Goal: Task Accomplishment & Management: Complete application form

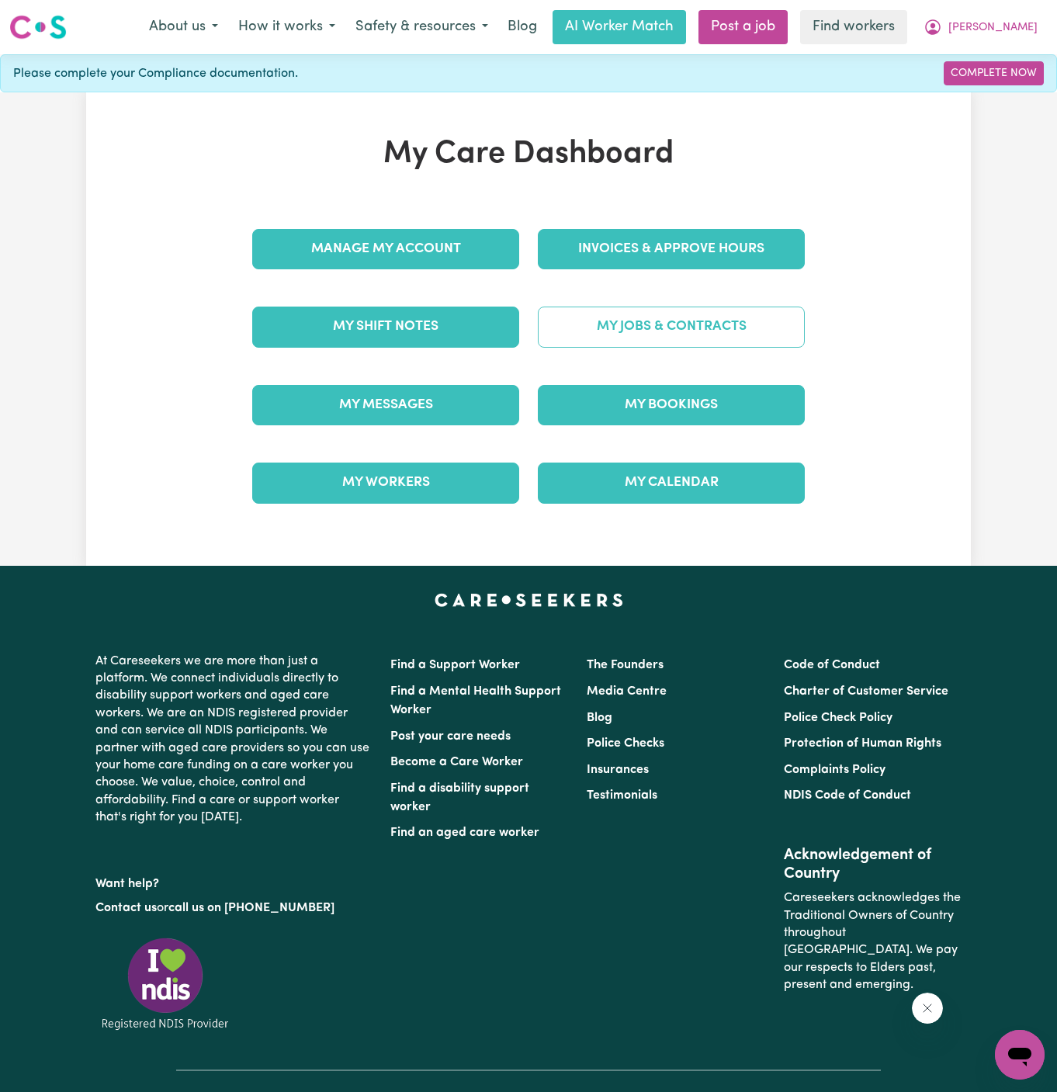
click at [726, 323] on link "My Jobs & Contracts" at bounding box center [671, 326] width 267 height 40
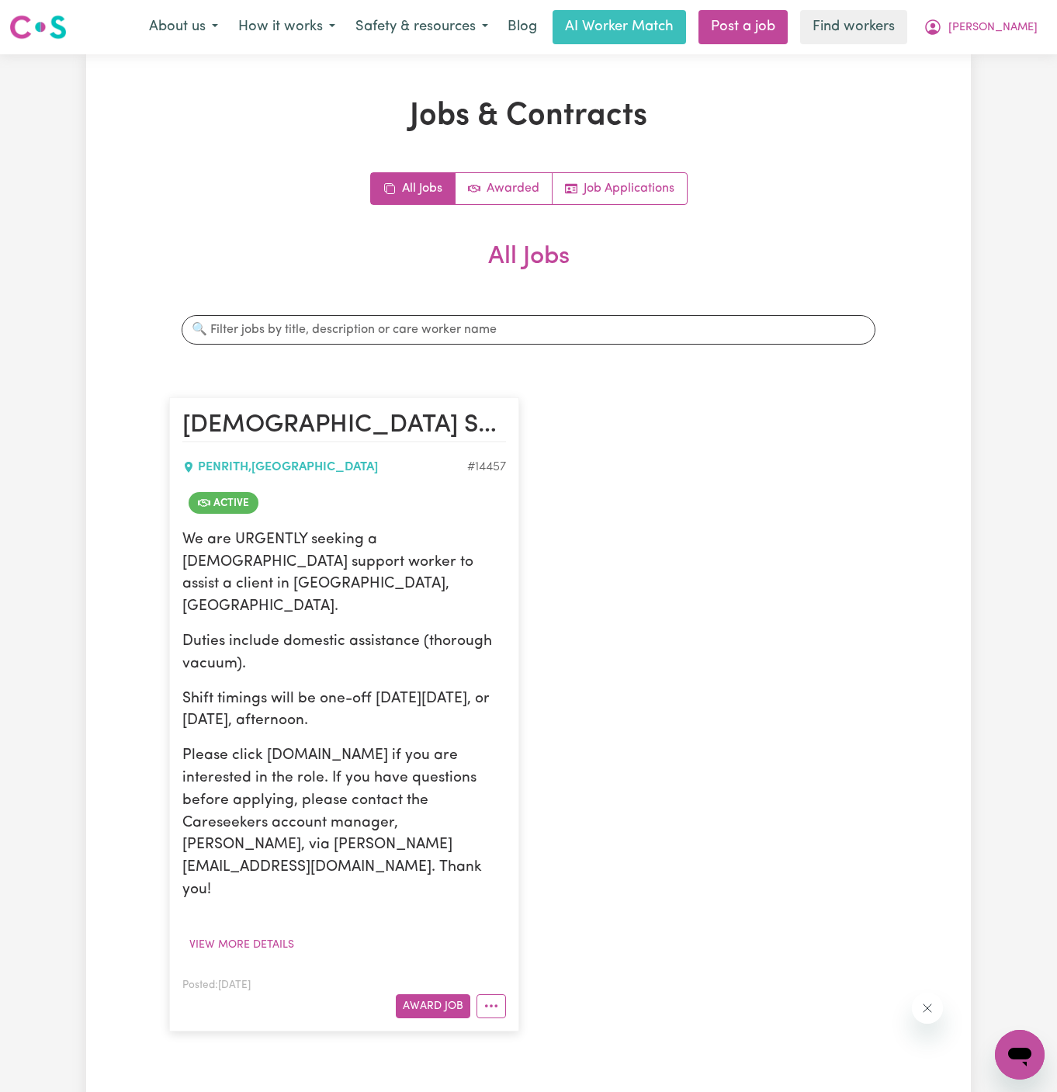
click at [506, 912] on article "[DEMOGRAPHIC_DATA] Support Worker Needed In [GEOGRAPHIC_DATA], [GEOGRAPHIC_DATA…" at bounding box center [344, 713] width 350 height 633
click at [497, 994] on button "More options" at bounding box center [490, 1006] width 29 height 24
click at [545, 861] on link "Hide Job" at bounding box center [552, 876] width 150 height 31
click at [258, 932] on button "View more details" at bounding box center [241, 944] width 119 height 24
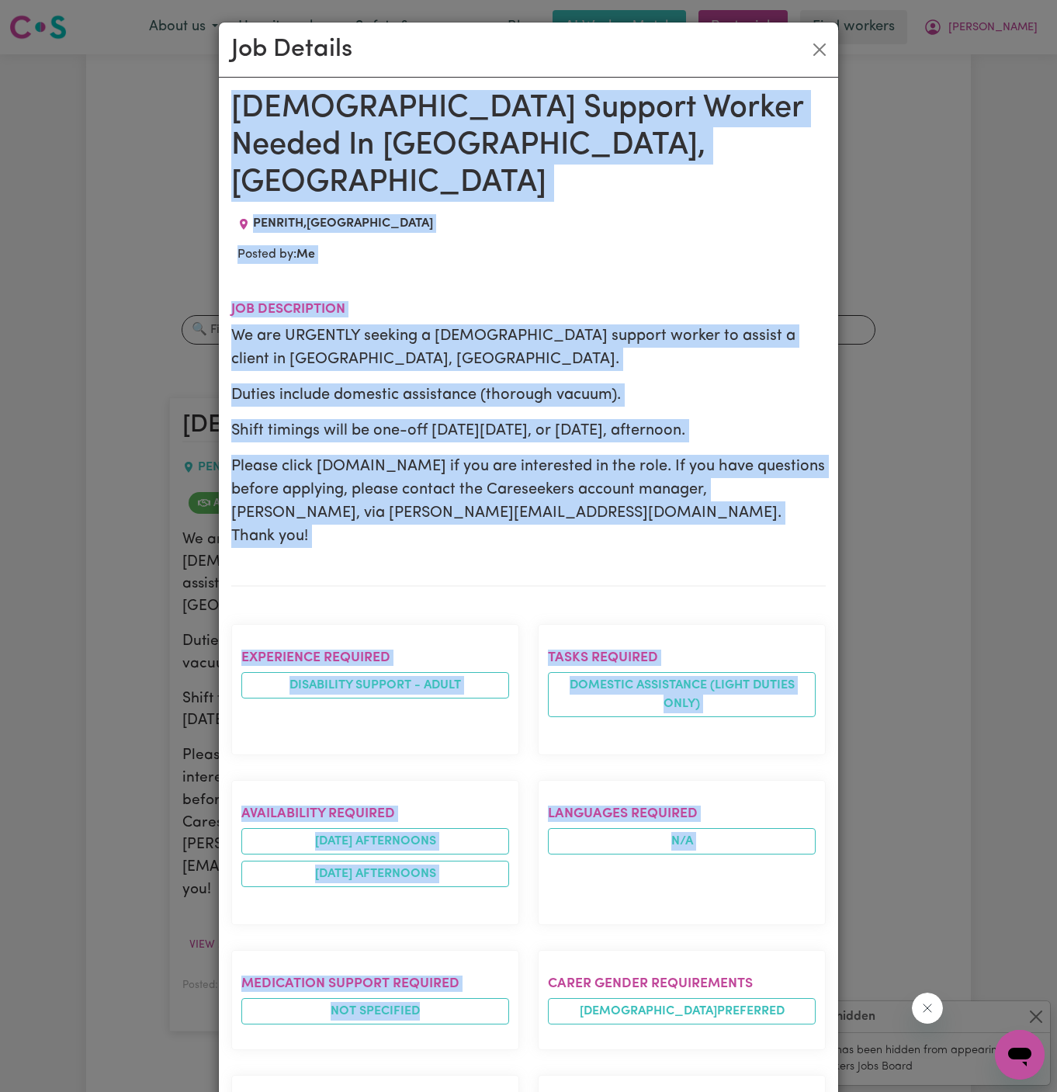
drag, startPoint x: 237, startPoint y: 106, endPoint x: 455, endPoint y: 1091, distance: 1008.5
click at [455, 1091] on div "[DEMOGRAPHIC_DATA] Support Worker Needed In [GEOGRAPHIC_DATA], [GEOGRAPHIC_DATA…" at bounding box center [528, 848] width 594 height 1517
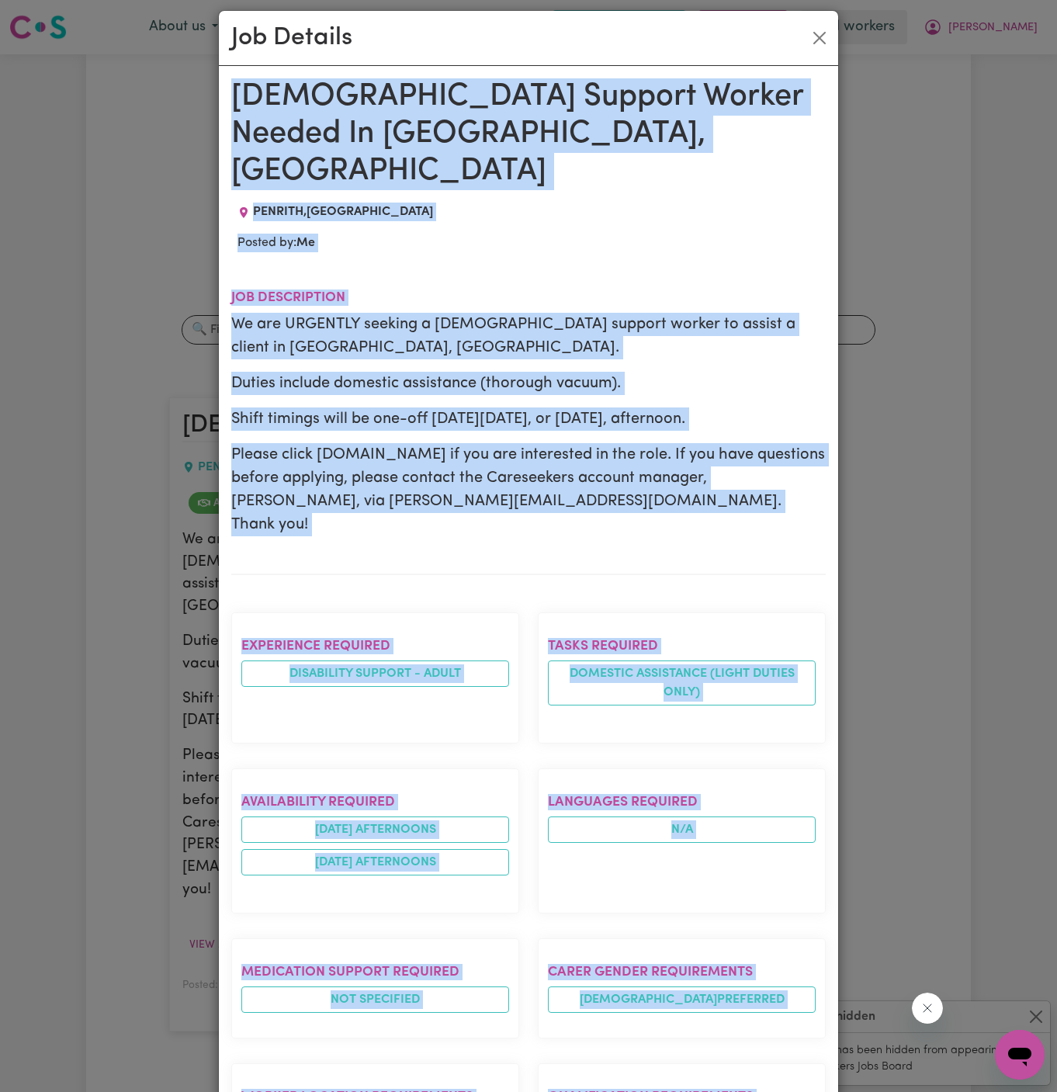
scroll to position [483, 0]
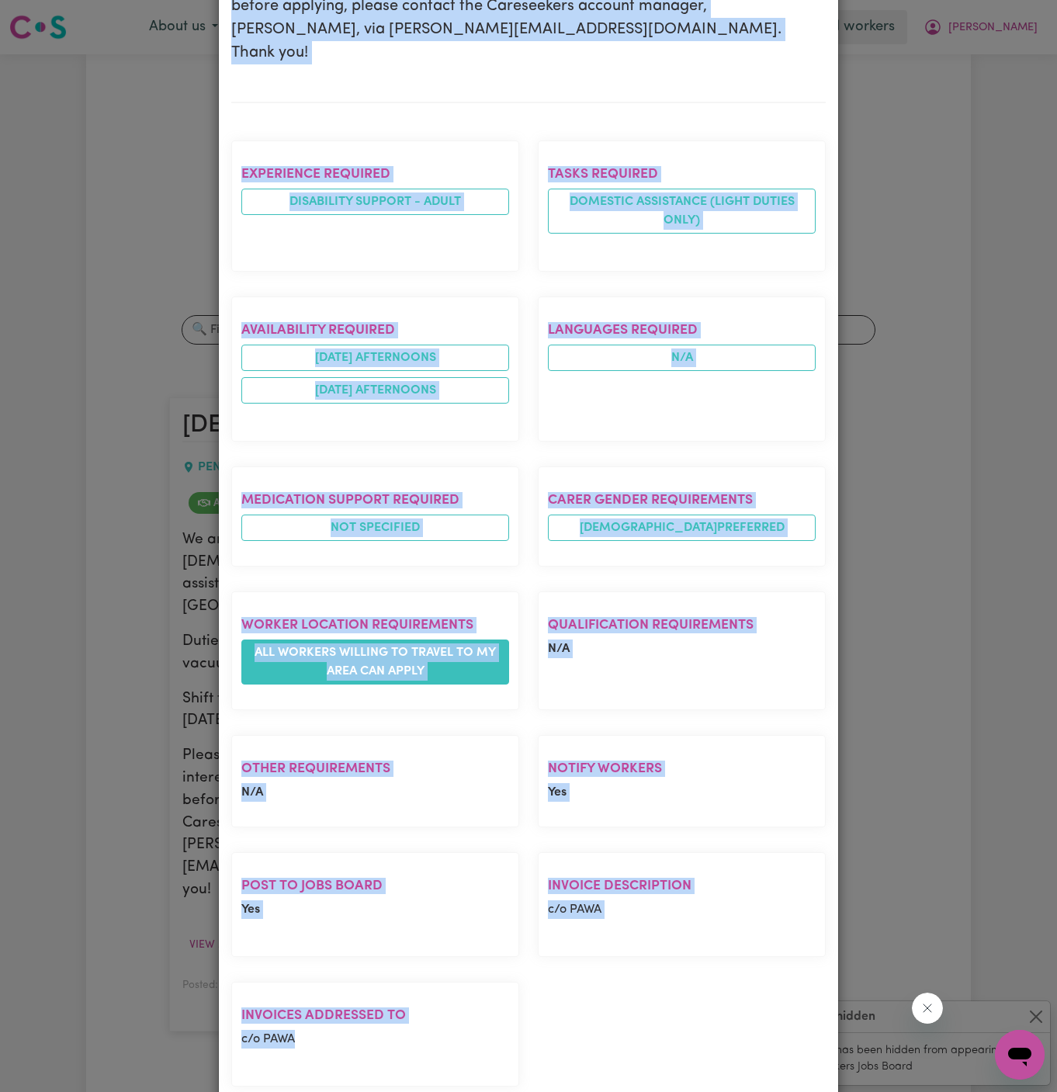
copy div "[DEMOGRAPHIC_DATA] Support Worker Needed In [GEOGRAPHIC_DATA], [GEOGRAPHIC_DATA…"
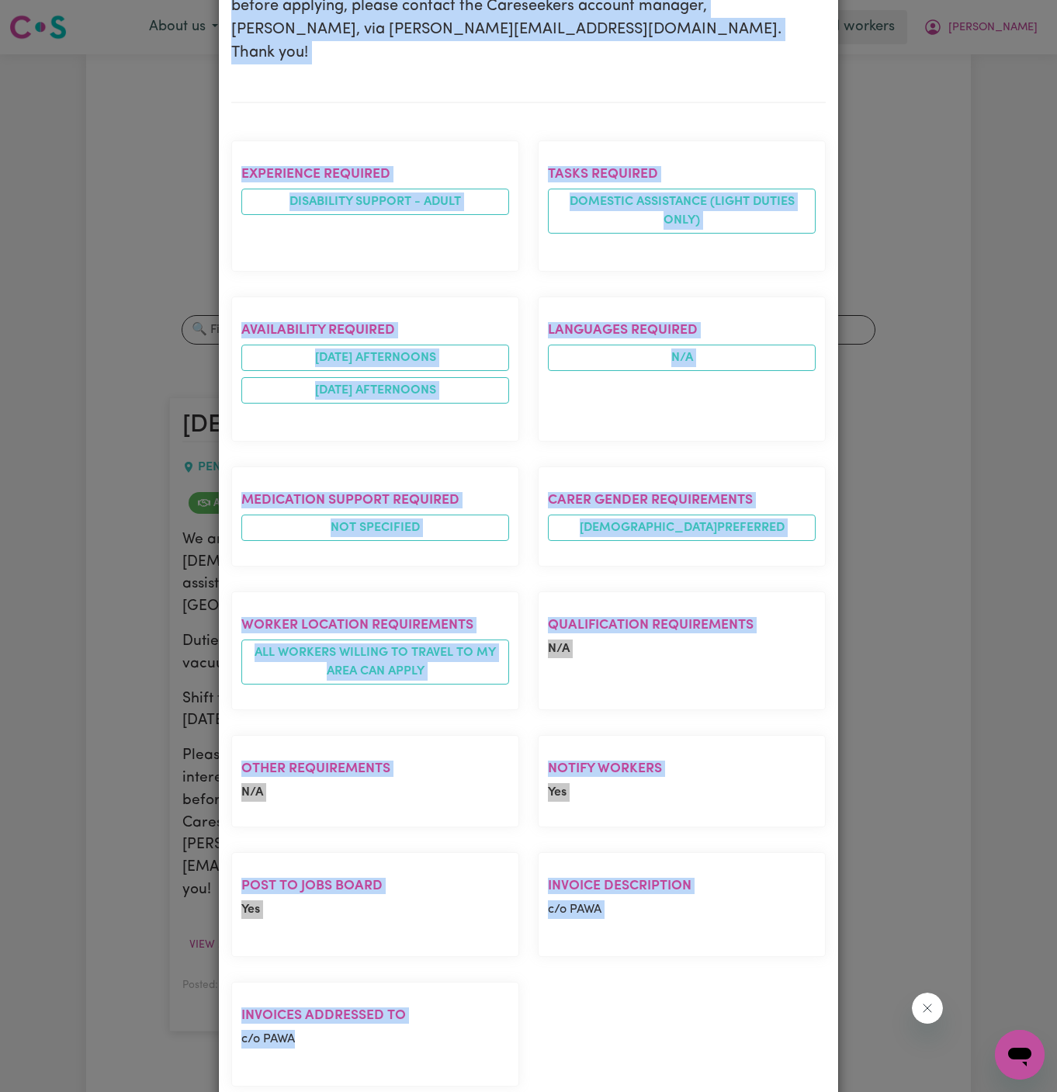
scroll to position [0, 0]
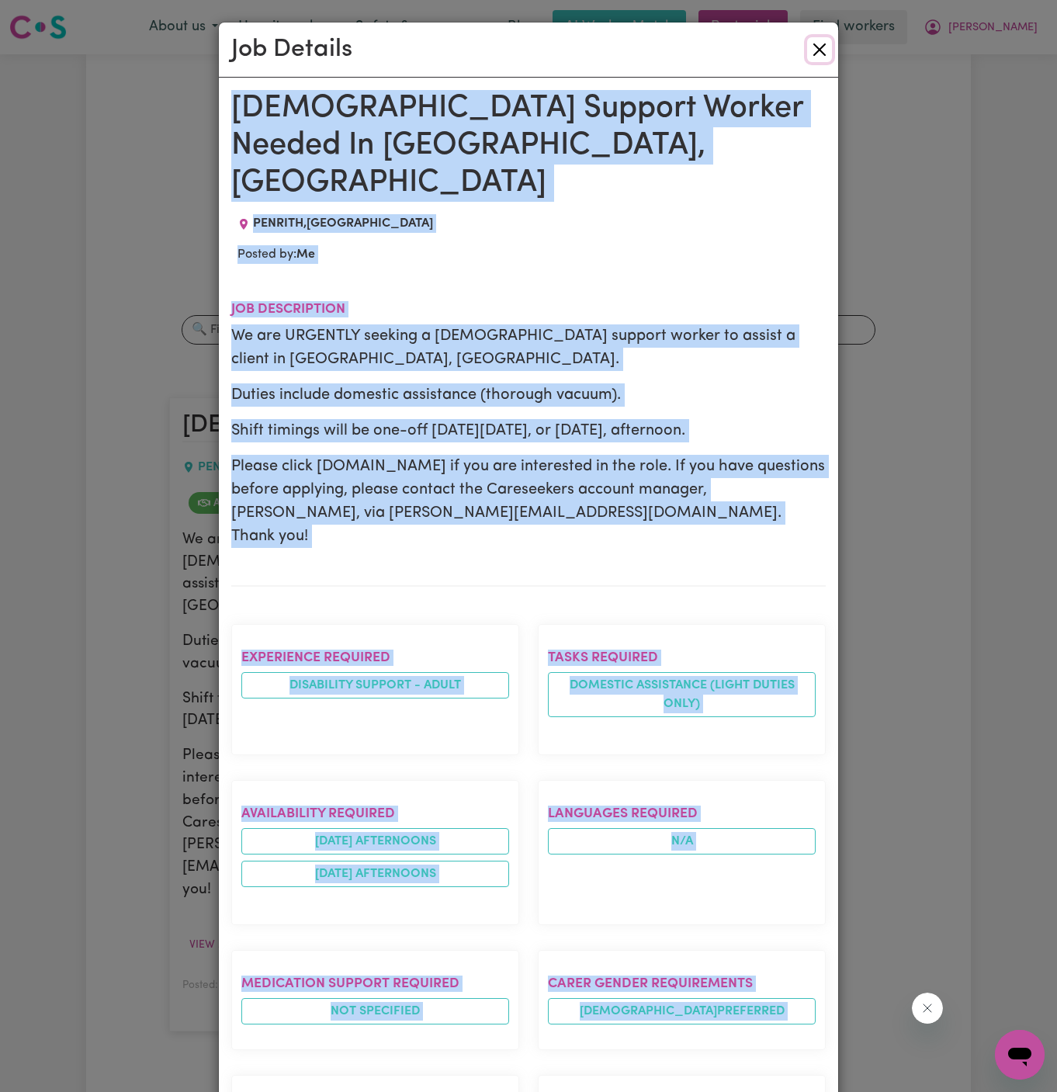
click at [817, 54] on button "Close" at bounding box center [819, 49] width 25 height 25
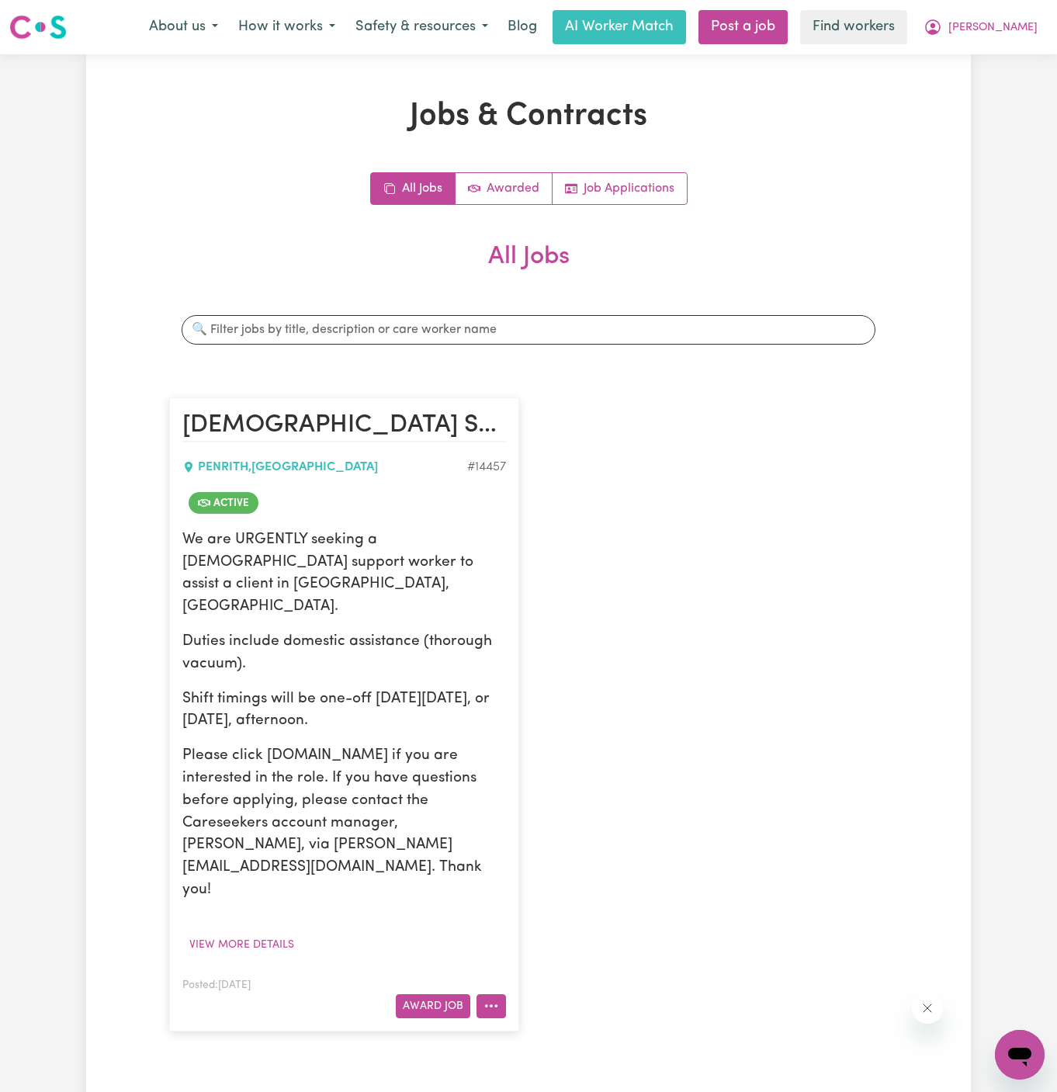
click at [488, 994] on button "More options" at bounding box center [490, 1006] width 29 height 24
click at [547, 861] on link "Hide Job" at bounding box center [552, 876] width 150 height 31
click at [360, 633] on div "We are URGENTLY seeking a [DEMOGRAPHIC_DATA] support worker to assist a client …" at bounding box center [343, 715] width 323 height 372
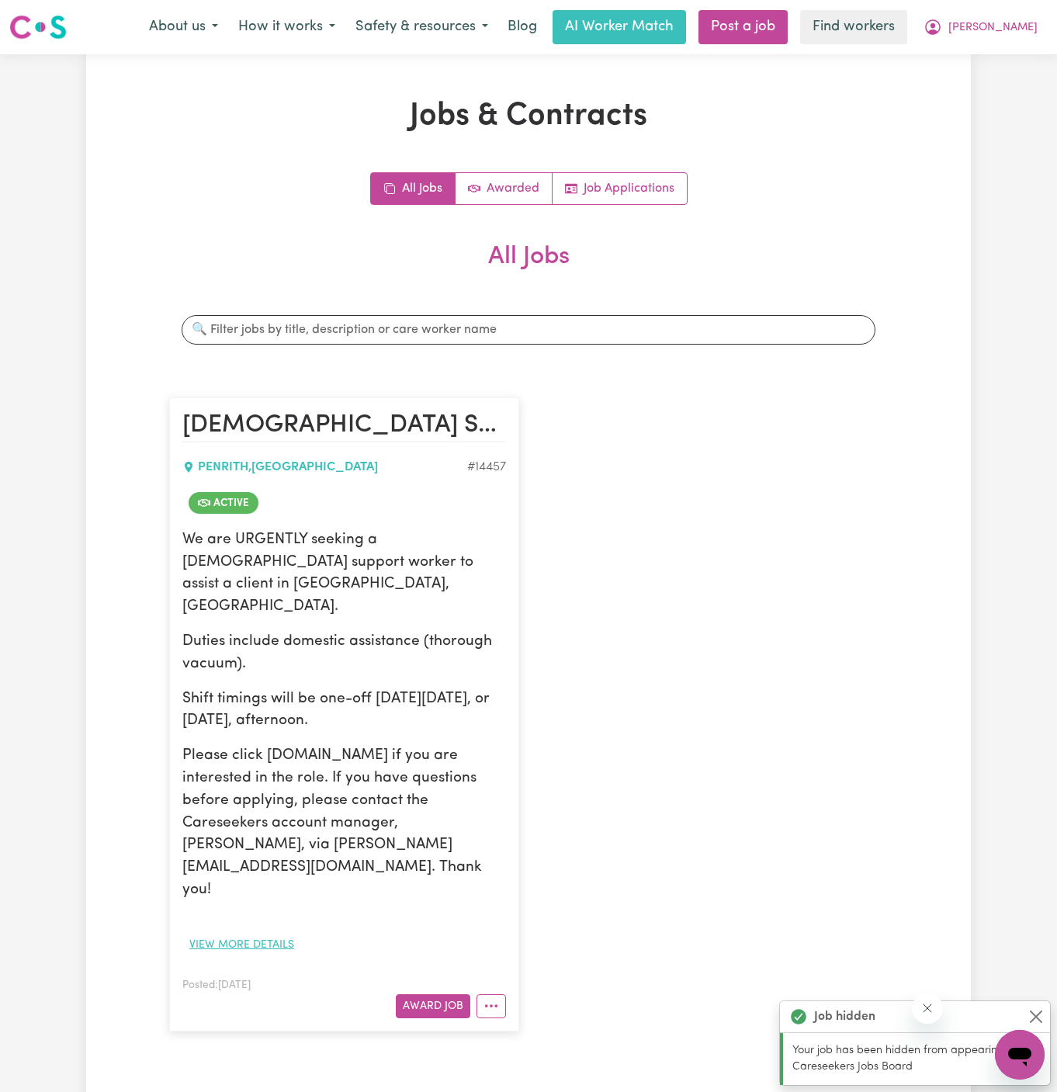
click at [281, 932] on button "View more details" at bounding box center [241, 944] width 119 height 24
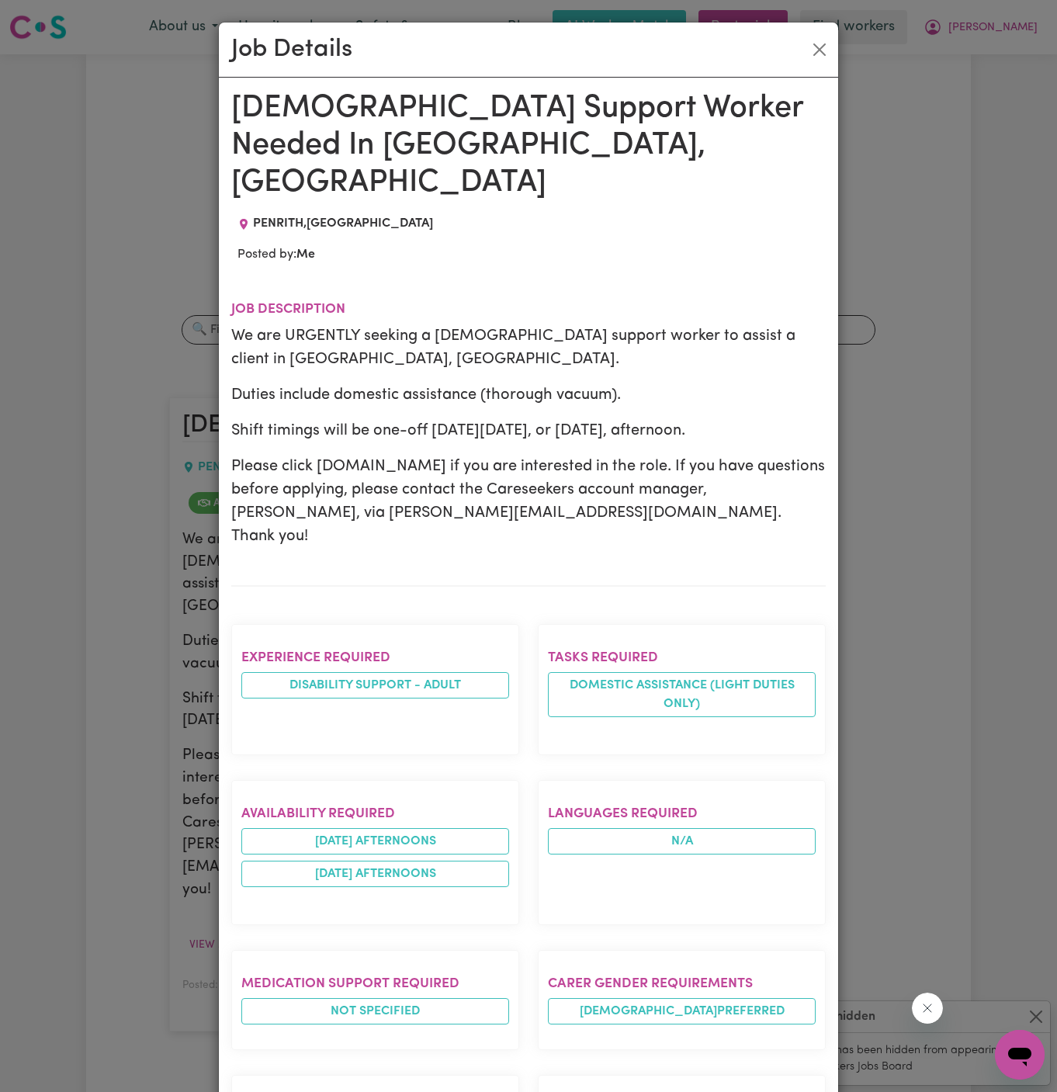
click at [874, 336] on div "Job Details [DEMOGRAPHIC_DATA] Support Worker Needed In [GEOGRAPHIC_DATA], [GEO…" at bounding box center [528, 546] width 1057 height 1092
drag, startPoint x: 951, startPoint y: 129, endPoint x: 851, endPoint y: 96, distance: 105.2
click at [949, 130] on div "Job Details [DEMOGRAPHIC_DATA] Support Worker Needed In [GEOGRAPHIC_DATA], [GEO…" at bounding box center [528, 546] width 1057 height 1092
click at [829, 57] on button "Close" at bounding box center [819, 49] width 25 height 25
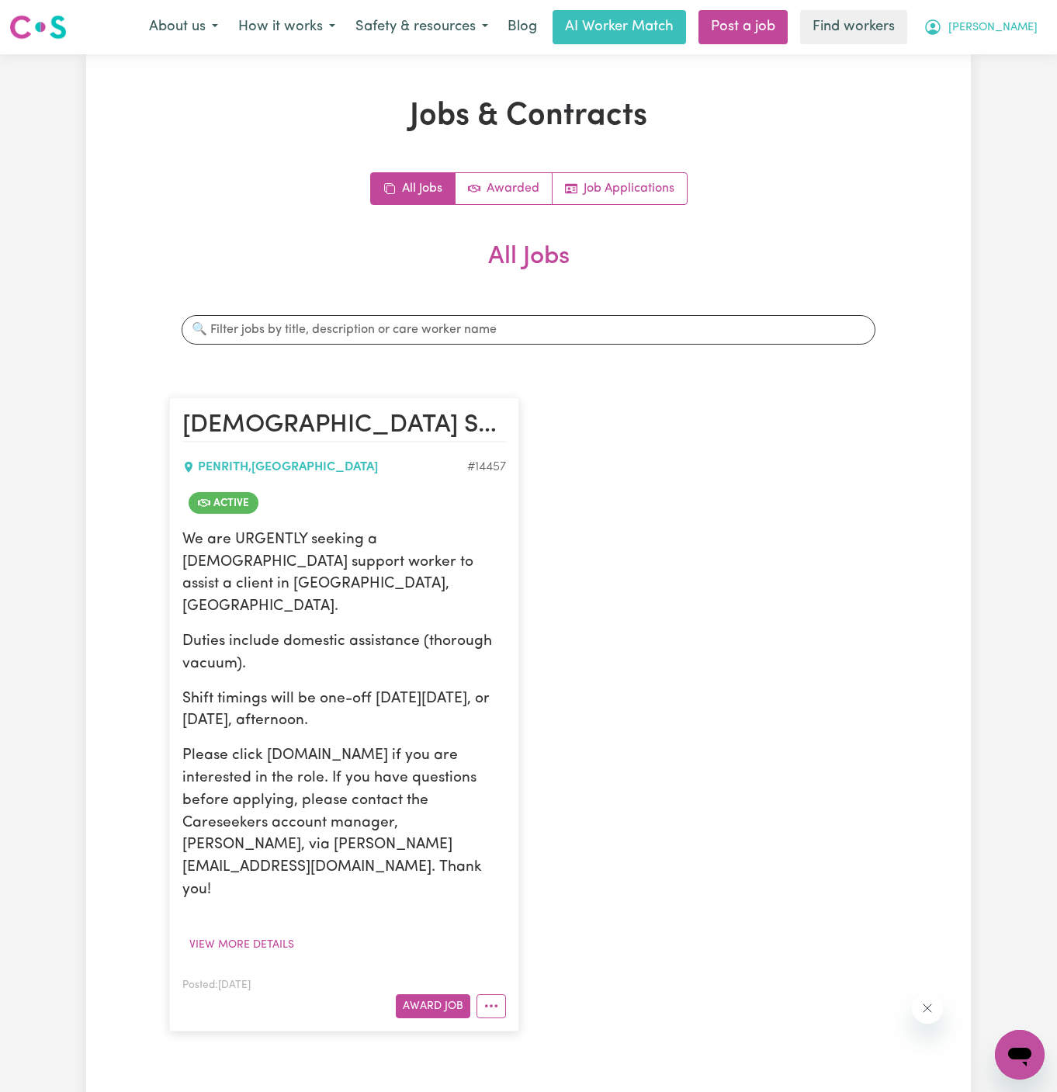
click at [1024, 29] on span "[PERSON_NAME]" at bounding box center [992, 27] width 89 height 17
click at [1024, 46] on link "My Dashboard" at bounding box center [985, 60] width 123 height 29
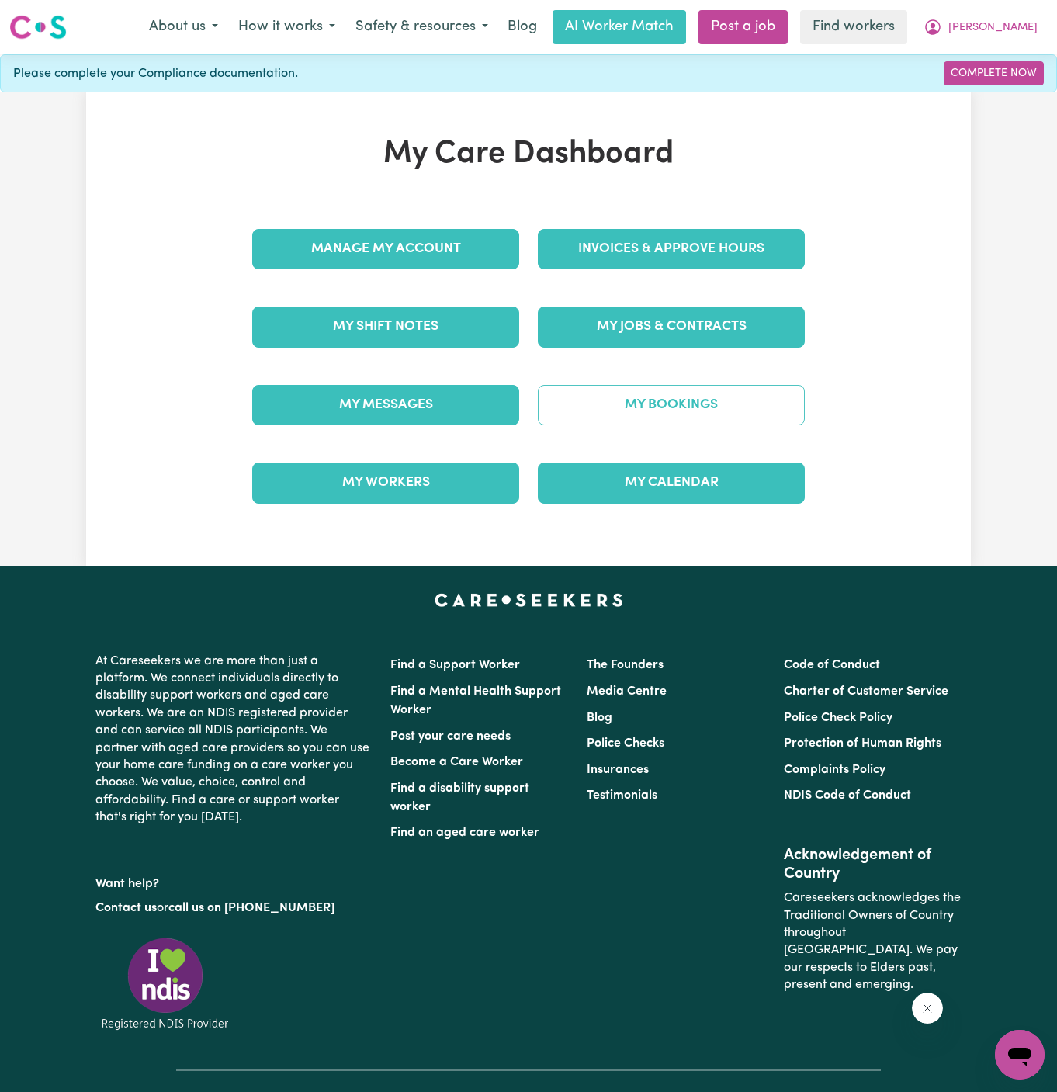
click at [680, 410] on link "My Bookings" at bounding box center [671, 405] width 267 height 40
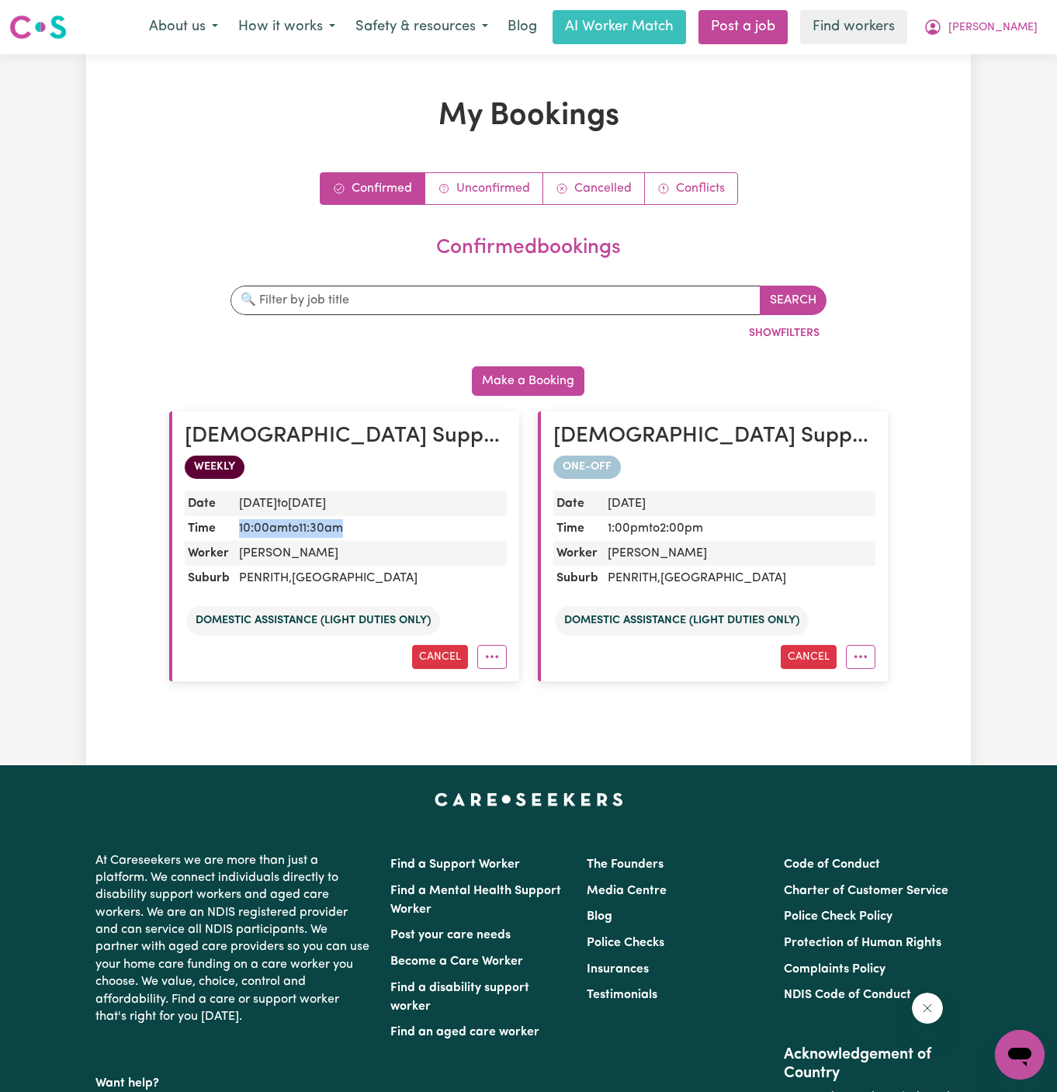
drag, startPoint x: 353, startPoint y: 525, endPoint x: 227, endPoint y: 521, distance: 126.5
click at [227, 521] on dl "Date [DATE] to [DATE] Time 10:00am to 11:30am Worker Maeroa Poasa Suburb PENRIT…" at bounding box center [346, 540] width 322 height 99
copy dl "10:00am to 11:30am"
click at [1026, 28] on span "[PERSON_NAME]" at bounding box center [992, 27] width 89 height 17
click at [1016, 55] on link "My Dashboard" at bounding box center [985, 60] width 123 height 29
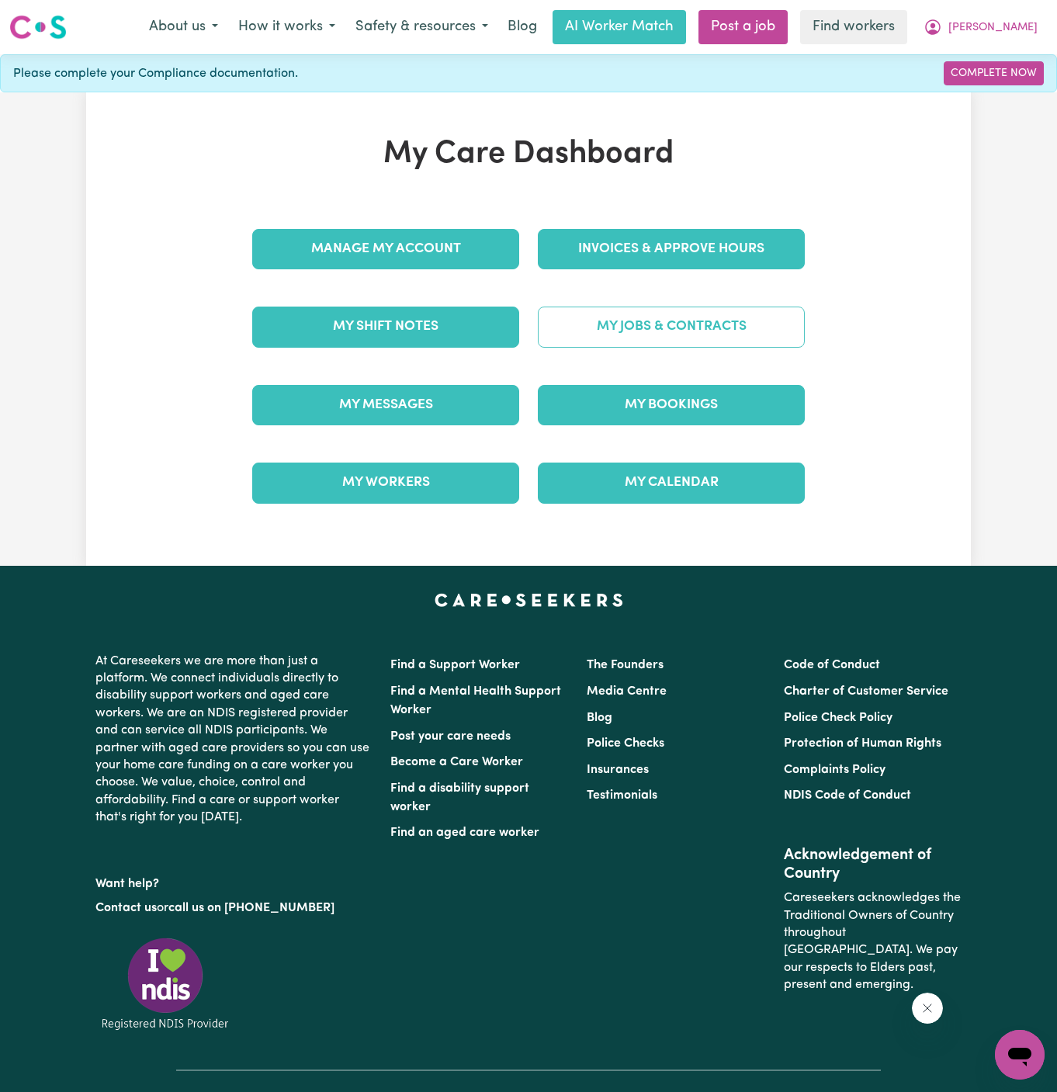
click at [683, 337] on link "My Jobs & Contracts" at bounding box center [671, 326] width 267 height 40
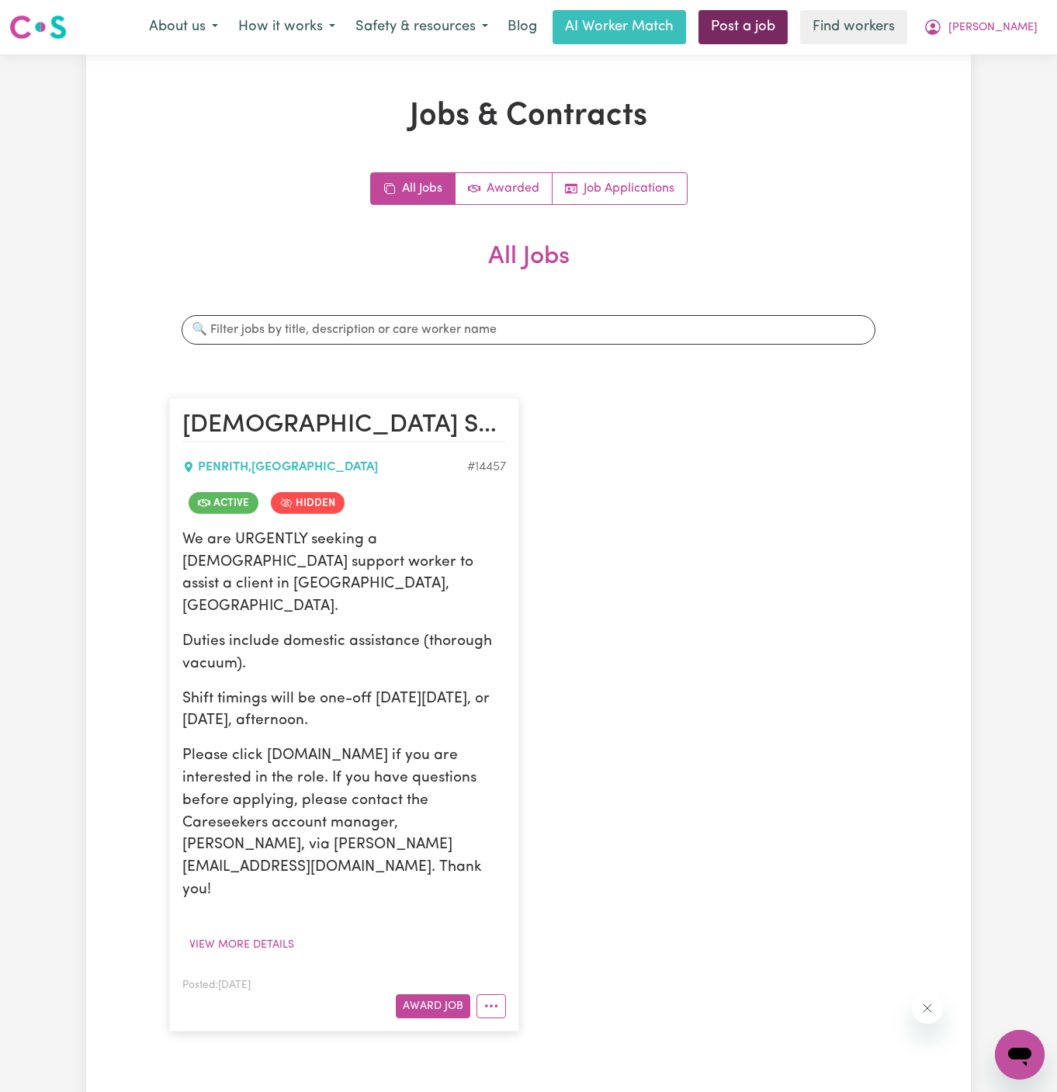
click at [787, 26] on link "Post a job" at bounding box center [742, 27] width 89 height 34
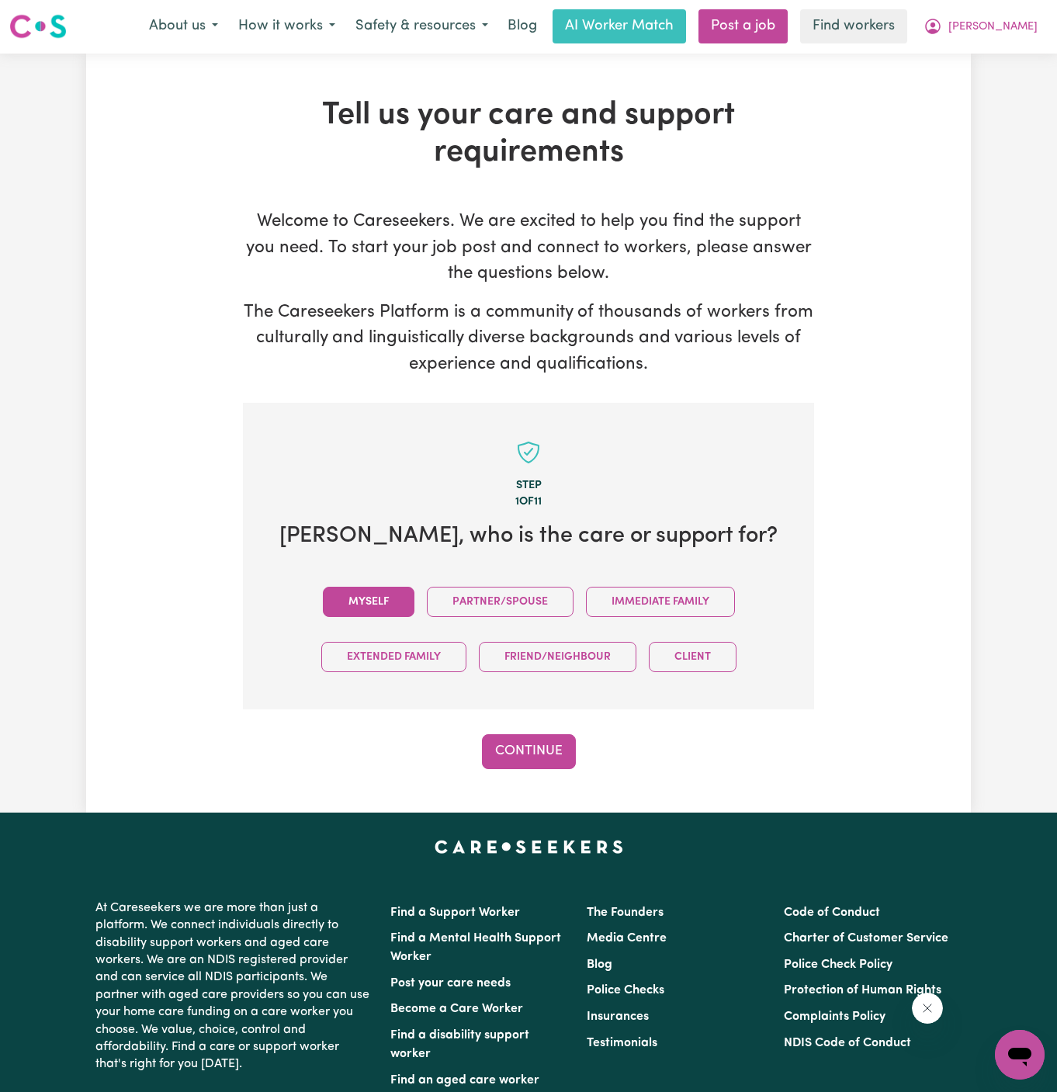
click at [413, 590] on button "Myself" at bounding box center [369, 601] width 92 height 30
click at [573, 750] on button "Continue" at bounding box center [529, 751] width 94 height 34
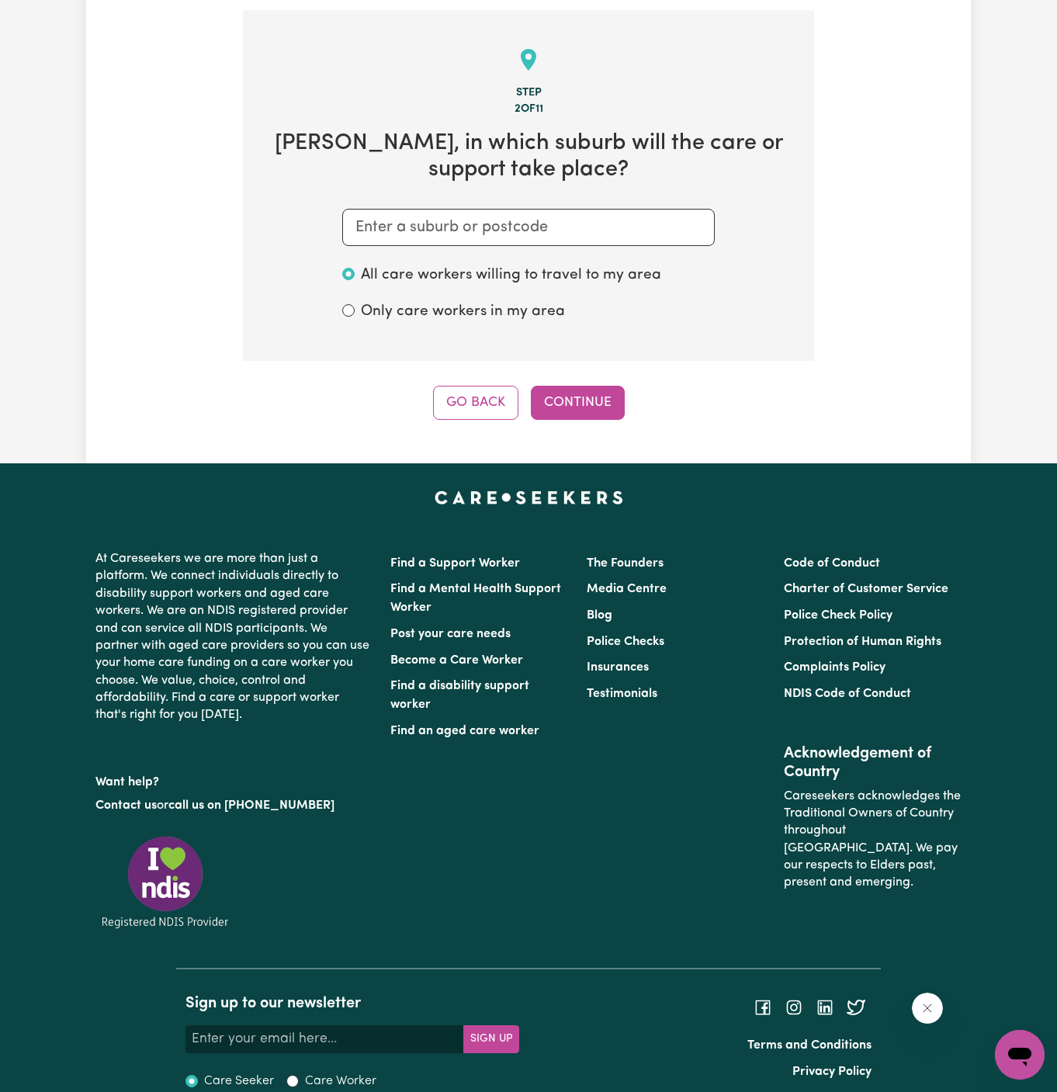
scroll to position [403, 0]
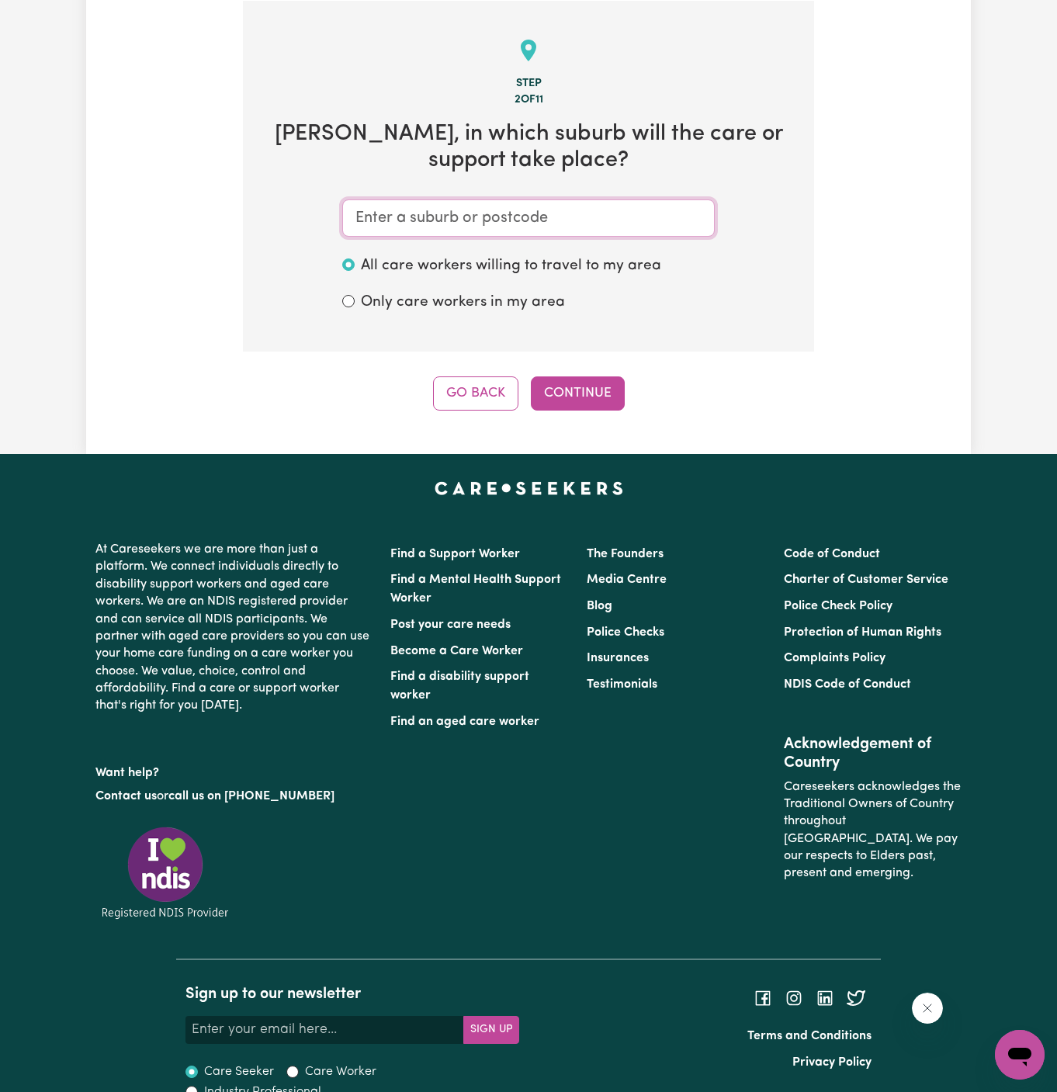
click at [531, 202] on input "text" at bounding box center [528, 217] width 372 height 37
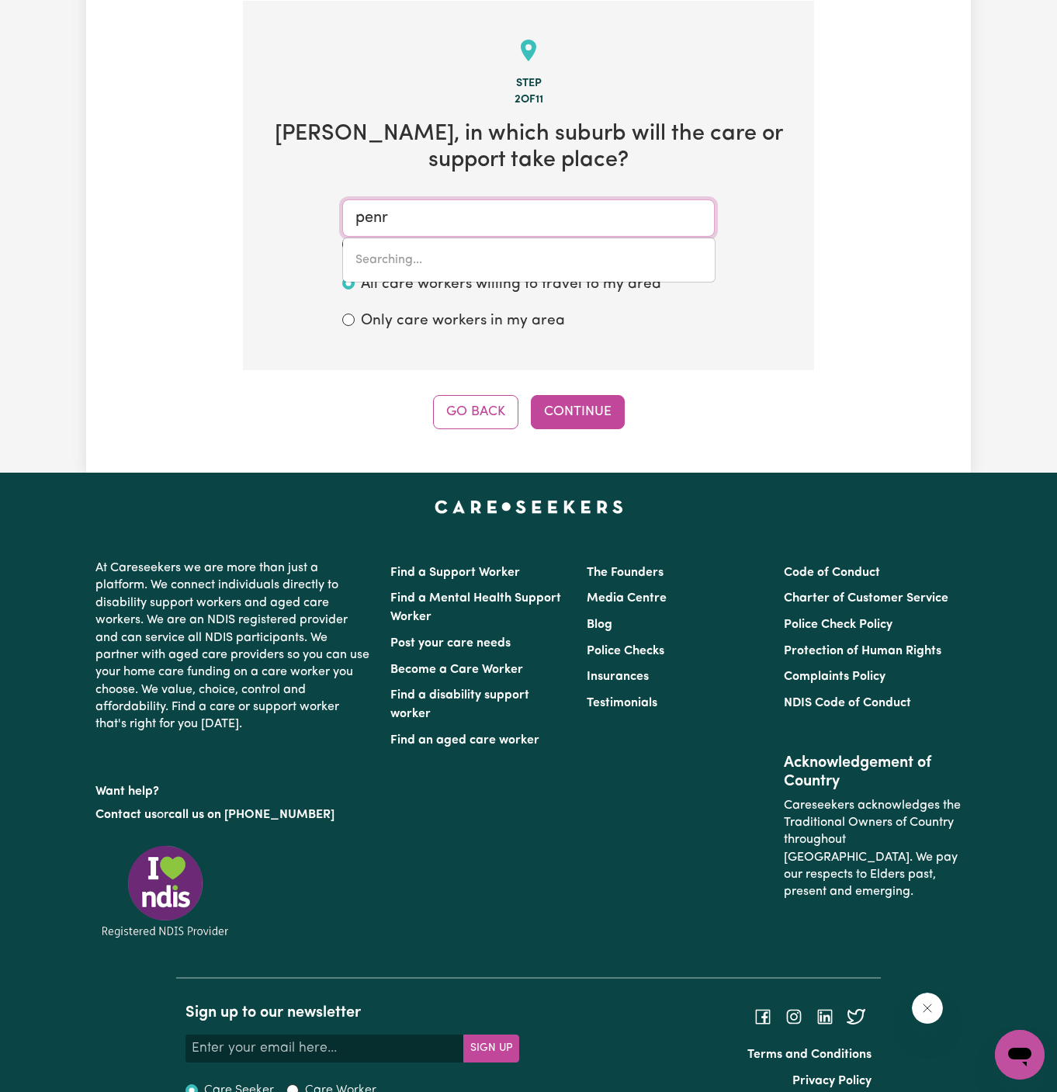
type input "penri"
type input "penriCE, [GEOGRAPHIC_DATA]"
type input "penrit"
type input "penrith"
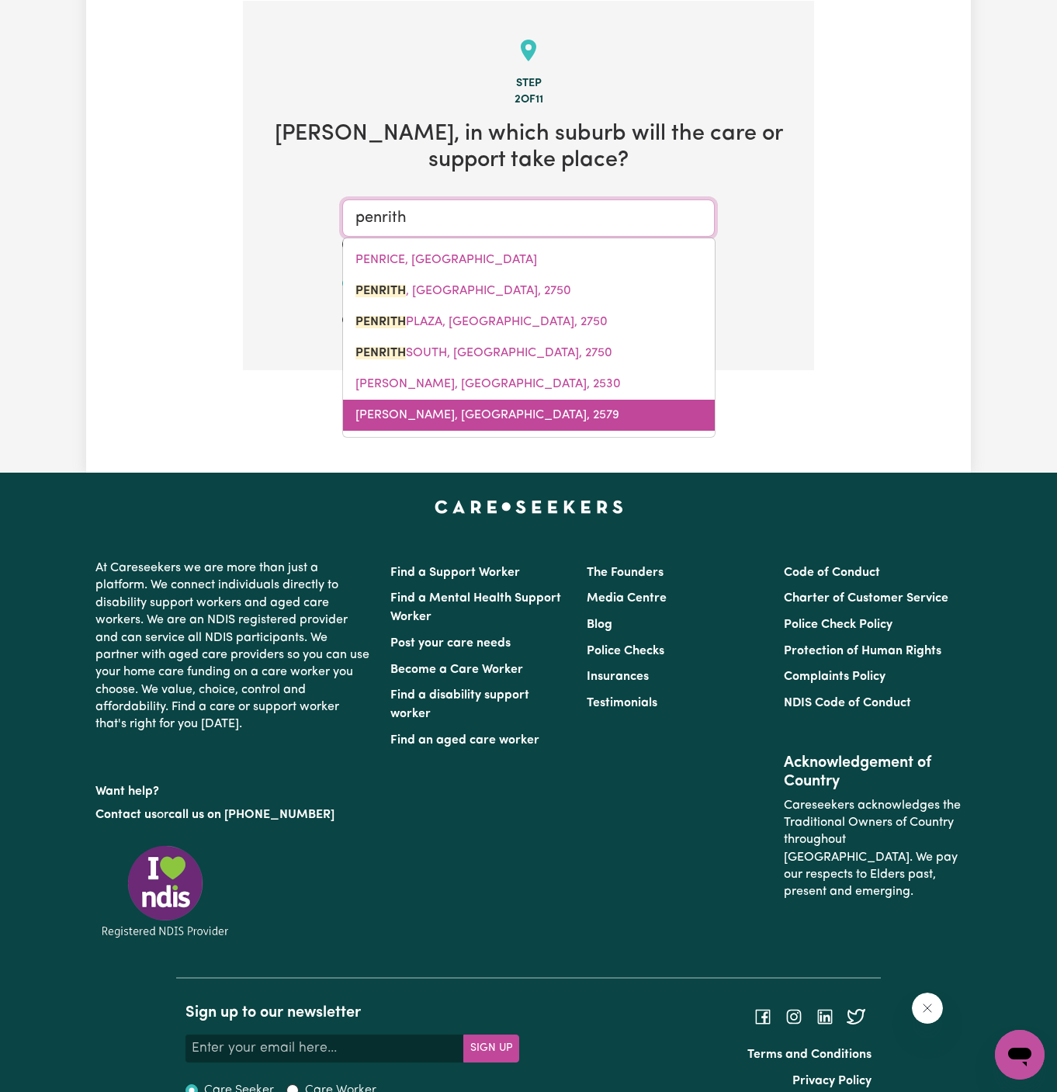
type input "[GEOGRAPHIC_DATA], [GEOGRAPHIC_DATA], 2750"
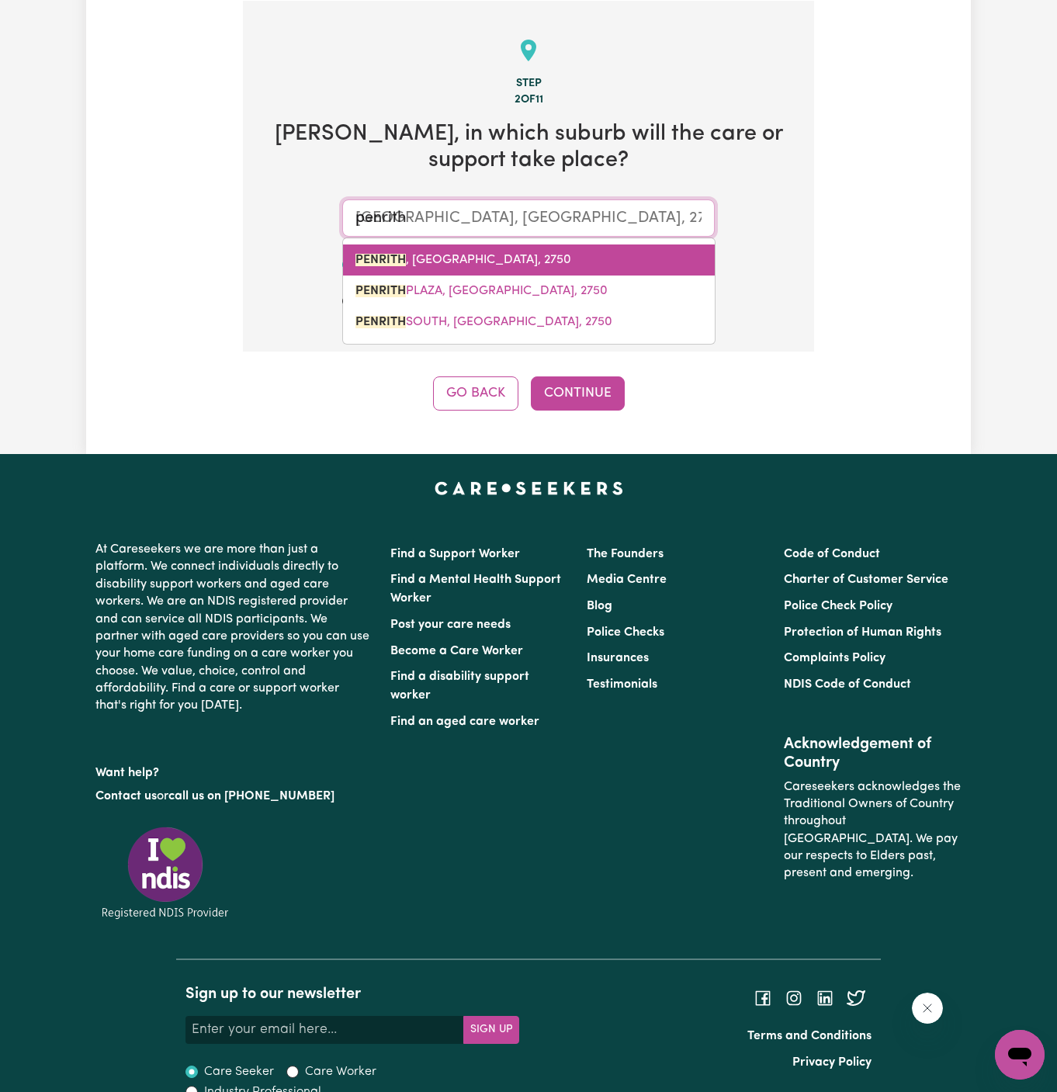
click at [523, 266] on link "PENRITH , [GEOGRAPHIC_DATA], 2750" at bounding box center [529, 259] width 372 height 31
type input "PENRITH, [GEOGRAPHIC_DATA], 2750"
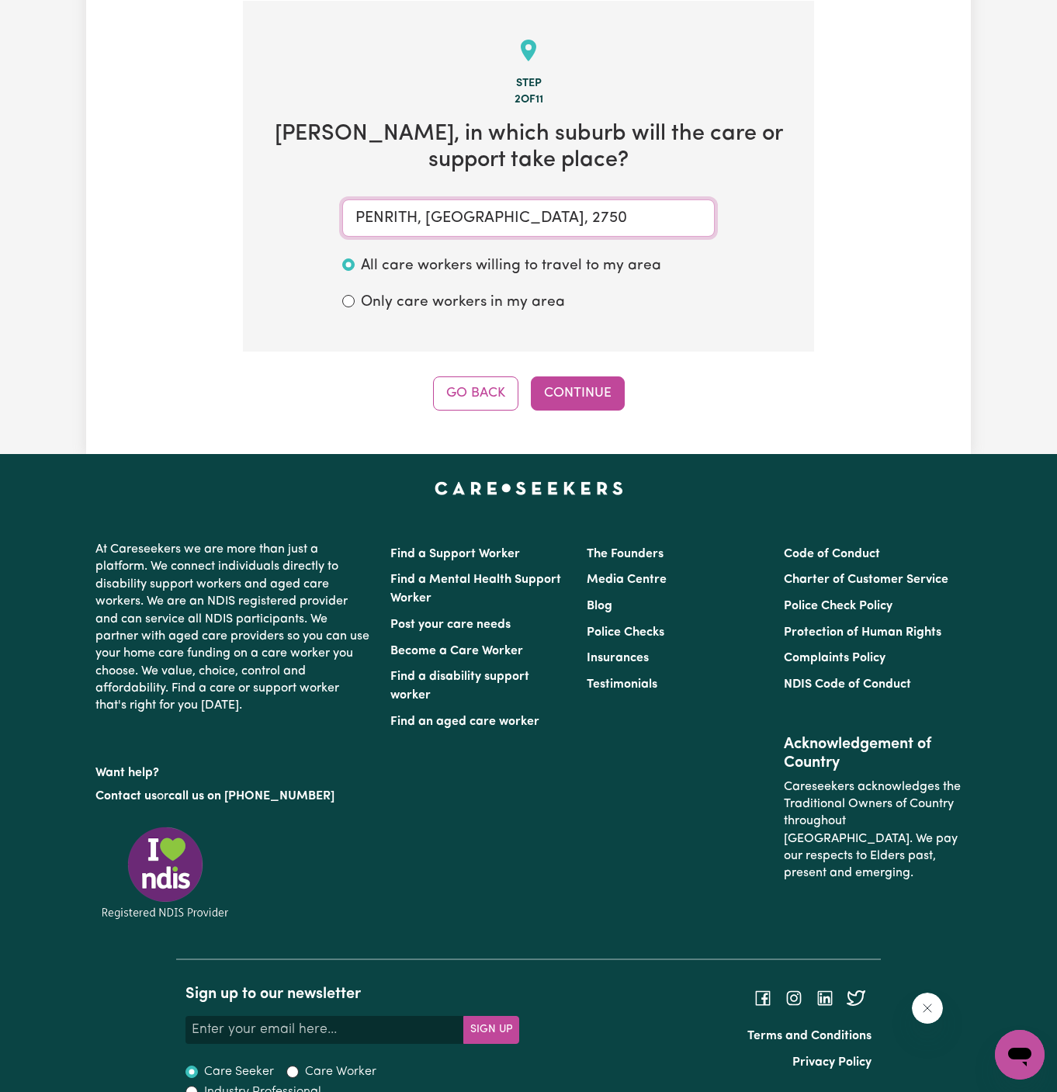
type input "PENRITH, [GEOGRAPHIC_DATA], 2750"
click at [579, 399] on button "Continue" at bounding box center [578, 393] width 94 height 34
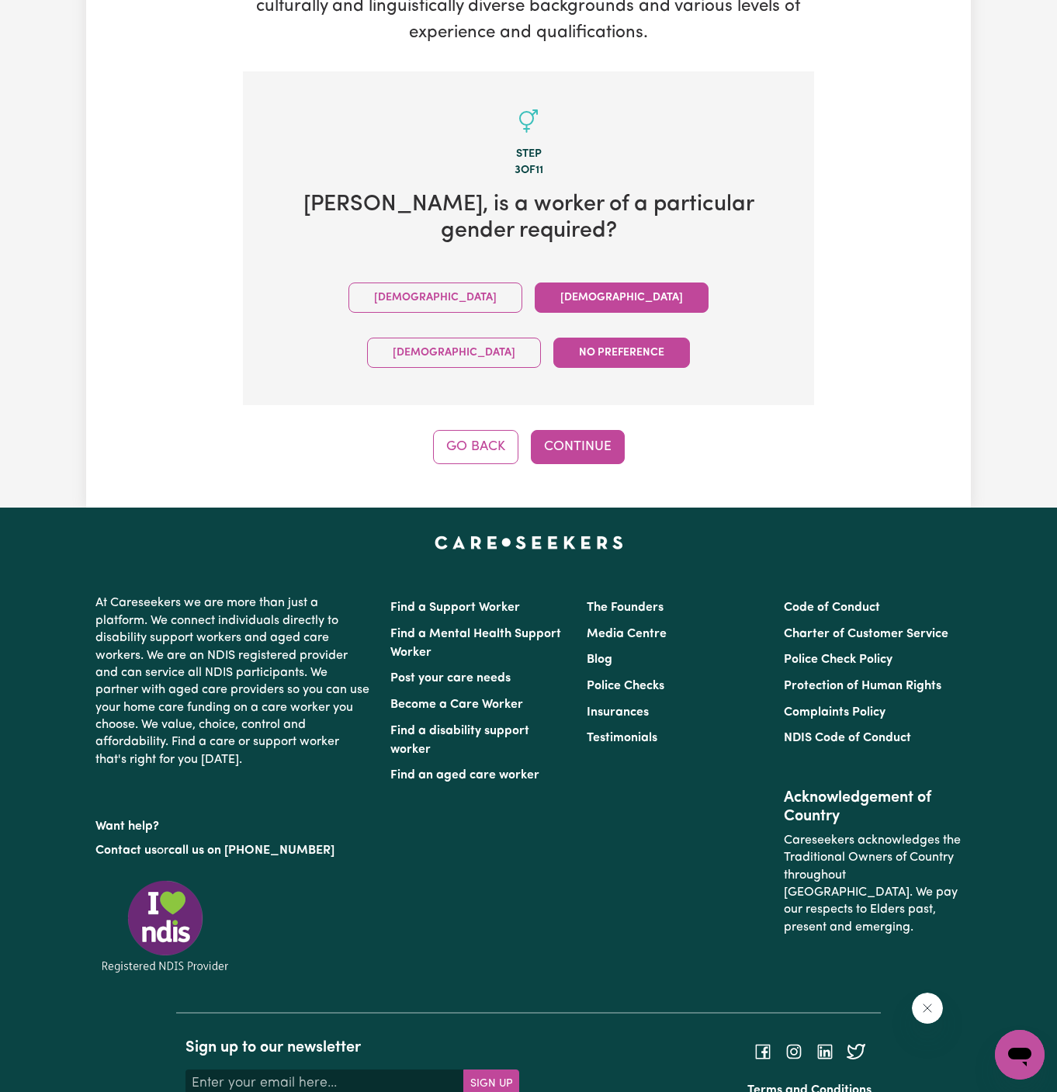
click at [535, 285] on button "[DEMOGRAPHIC_DATA]" at bounding box center [622, 297] width 174 height 30
click at [586, 384] on div "Tell us your care and support requirements Welcome to Careseekers. We are excit…" at bounding box center [528, 114] width 884 height 785
click at [586, 430] on button "Continue" at bounding box center [578, 447] width 94 height 34
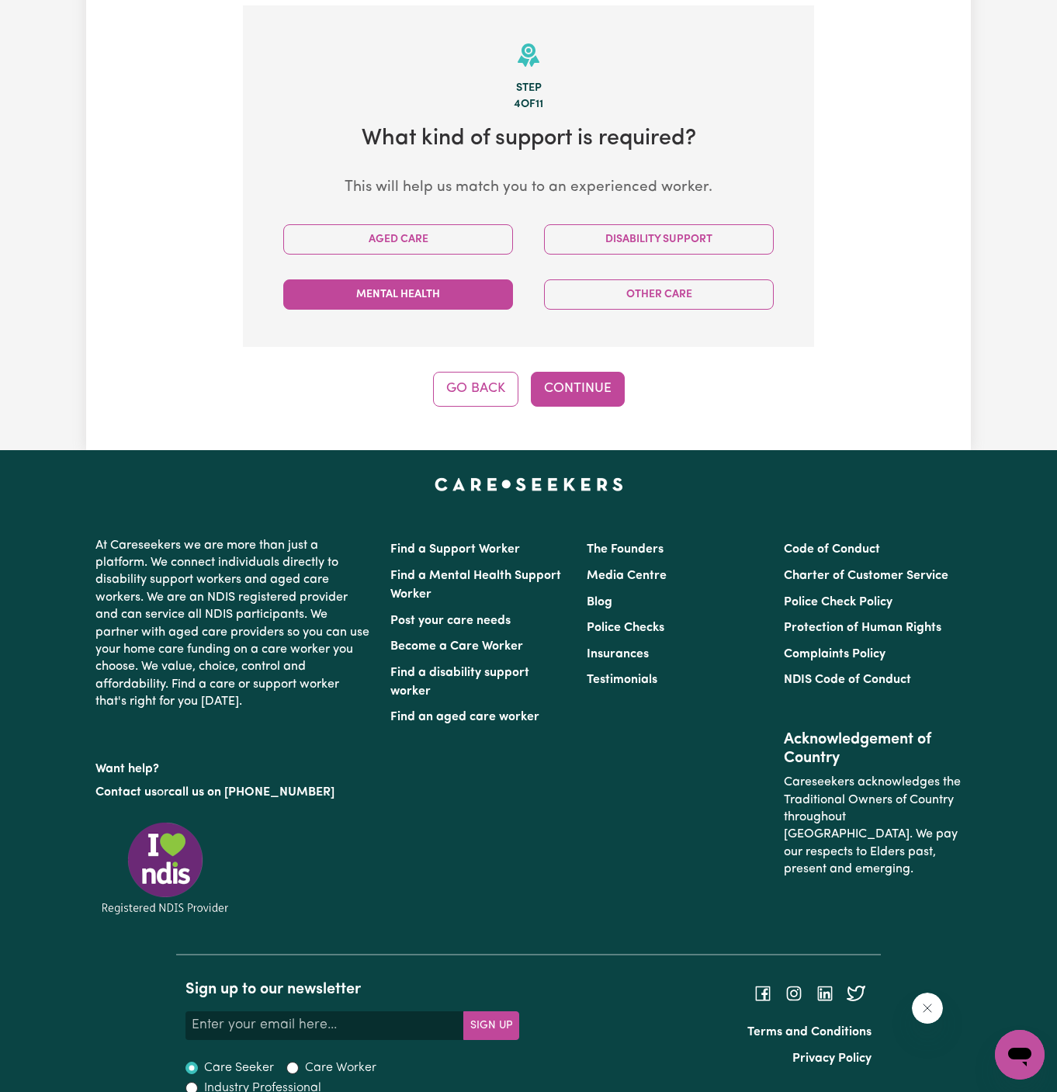
scroll to position [403, 0]
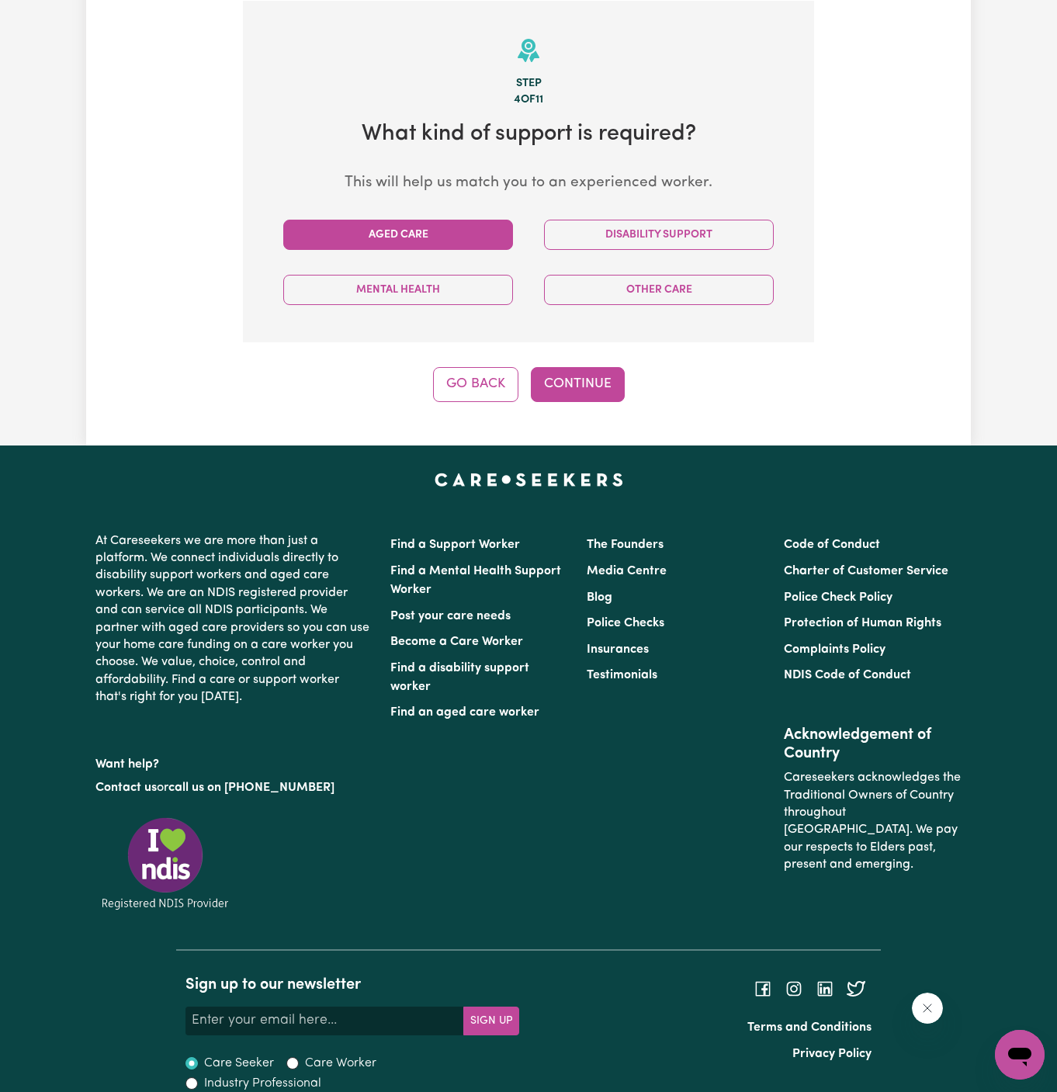
click at [458, 237] on button "Aged Care" at bounding box center [398, 235] width 230 height 30
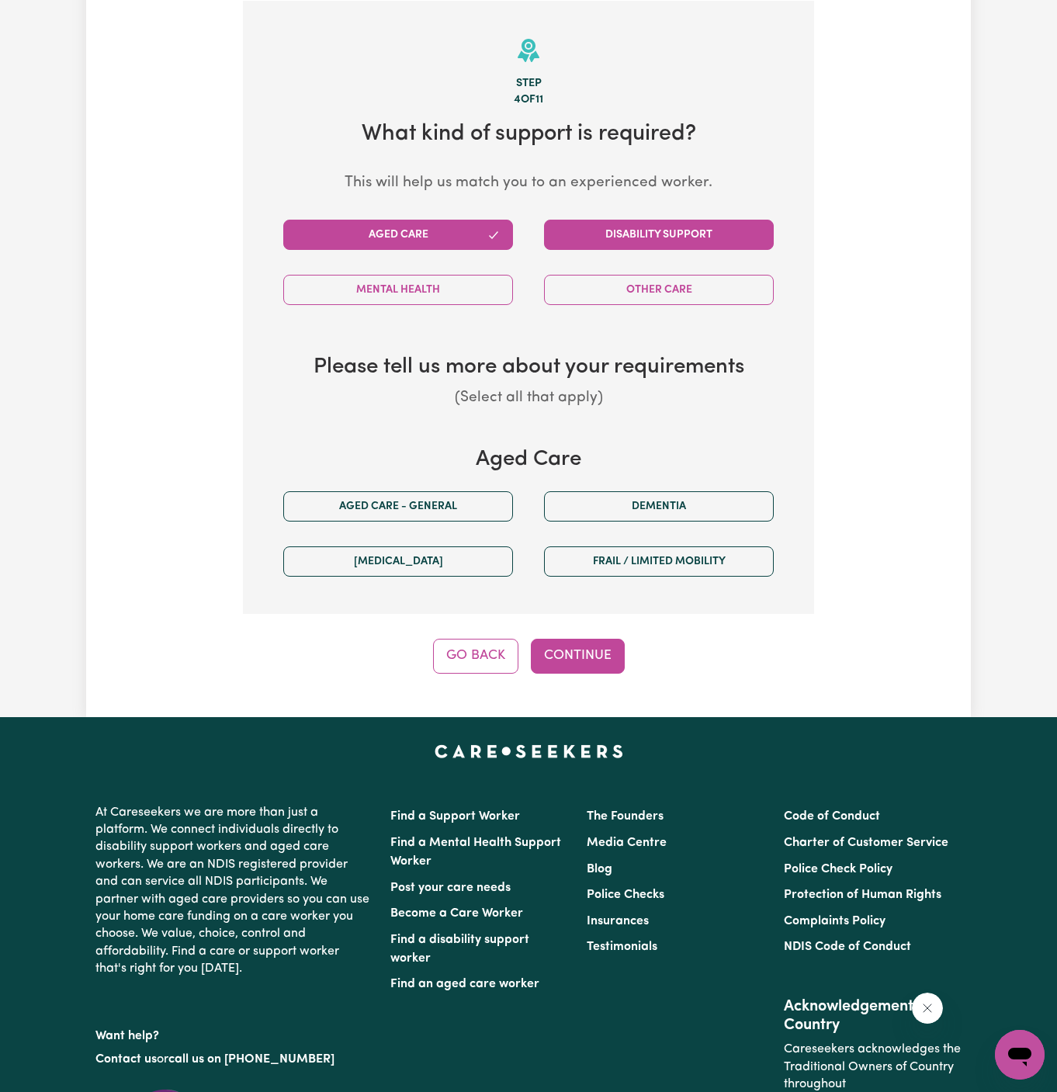
click at [697, 245] on button "Disability Support" at bounding box center [659, 235] width 230 height 30
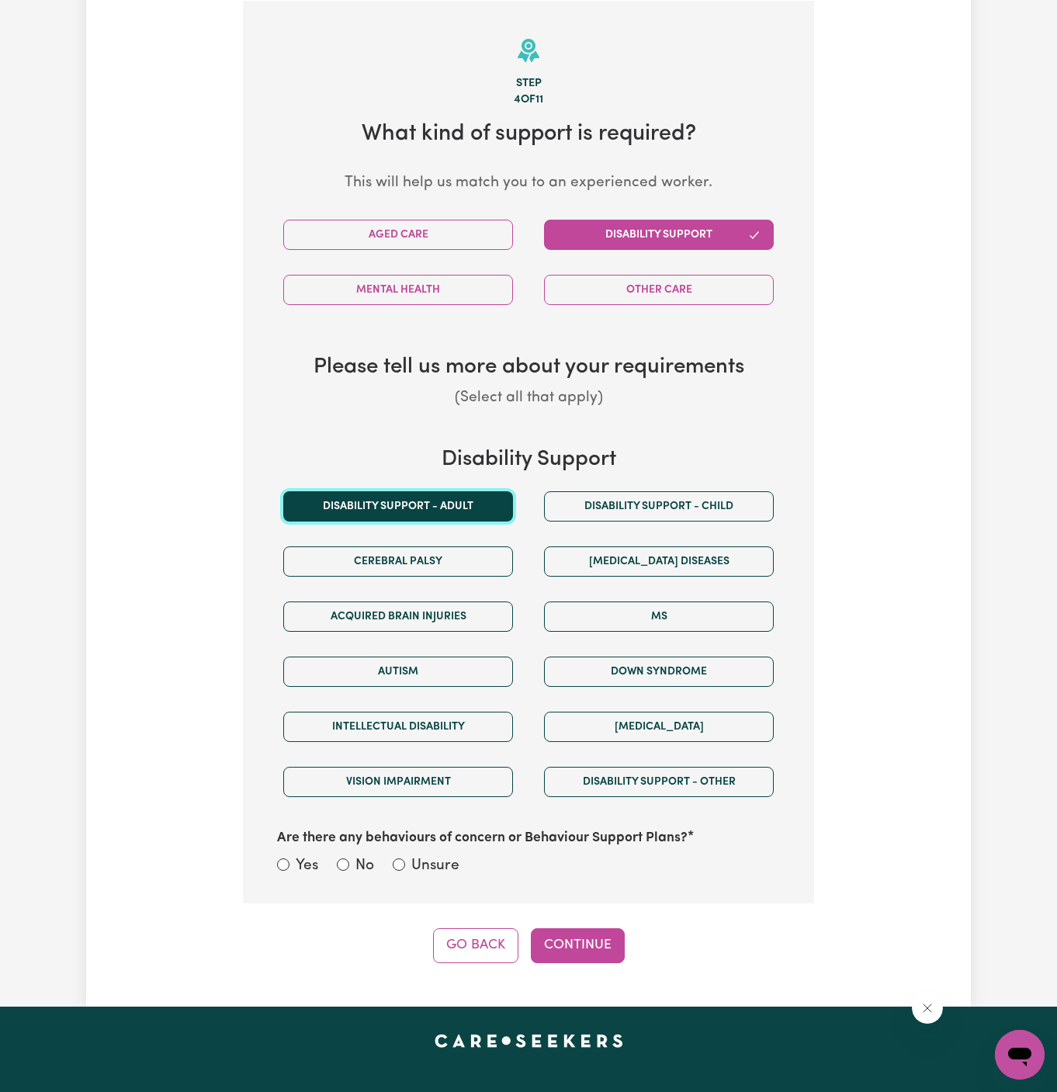
click at [420, 491] on button "Disability support - Adult" at bounding box center [398, 506] width 230 height 30
click at [453, 874] on div "Yes No Unsure" at bounding box center [528, 867] width 503 height 24
click at [453, 855] on label "Unsure" at bounding box center [435, 866] width 48 height 22
click at [405, 858] on input "Unsure" at bounding box center [399, 864] width 12 height 12
radio input "true"
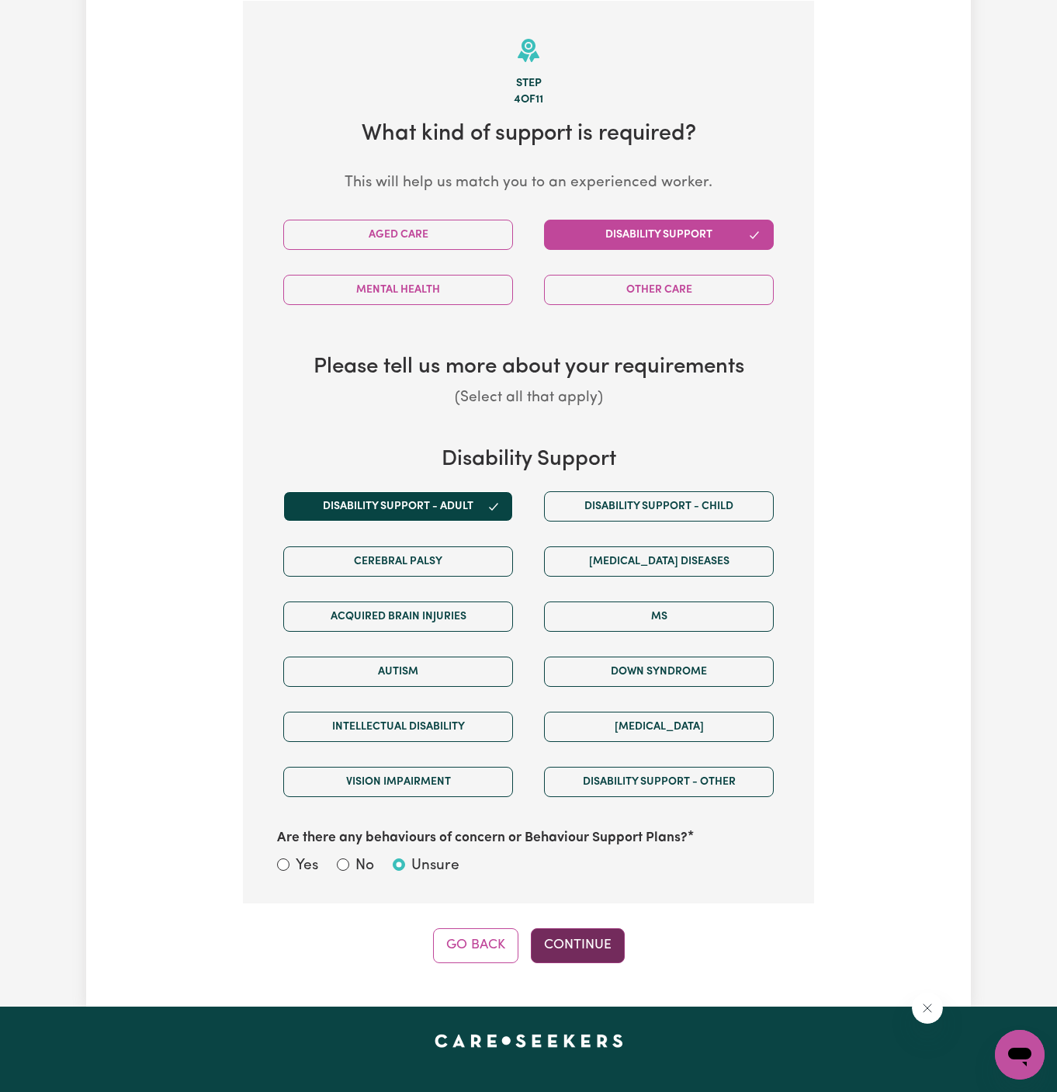
click at [580, 936] on button "Continue" at bounding box center [578, 945] width 94 height 34
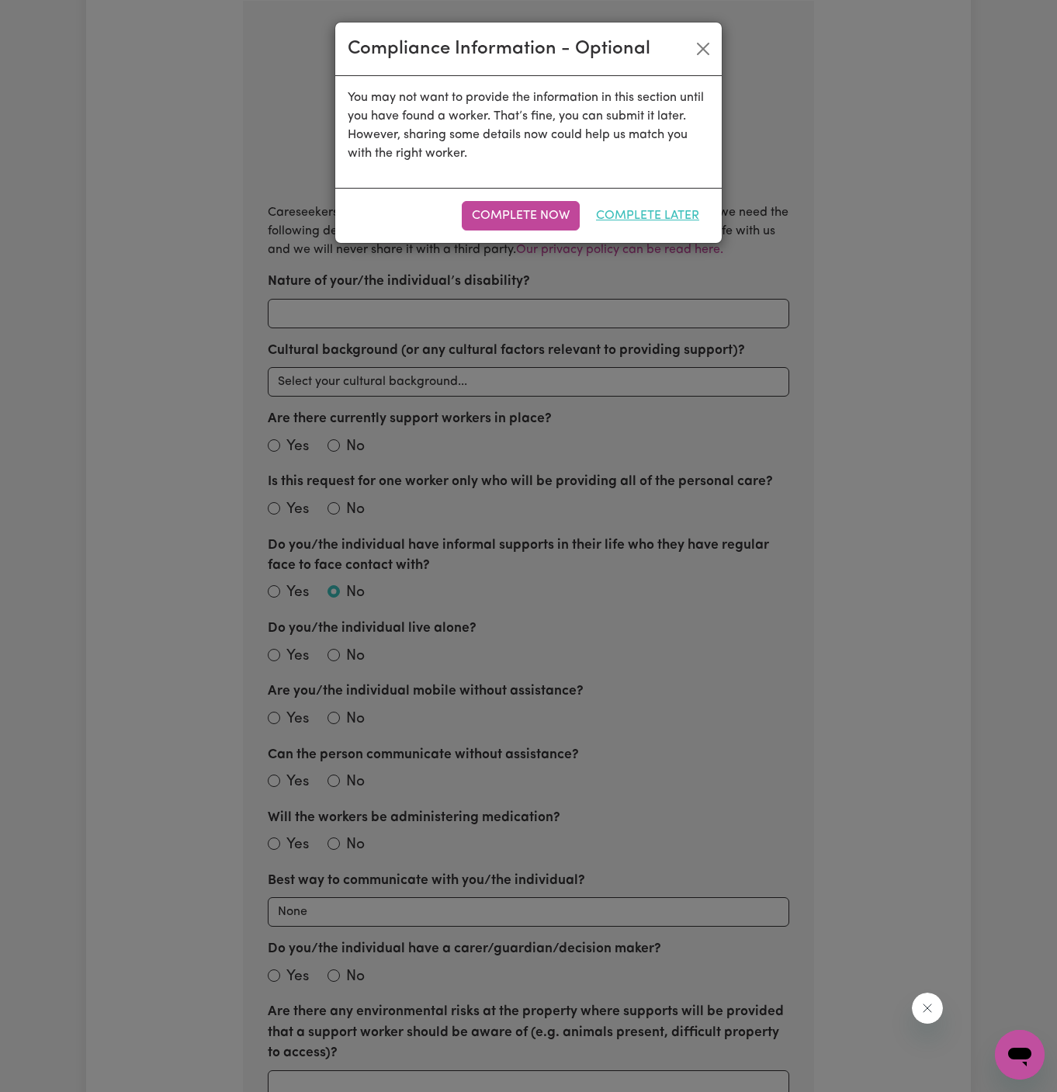
click at [653, 215] on button "Complete Later" at bounding box center [647, 215] width 123 height 29
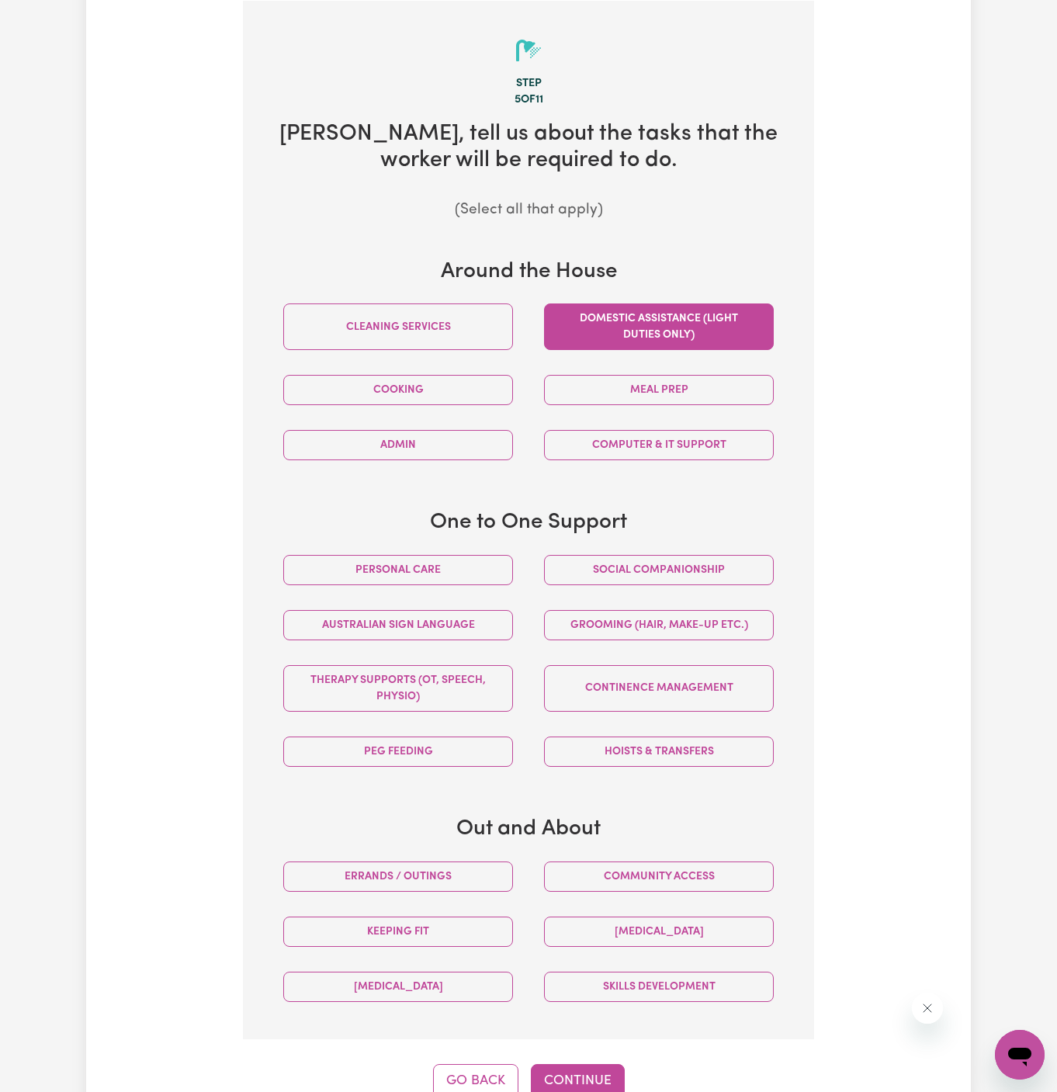
click at [670, 320] on button "Domestic assistance (light duties only)" at bounding box center [659, 326] width 230 height 47
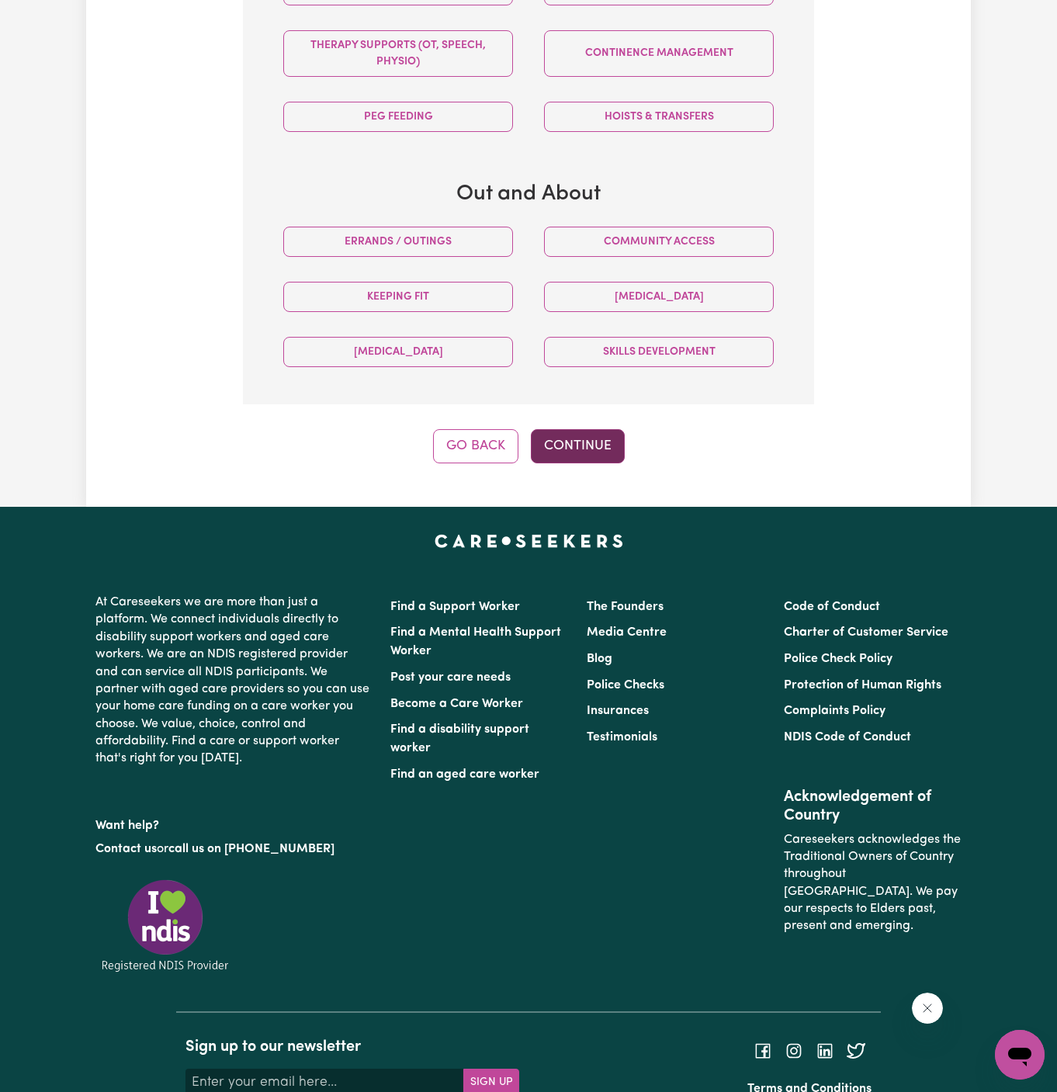
click at [589, 454] on button "Continue" at bounding box center [578, 446] width 94 height 34
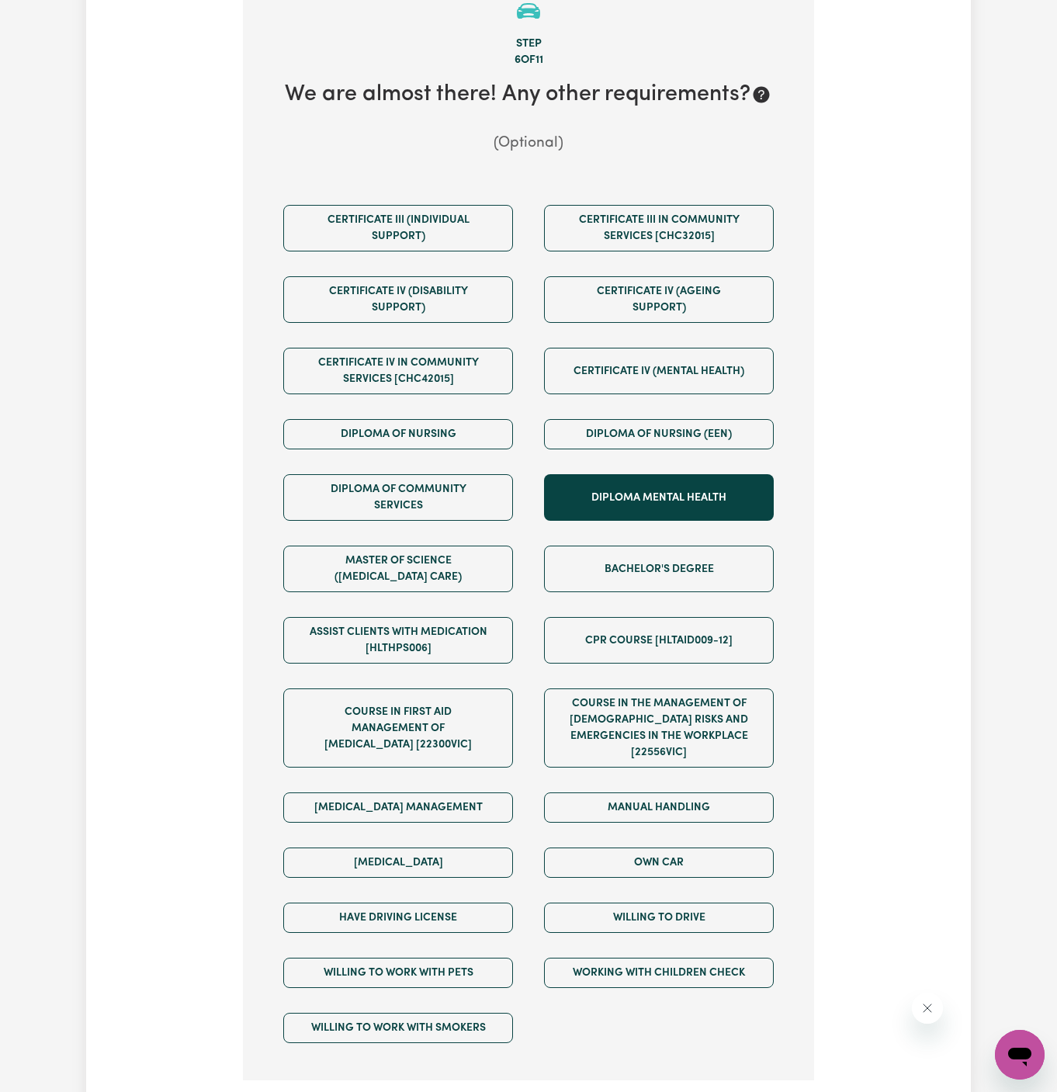
scroll to position [403, 0]
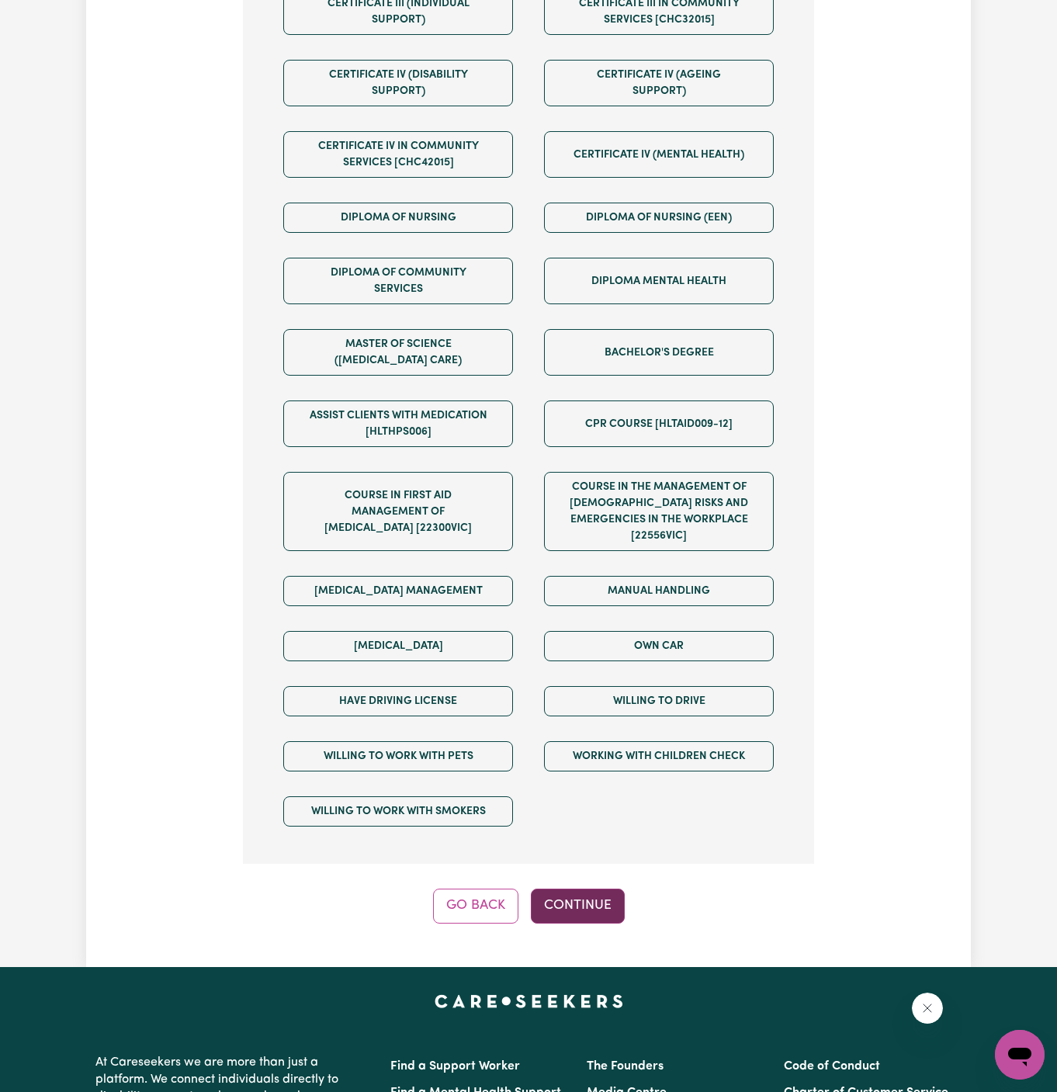
click at [587, 888] on button "Continue" at bounding box center [578, 905] width 94 height 34
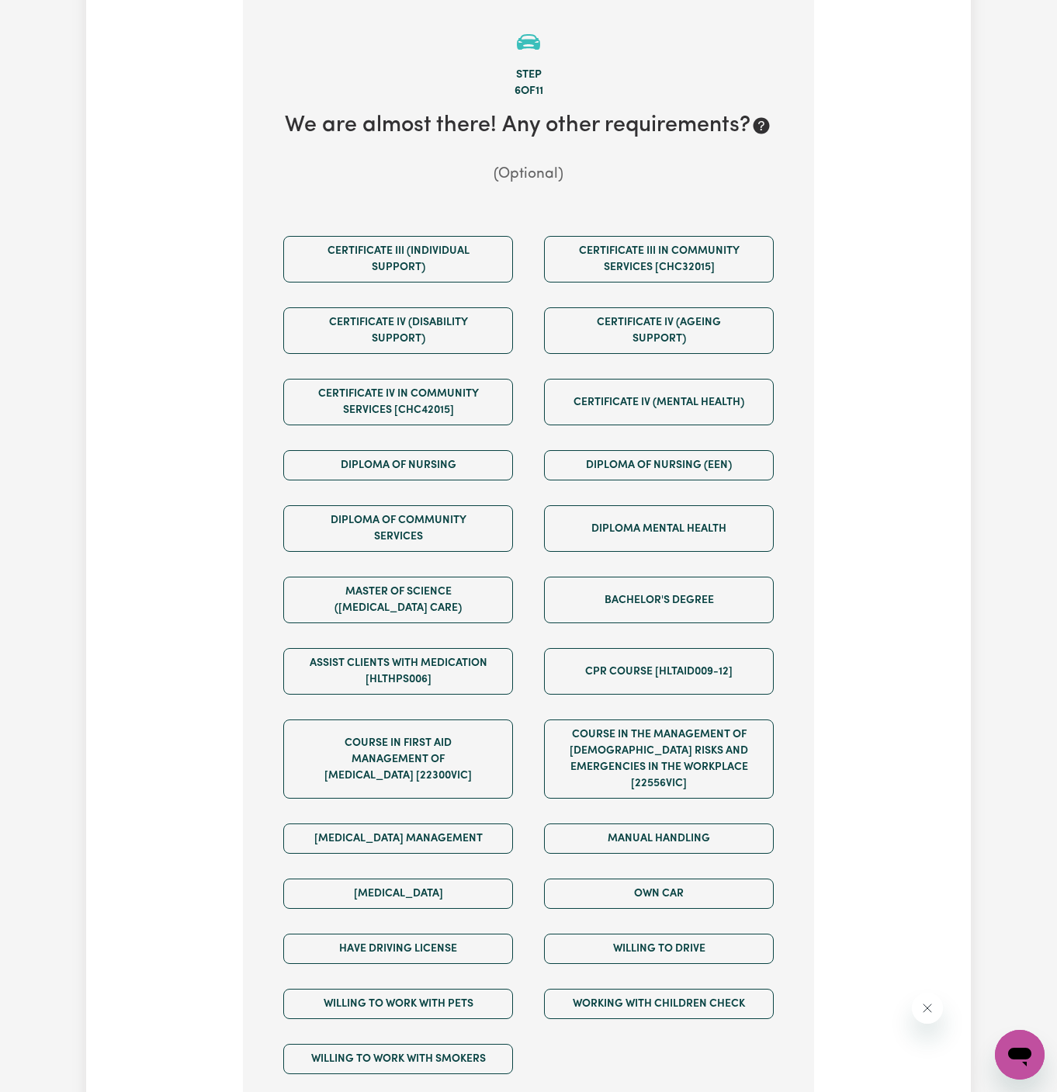
scroll to position [403, 0]
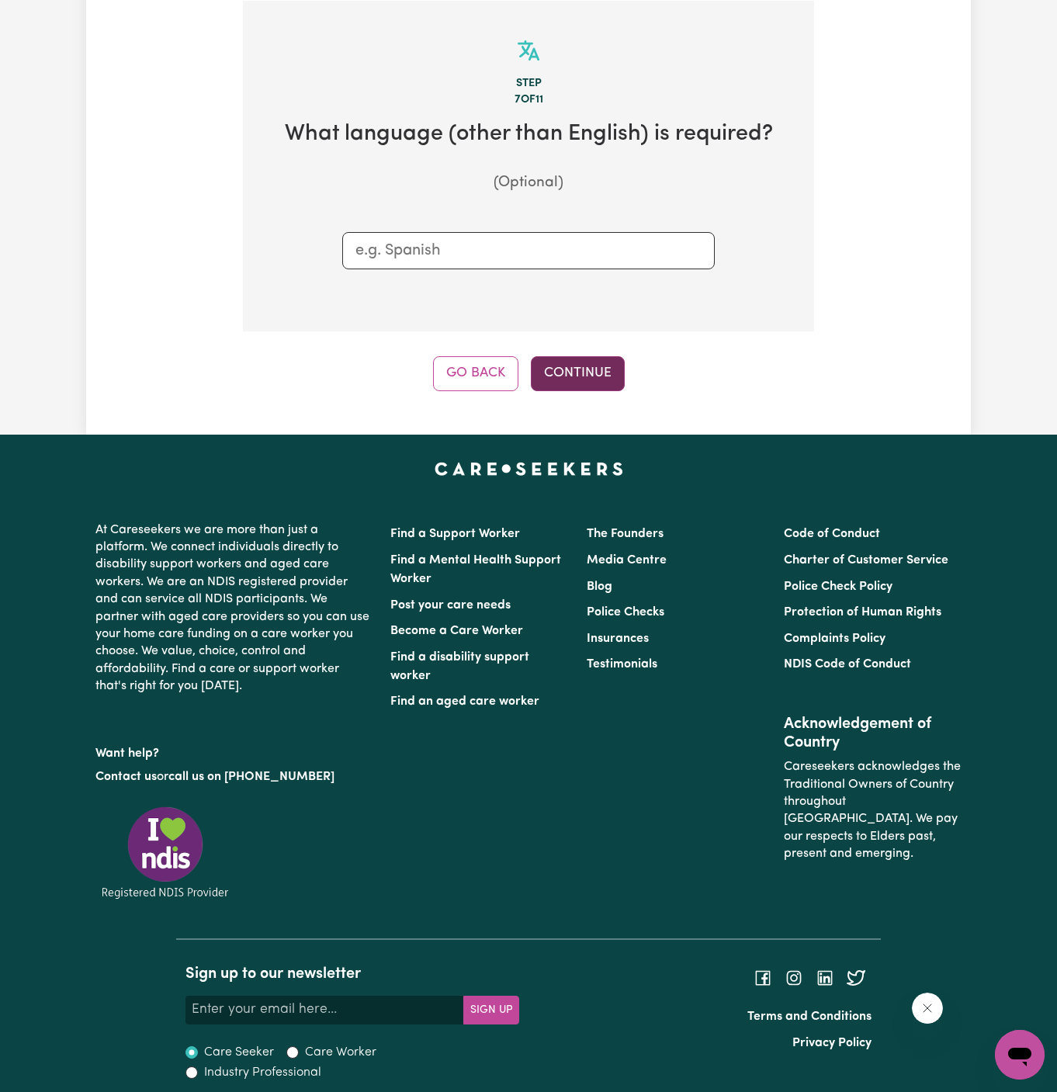
click at [590, 369] on button "Continue" at bounding box center [578, 373] width 94 height 34
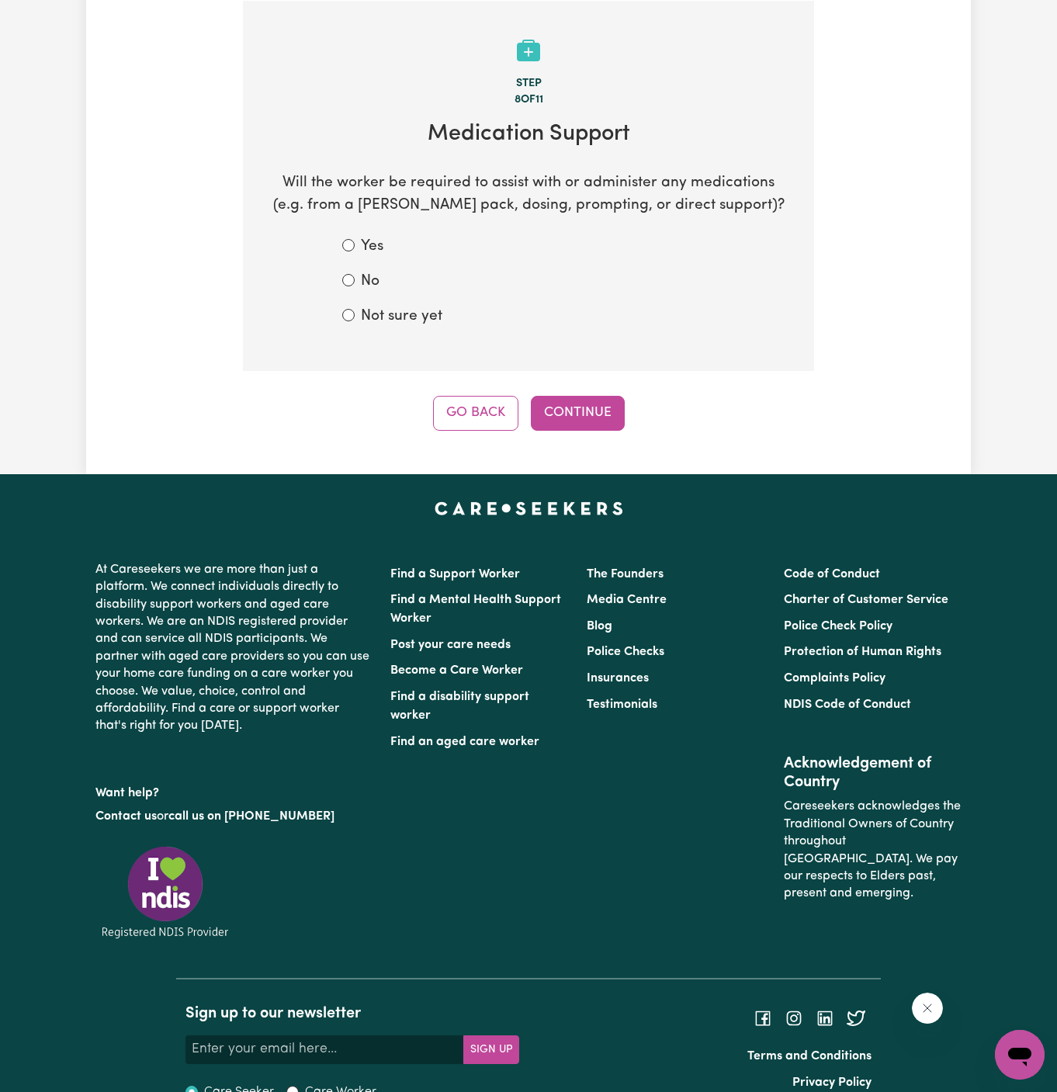
click at [398, 313] on label "Not sure yet" at bounding box center [401, 317] width 81 height 22
click at [355, 313] on input "Not sure yet" at bounding box center [348, 315] width 12 height 12
radio input "true"
click at [368, 261] on form "Yes No Not sure yet" at bounding box center [528, 282] width 372 height 92
click at [368, 275] on label "No" at bounding box center [370, 282] width 19 height 22
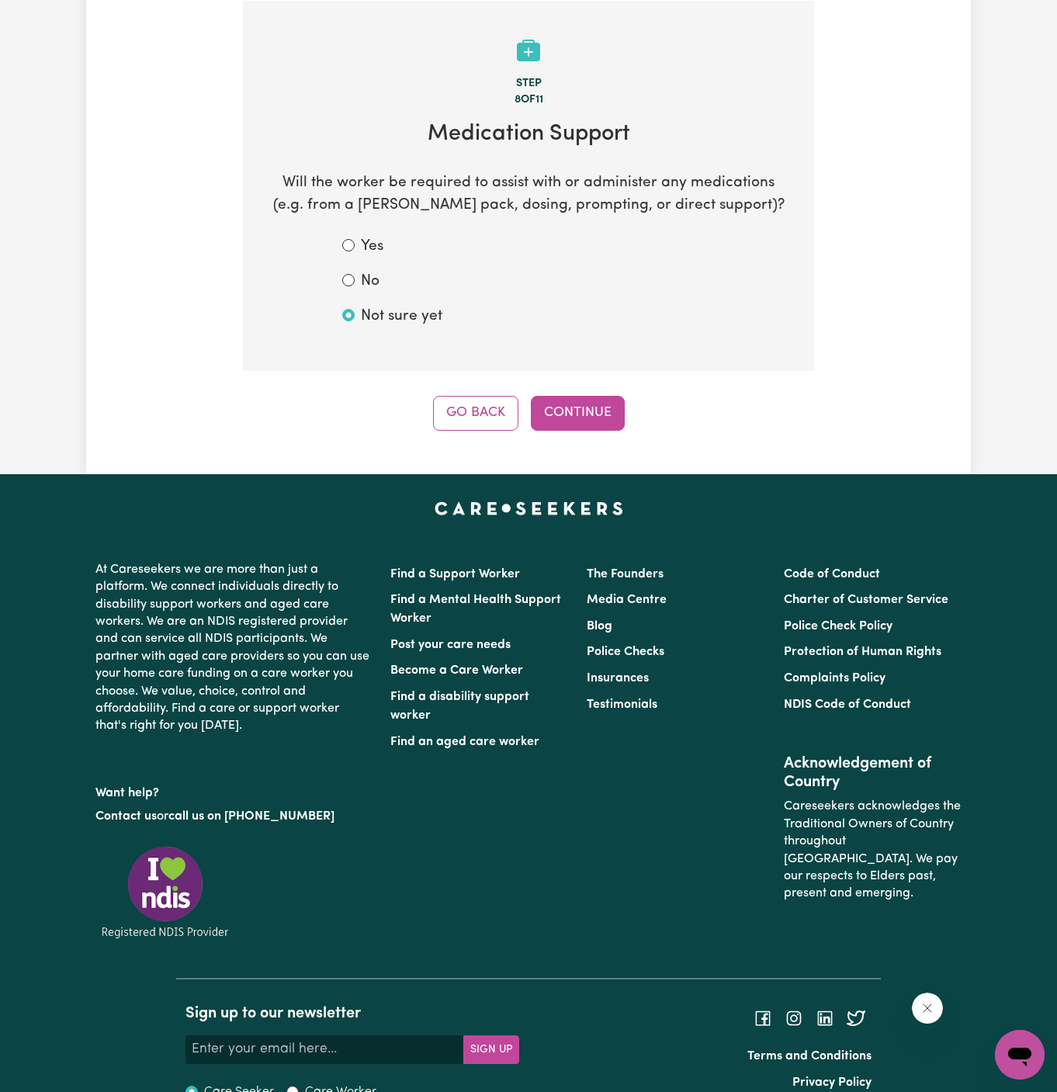
click at [355, 275] on input "No" at bounding box center [348, 280] width 12 height 12
radio input "true"
click at [583, 403] on button "Continue" at bounding box center [578, 413] width 94 height 34
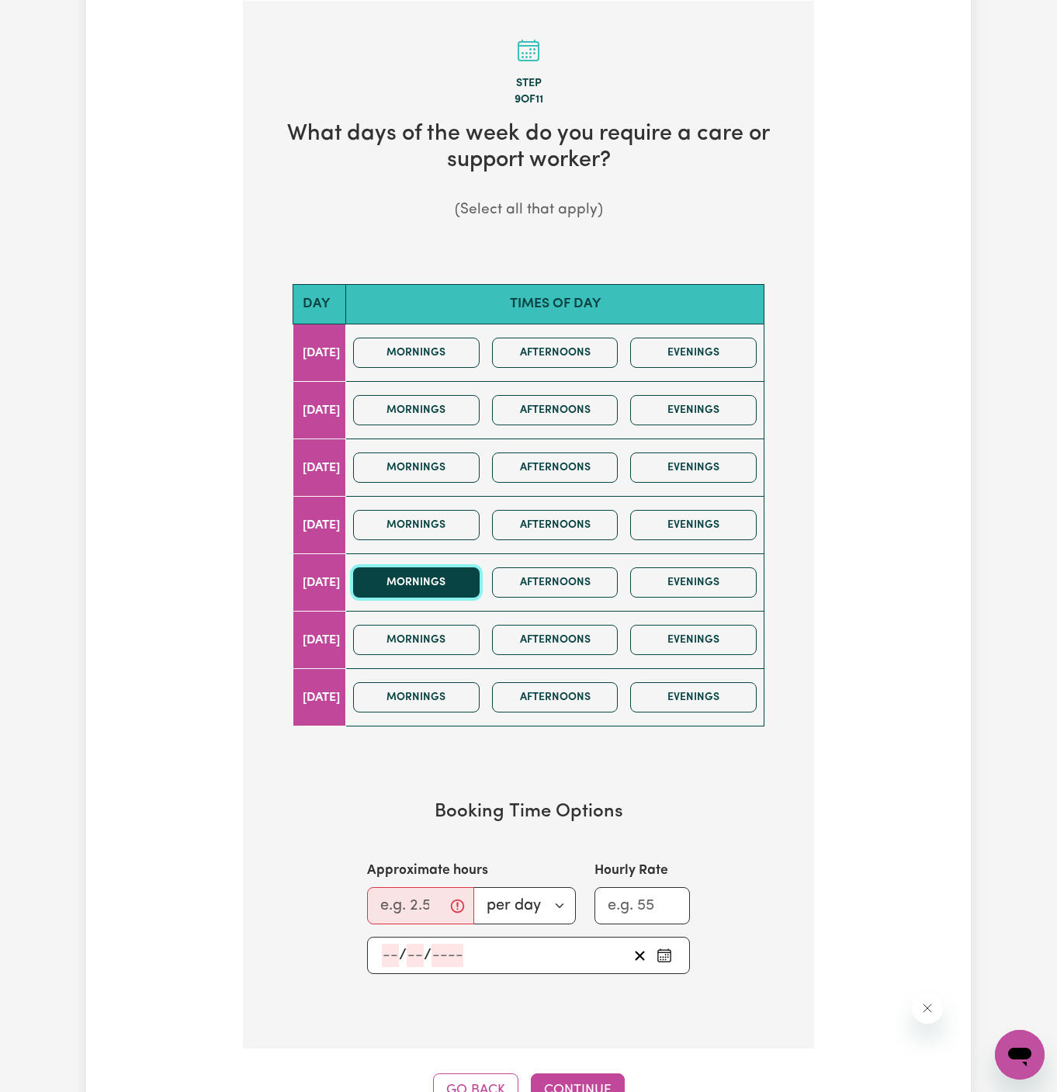
click at [470, 572] on button "Mornings" at bounding box center [416, 582] width 126 height 30
click at [393, 910] on input "Approximate hours" at bounding box center [420, 905] width 107 height 37
type input ".5"
type input "1.5"
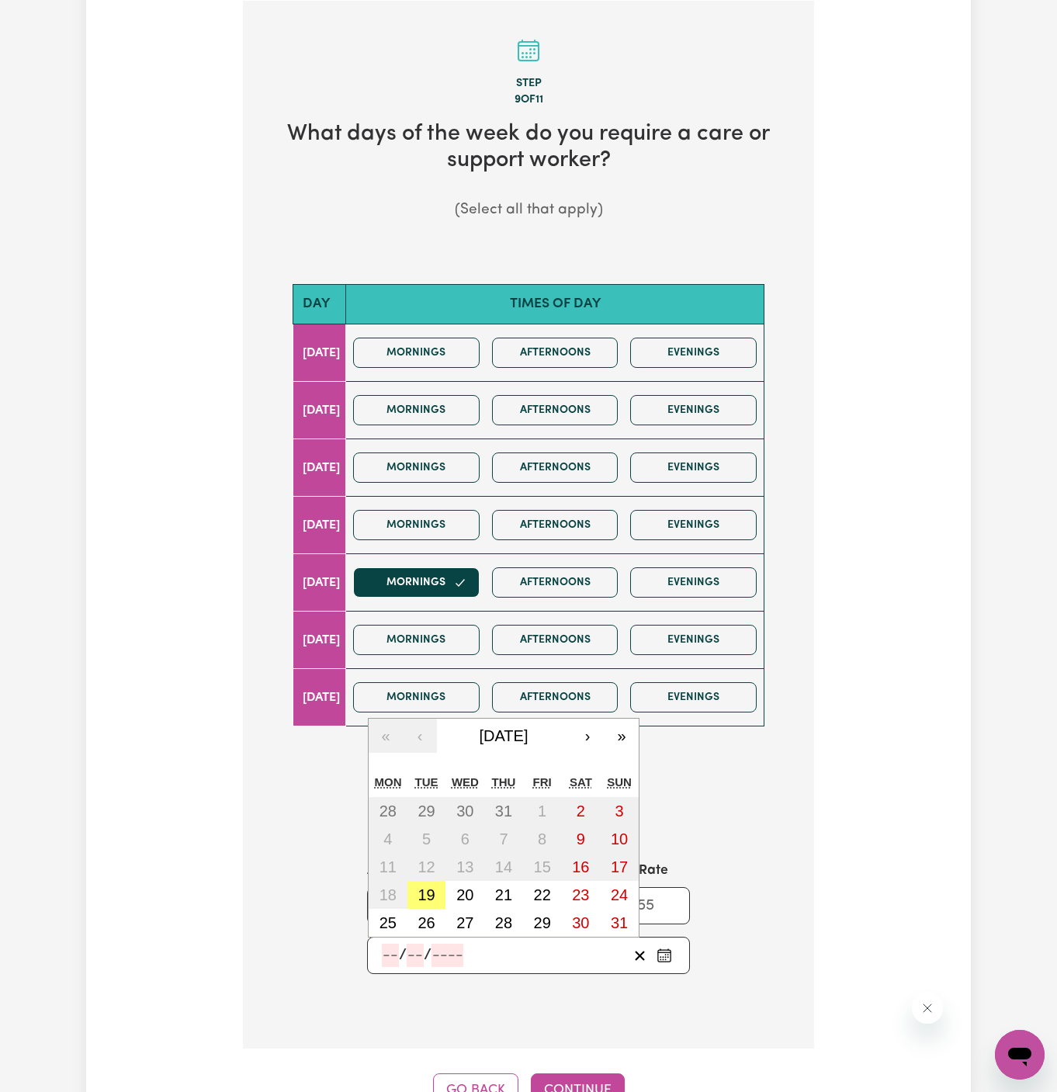
click at [388, 946] on input "number" at bounding box center [390, 954] width 17 height 23
click at [556, 882] on button "22" at bounding box center [542, 894] width 39 height 28
type input "[DATE]"
type input "22"
type input "8"
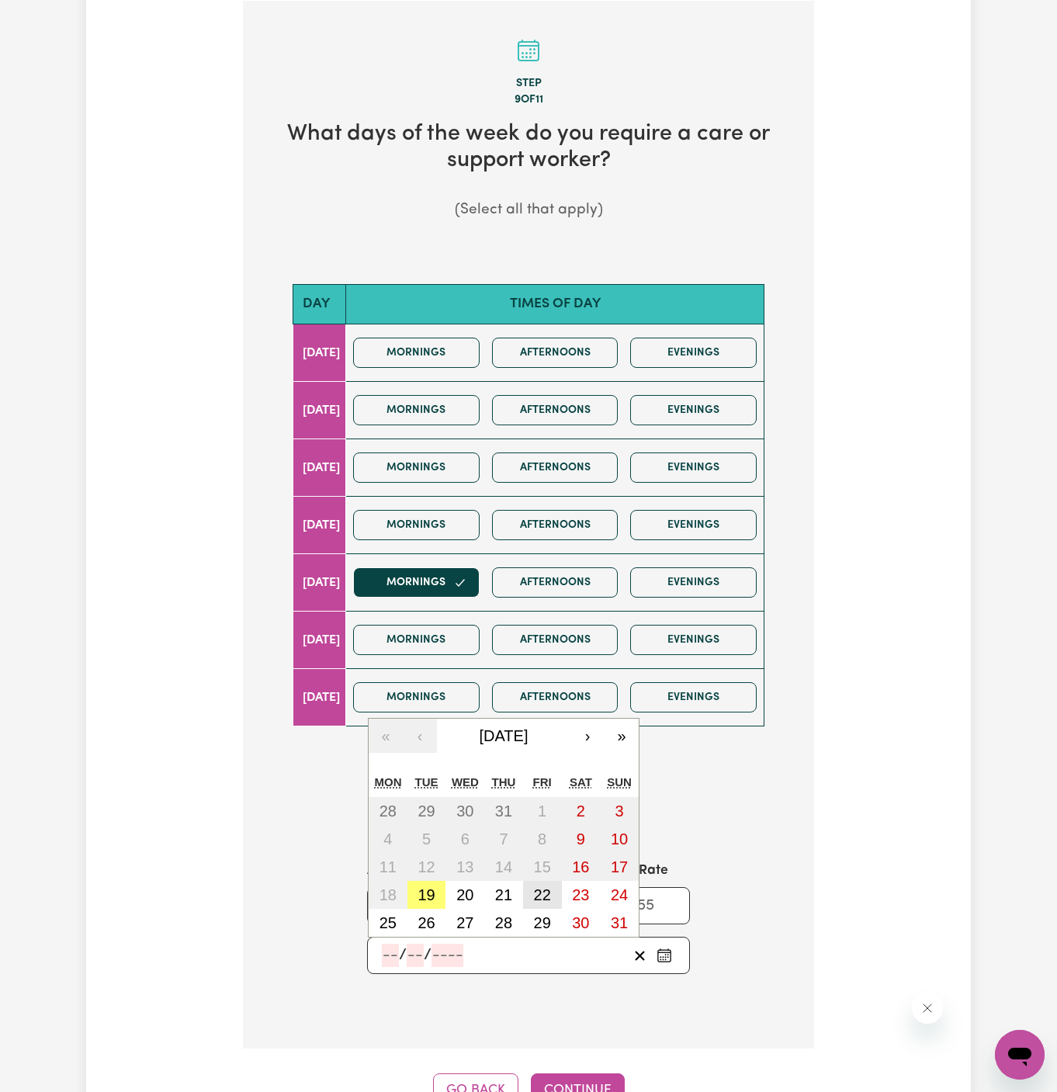
type input "2025"
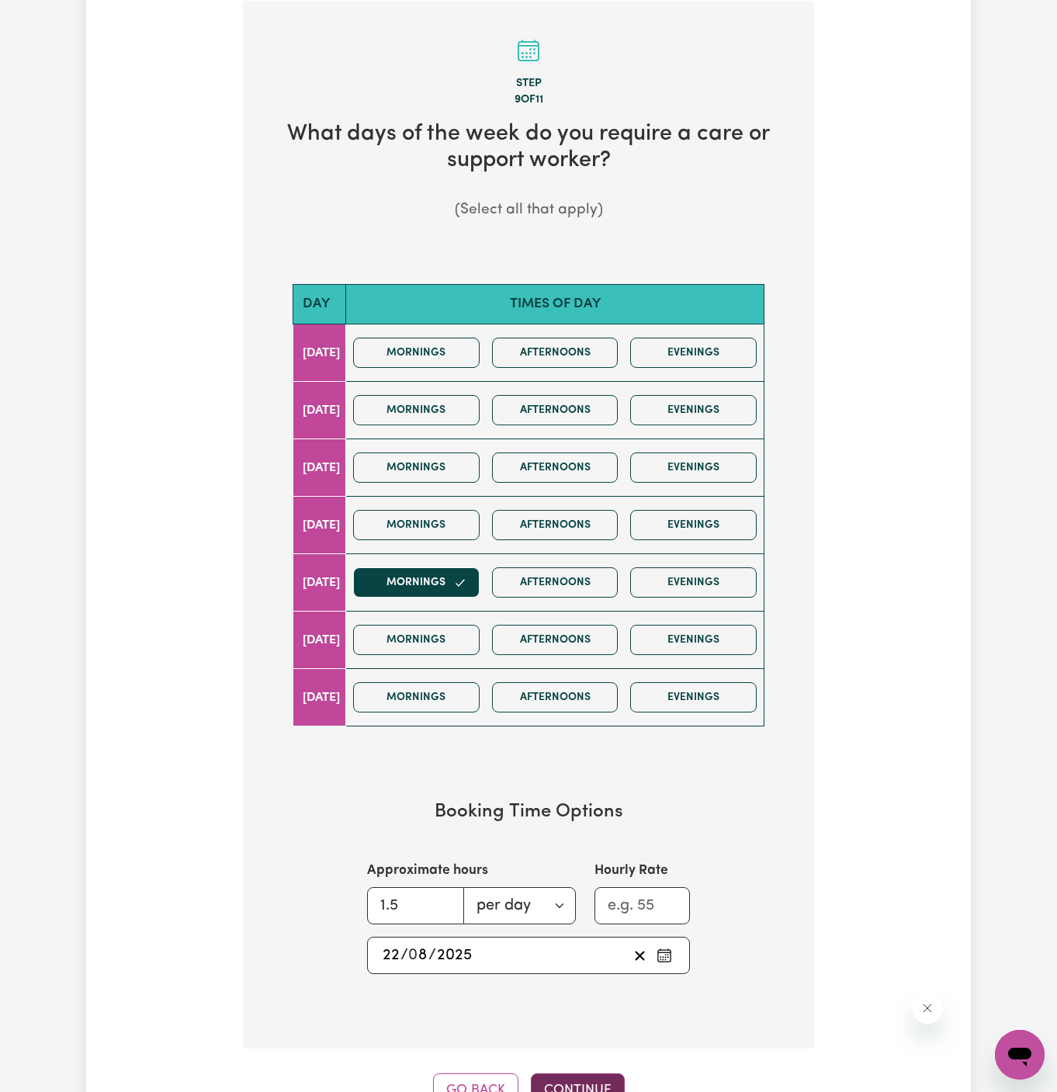
click at [575, 1077] on button "Continue" at bounding box center [578, 1090] width 94 height 34
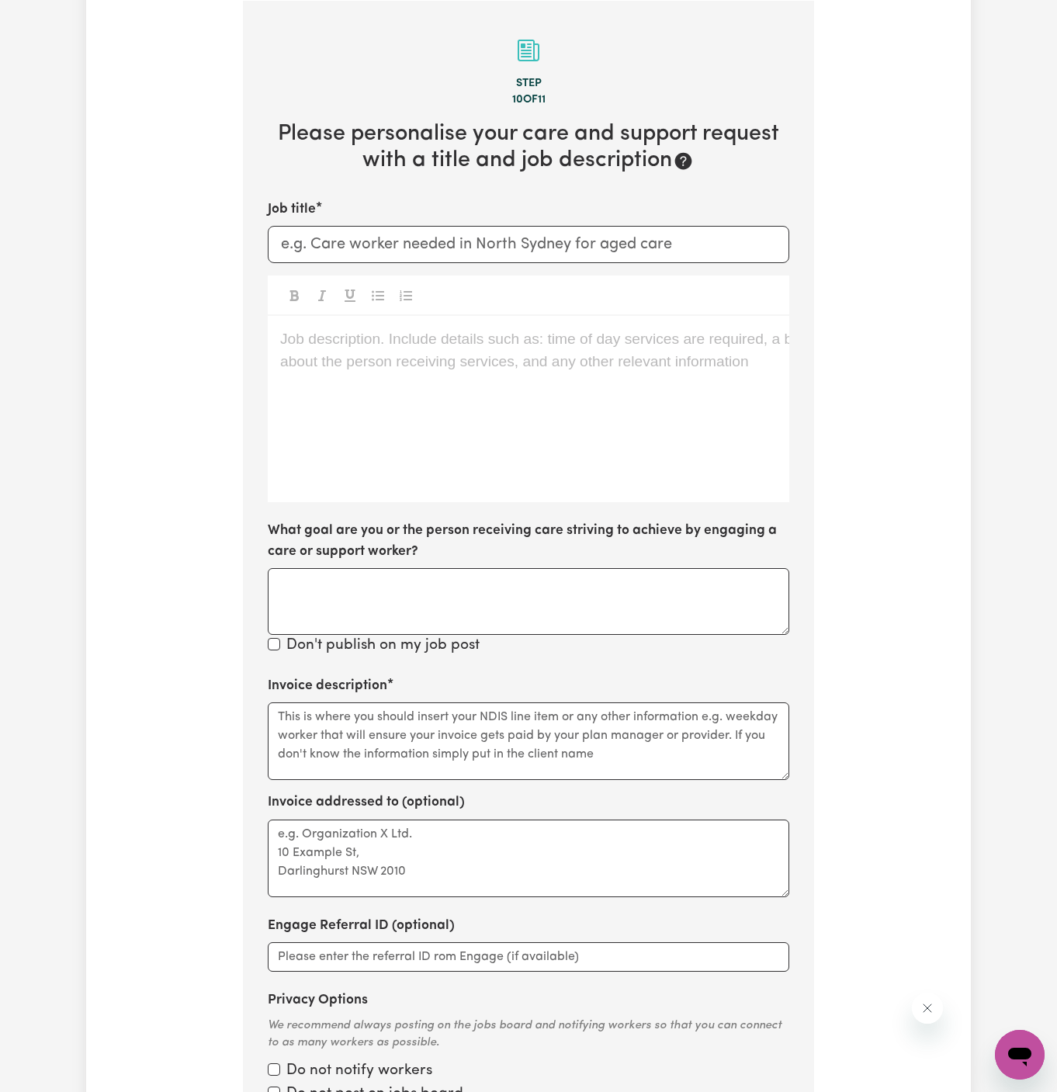
click at [530, 403] on div "Job description. Include details such as: time of day services are required, a …" at bounding box center [528, 409] width 521 height 186
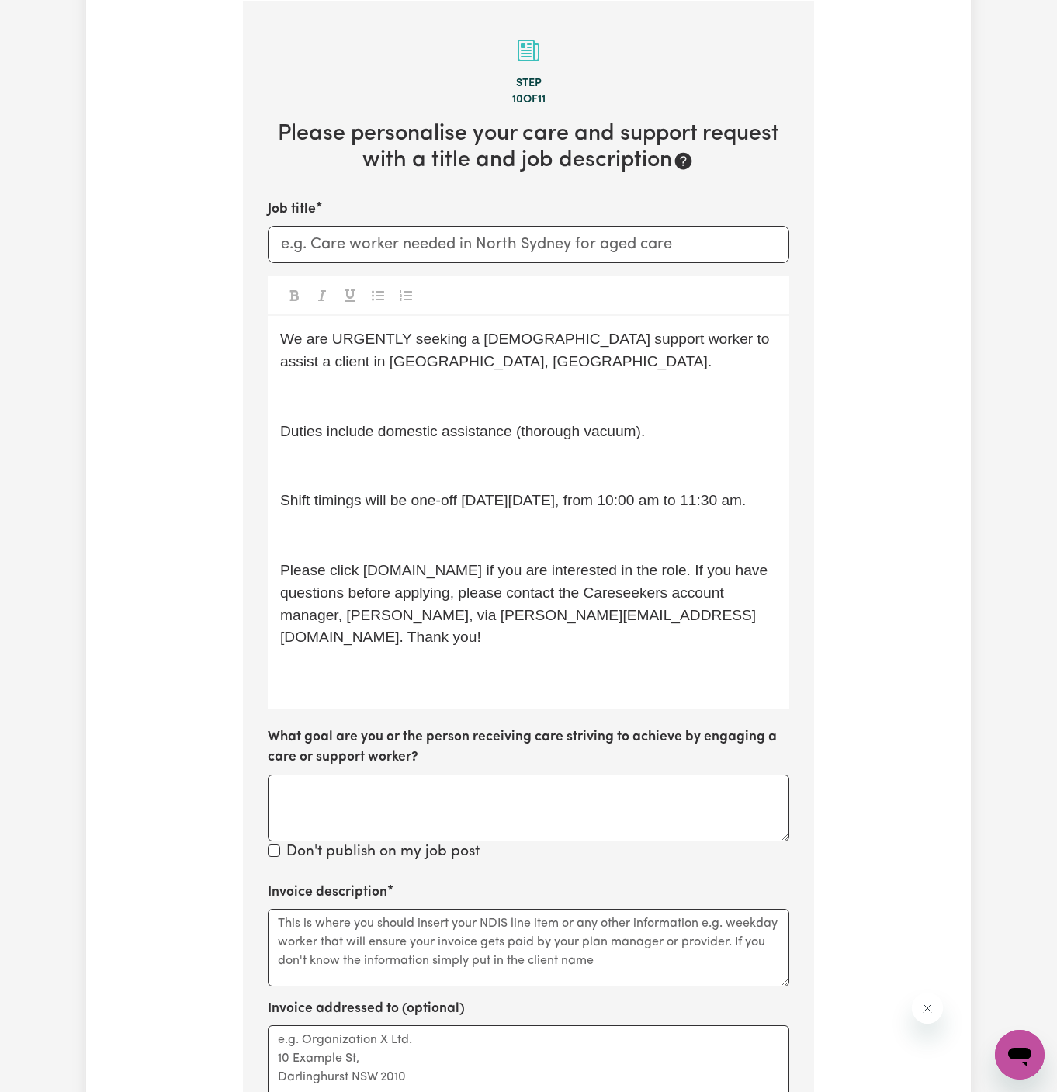
click at [516, 394] on p "﻿" at bounding box center [528, 397] width 496 height 22
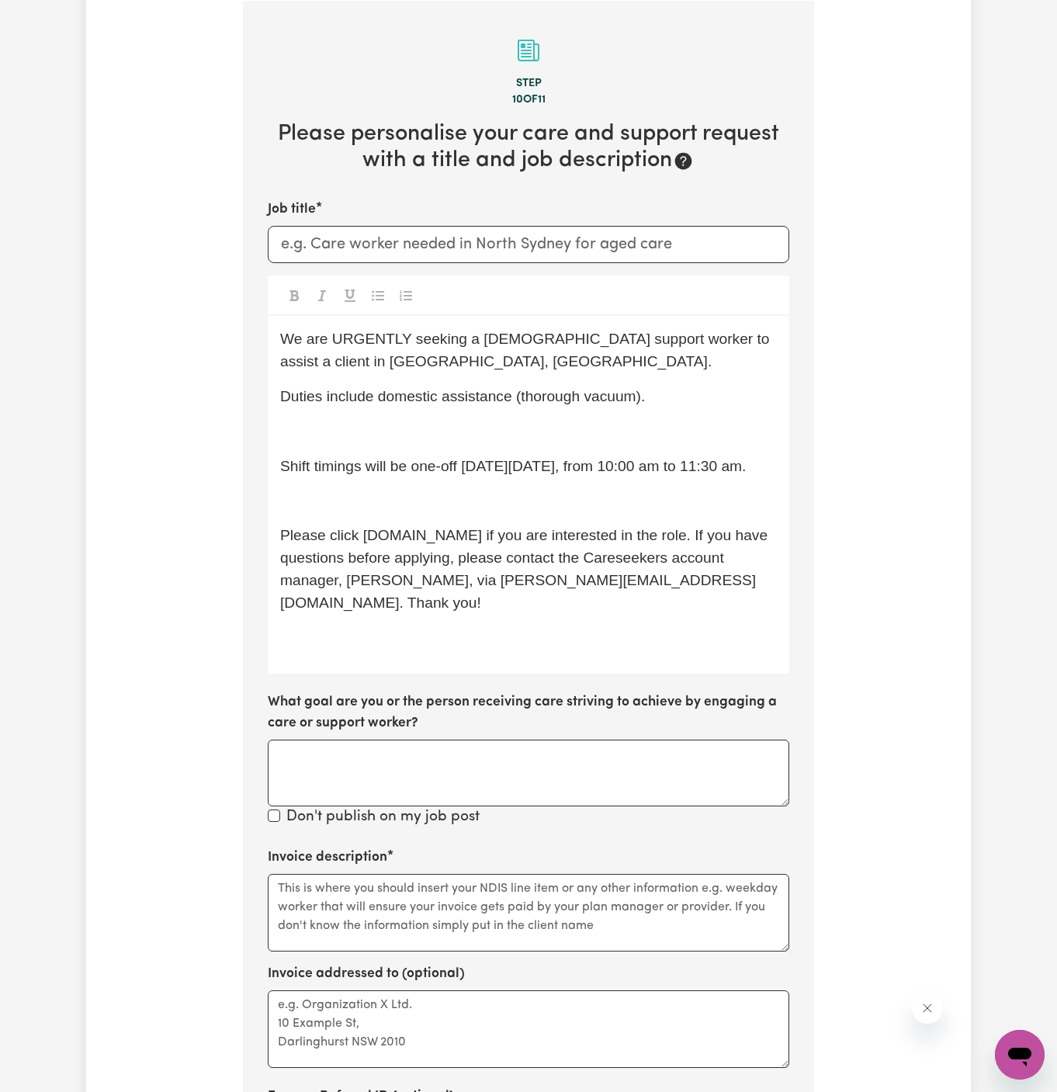
click at [498, 438] on p "﻿" at bounding box center [528, 431] width 496 height 22
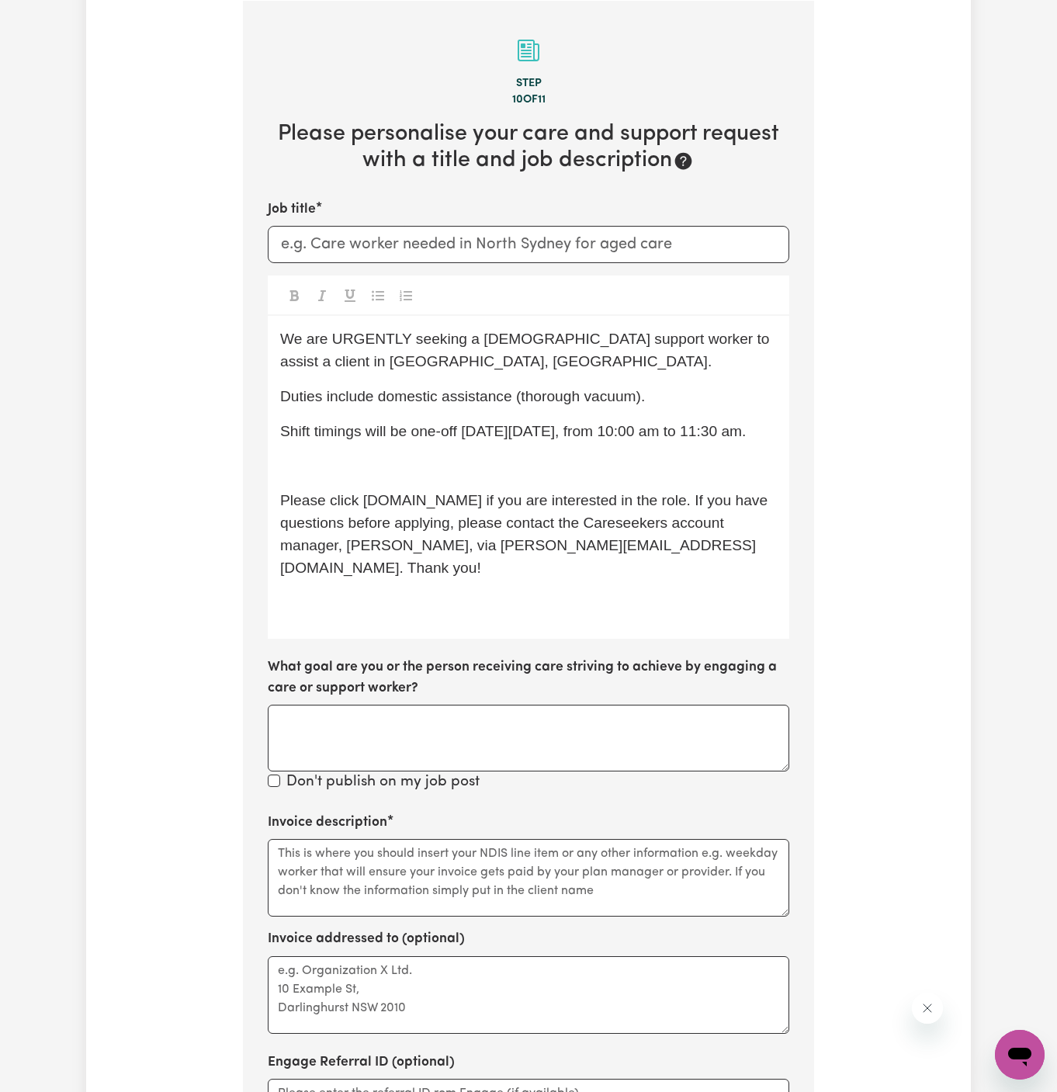
click at [493, 461] on p "﻿" at bounding box center [528, 466] width 496 height 22
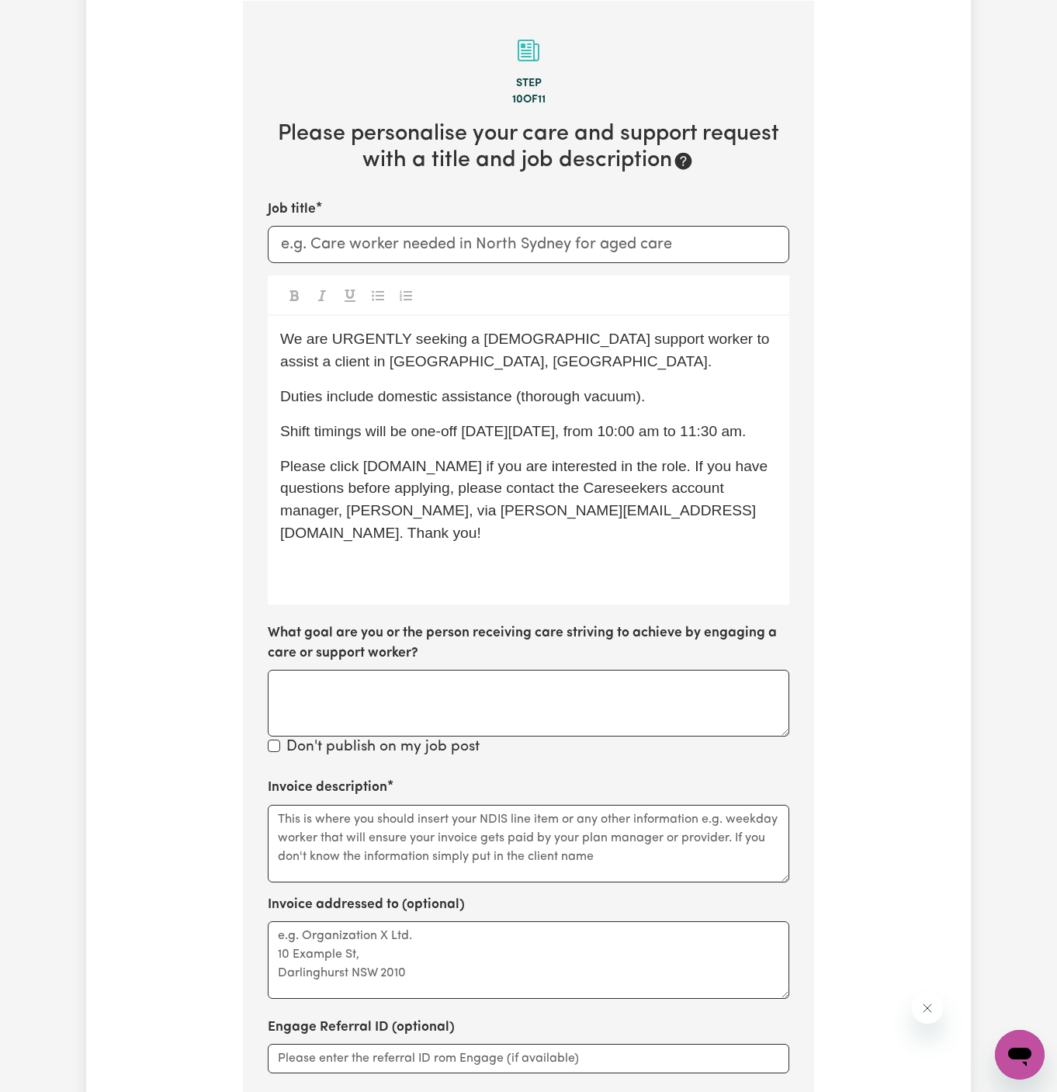
click at [477, 557] on p "﻿" at bounding box center [528, 568] width 496 height 22
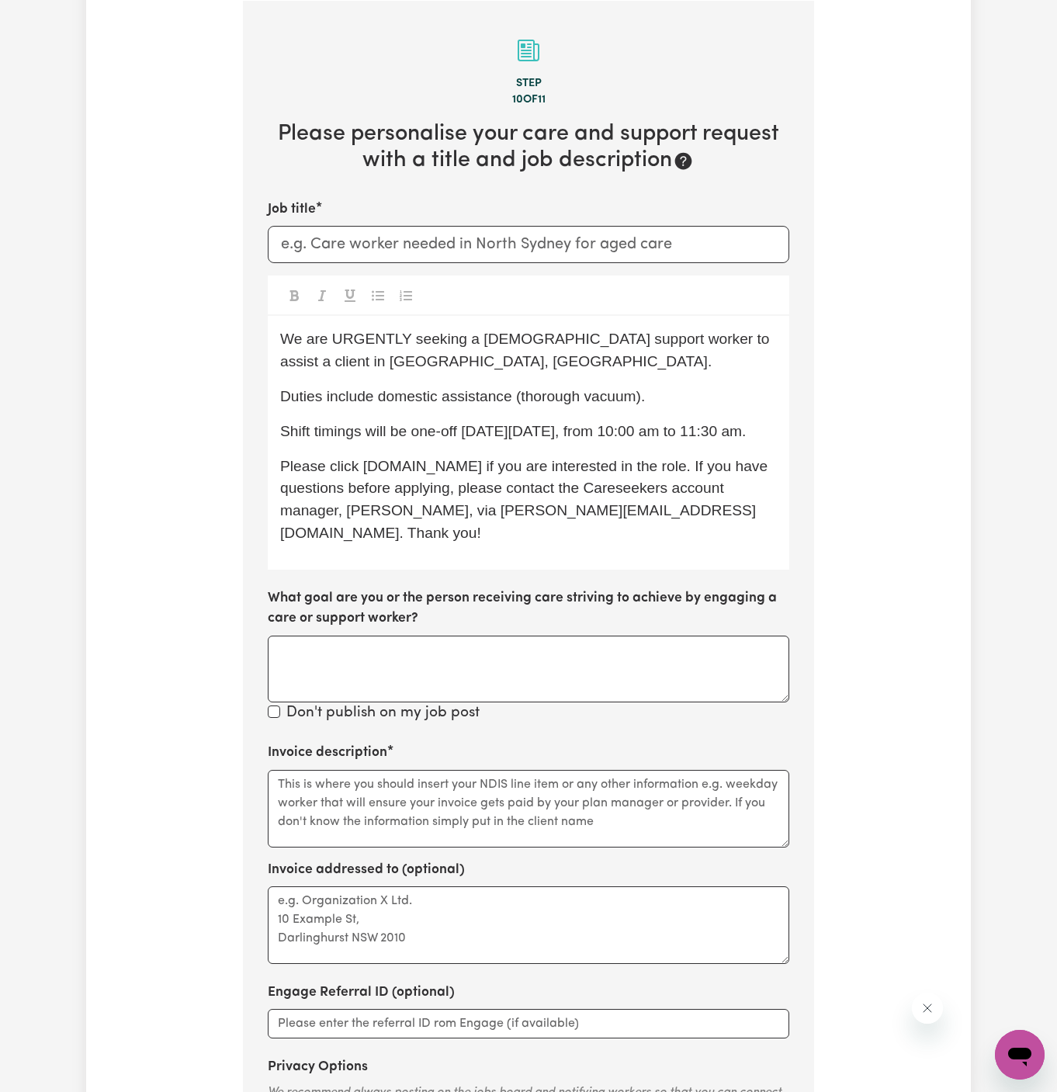
drag, startPoint x: 445, startPoint y: 415, endPoint x: 623, endPoint y: 393, distance: 179.7
click at [623, 393] on div "We are URGENTLY seeking a [DEMOGRAPHIC_DATA] support worker to assist a client …" at bounding box center [528, 442] width 521 height 253
click at [979, 298] on div "Tell us your care and support requirements Welcome to Careseekers. We are excit…" at bounding box center [528, 482] width 1057 height 1661
click at [405, 252] on input "Job title" at bounding box center [528, 244] width 521 height 37
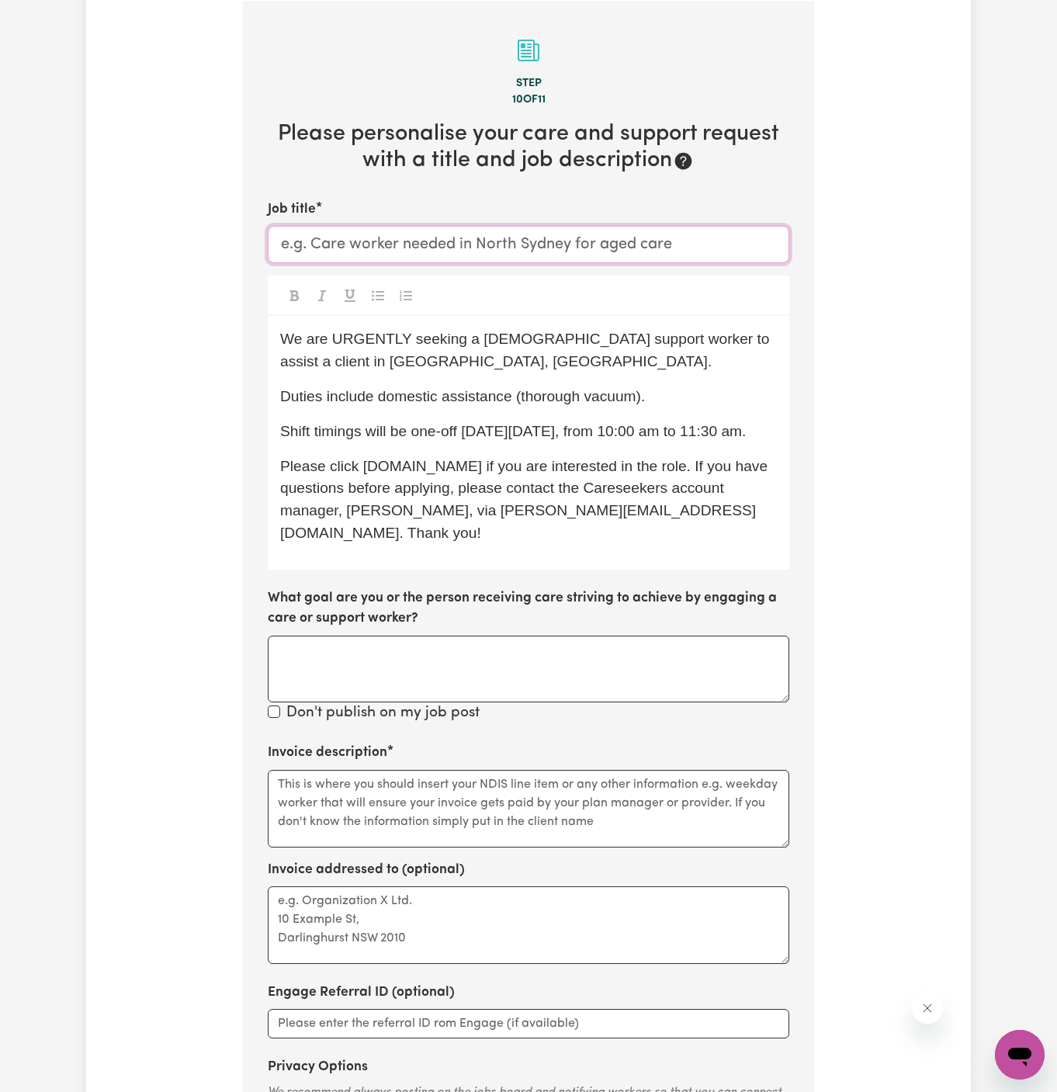
paste input "[DEMOGRAPHIC_DATA] Support Worker Needed In [GEOGRAPHIC_DATA], [GEOGRAPHIC_DATA]"
type input "[DEMOGRAPHIC_DATA] Support Worker Needed In [GEOGRAPHIC_DATA], [GEOGRAPHIC_DATA]"
click at [551, 770] on textarea "Invoice description" at bounding box center [528, 809] width 521 height 78
paste textarea "c/o PAWA"
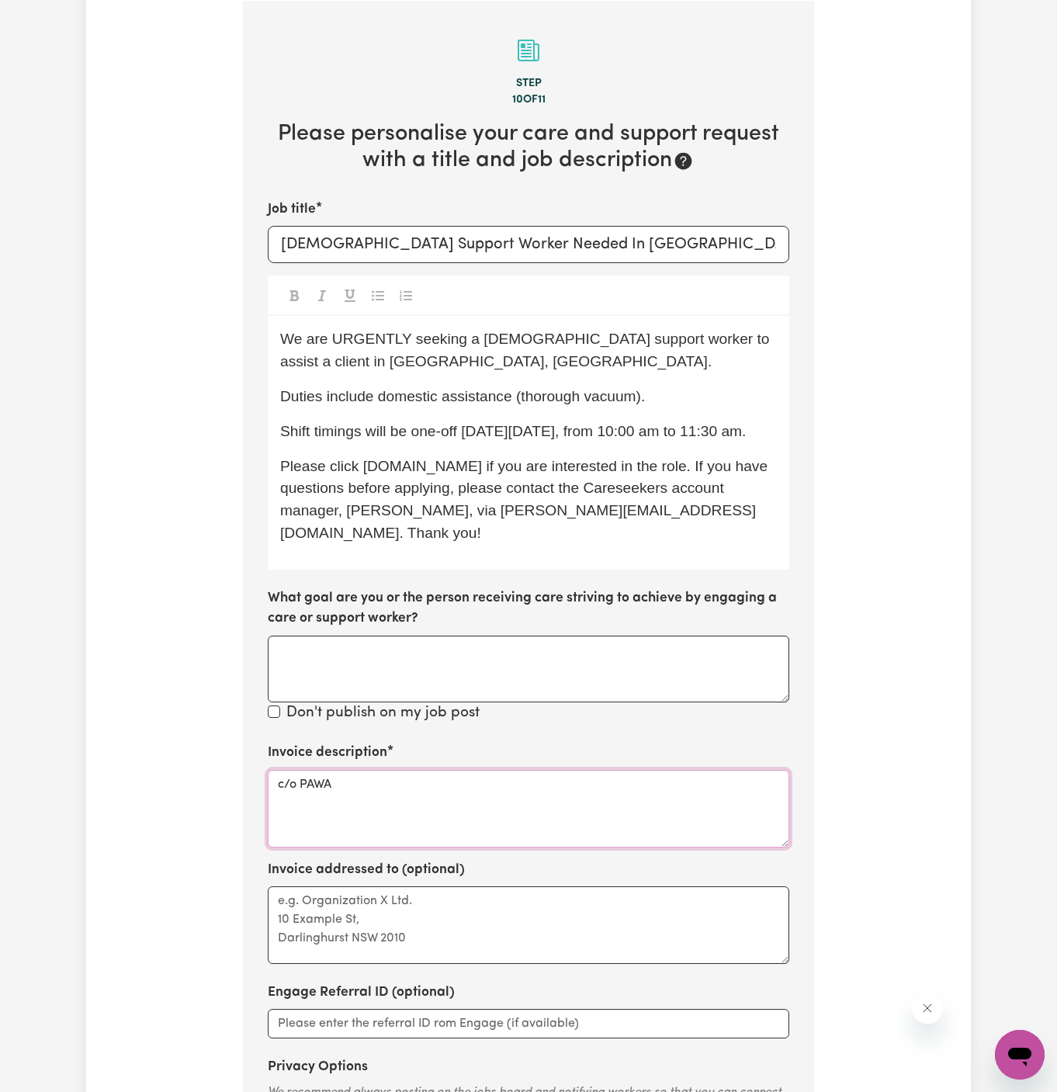
type textarea "c/o PAWA"
click at [551, 860] on div "Invoice addressed to (optional)" at bounding box center [528, 912] width 521 height 104
click at [550, 908] on textarea "Invoice addressed to (optional)" at bounding box center [528, 925] width 521 height 78
paste textarea "c/o PAWA"
click at [560, 905] on textarea "c/o PAWA" at bounding box center [528, 925] width 521 height 78
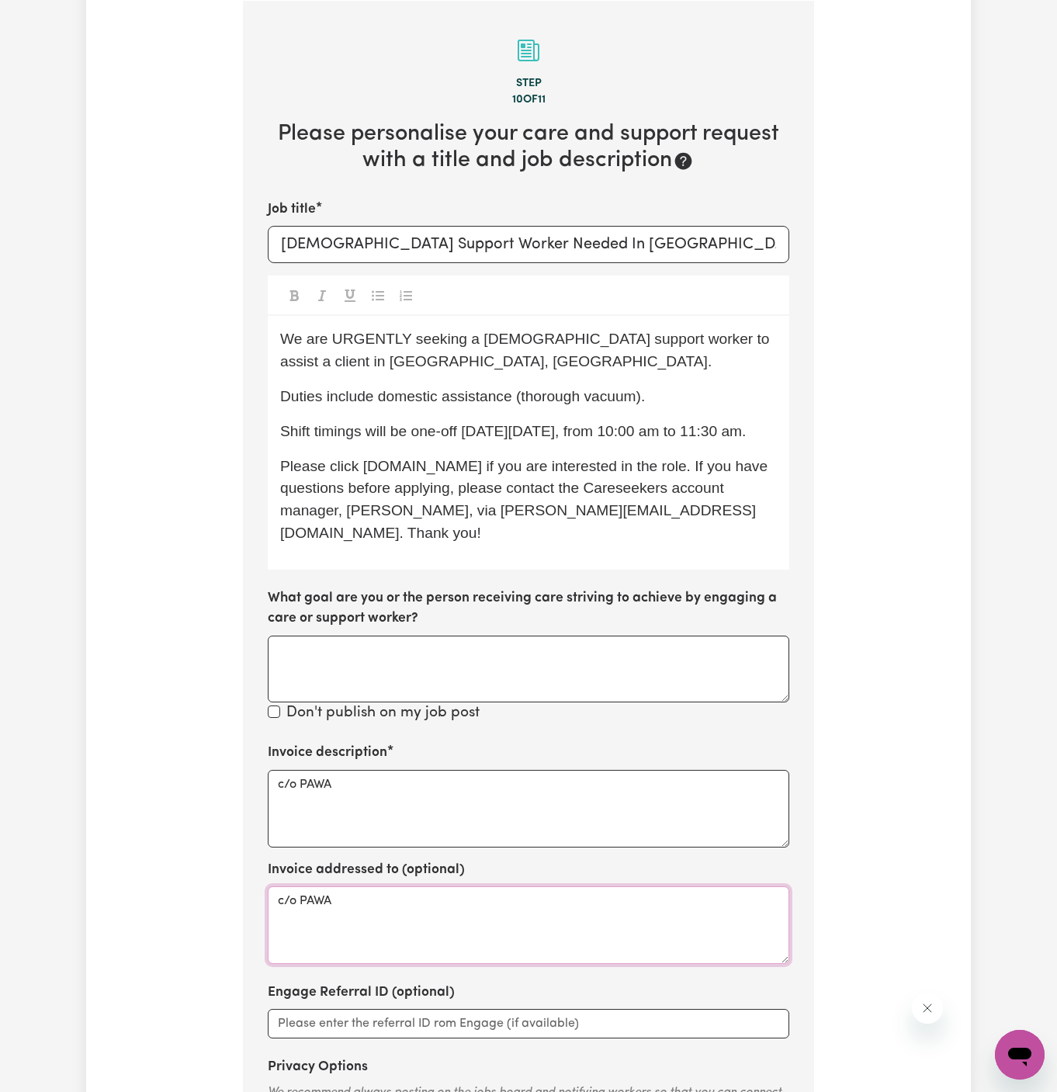
type textarea "c/o PAWA"
click at [563, 395] on span "Duties include domestic assistance (thorough vacuum)." at bounding box center [462, 396] width 365 height 16
click at [628, 409] on div "We are URGENTLY seeking a [DEMOGRAPHIC_DATA] support worker to assist a client …" at bounding box center [528, 442] width 521 height 253
click at [622, 441] on div "We are URGENTLY seeking a [DEMOGRAPHIC_DATA] support worker to assist a client …" at bounding box center [528, 442] width 521 height 253
click at [690, 448] on div "We are URGENTLY seeking a [DEMOGRAPHIC_DATA] support worker to assist a client …" at bounding box center [528, 442] width 521 height 253
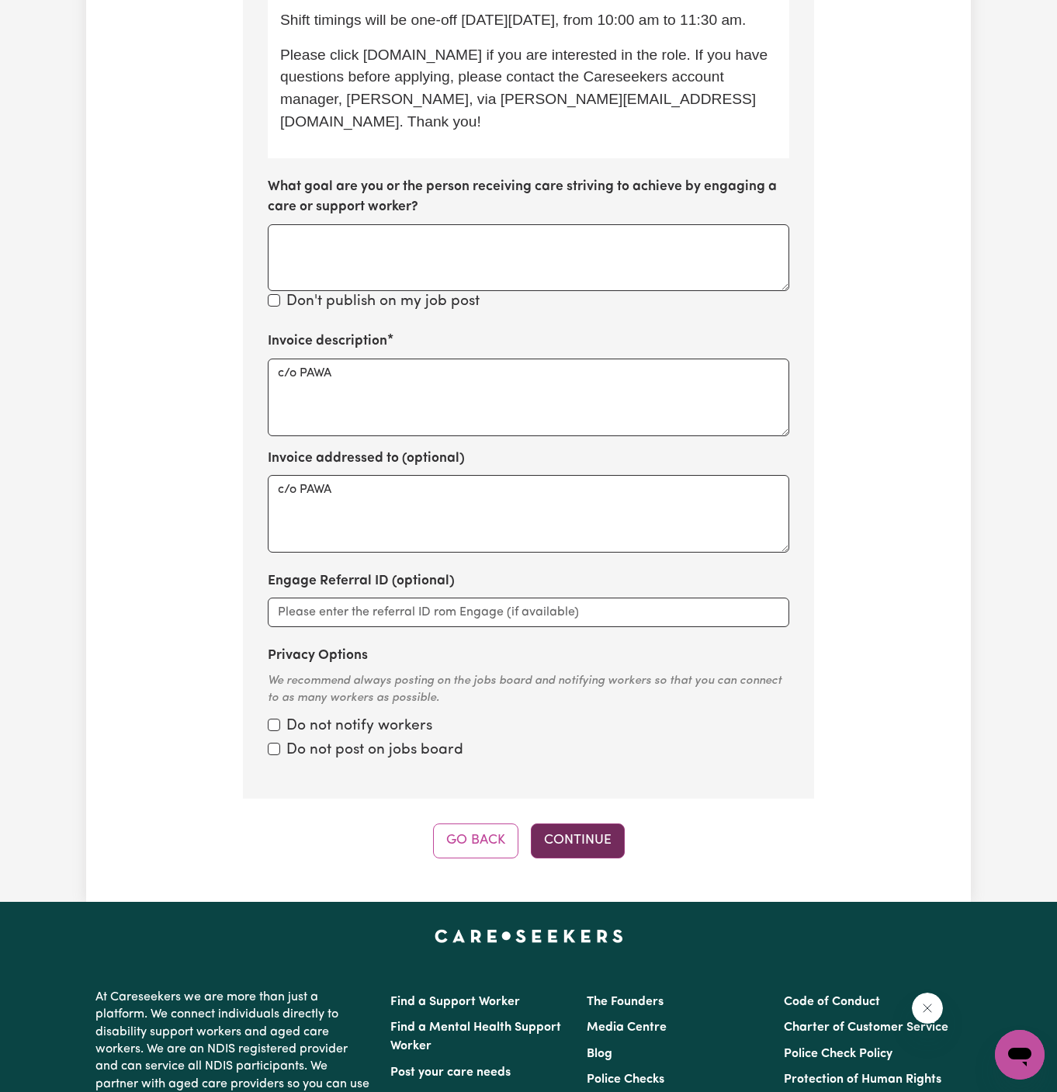
click at [591, 826] on button "Continue" at bounding box center [578, 840] width 94 height 34
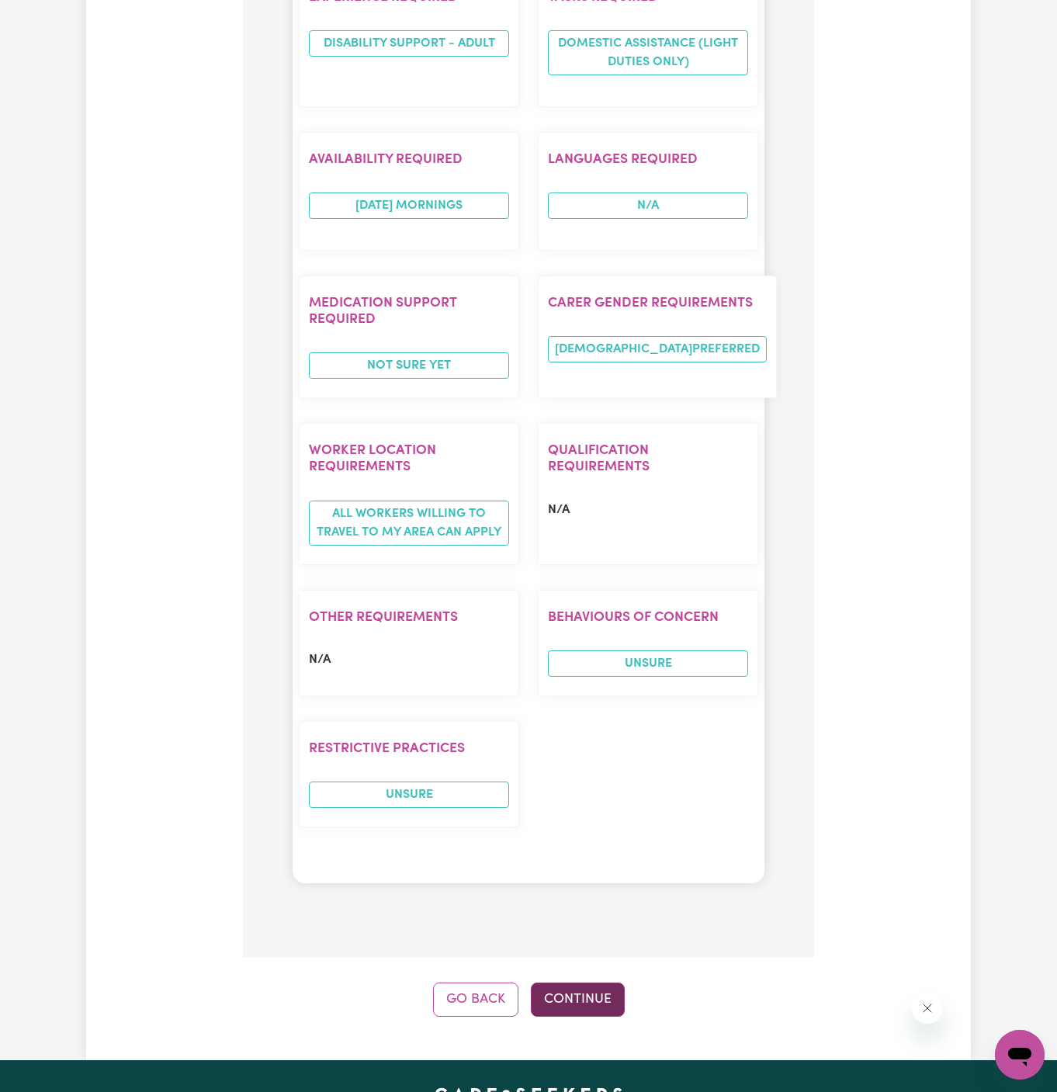
click at [579, 982] on button "Continue" at bounding box center [578, 999] width 94 height 34
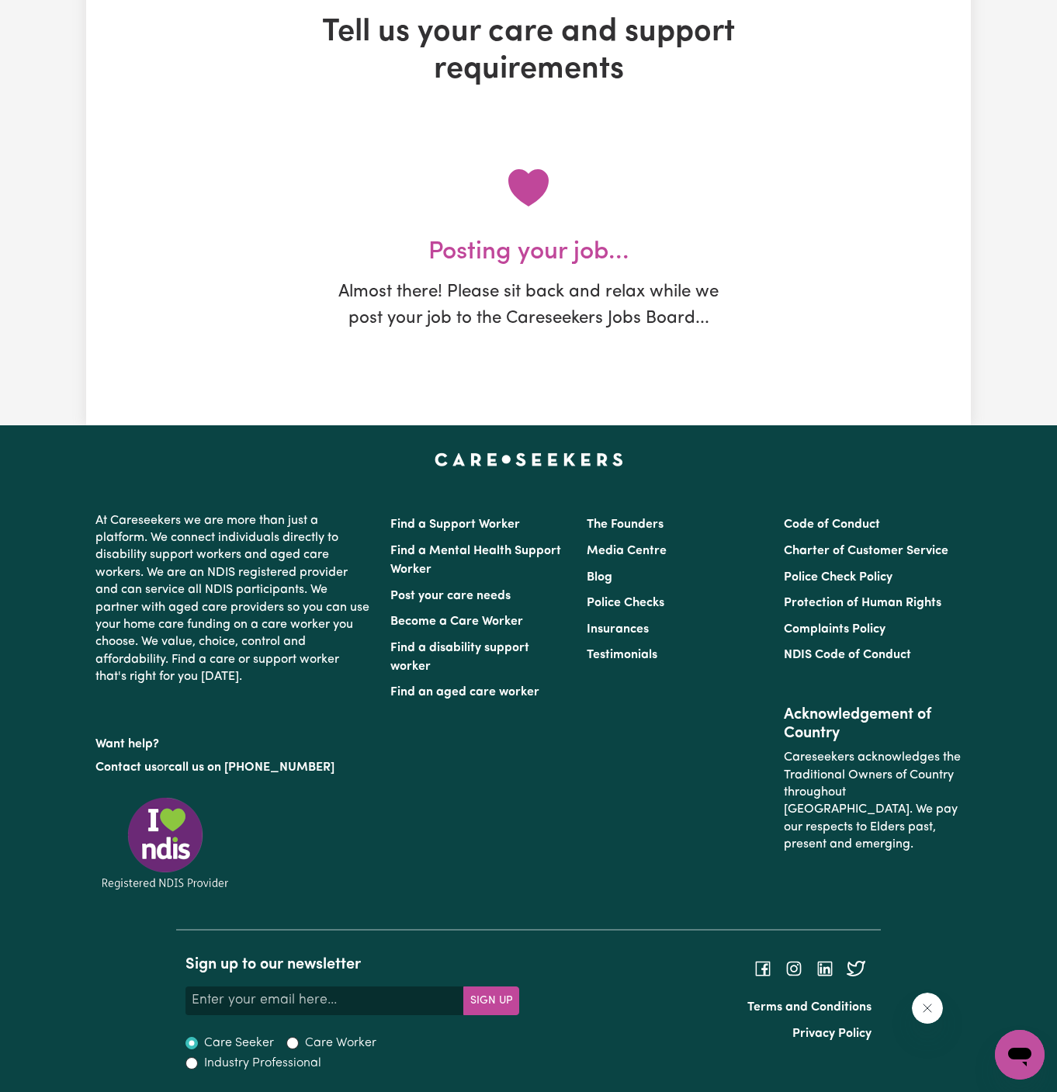
drag, startPoint x: 579, startPoint y: 870, endPoint x: 778, endPoint y: 870, distance: 198.6
click at [608, 870] on div "Find a Support Worker Find a Mental Health Support Worker Post your care needs …" at bounding box center [676, 718] width 590 height 424
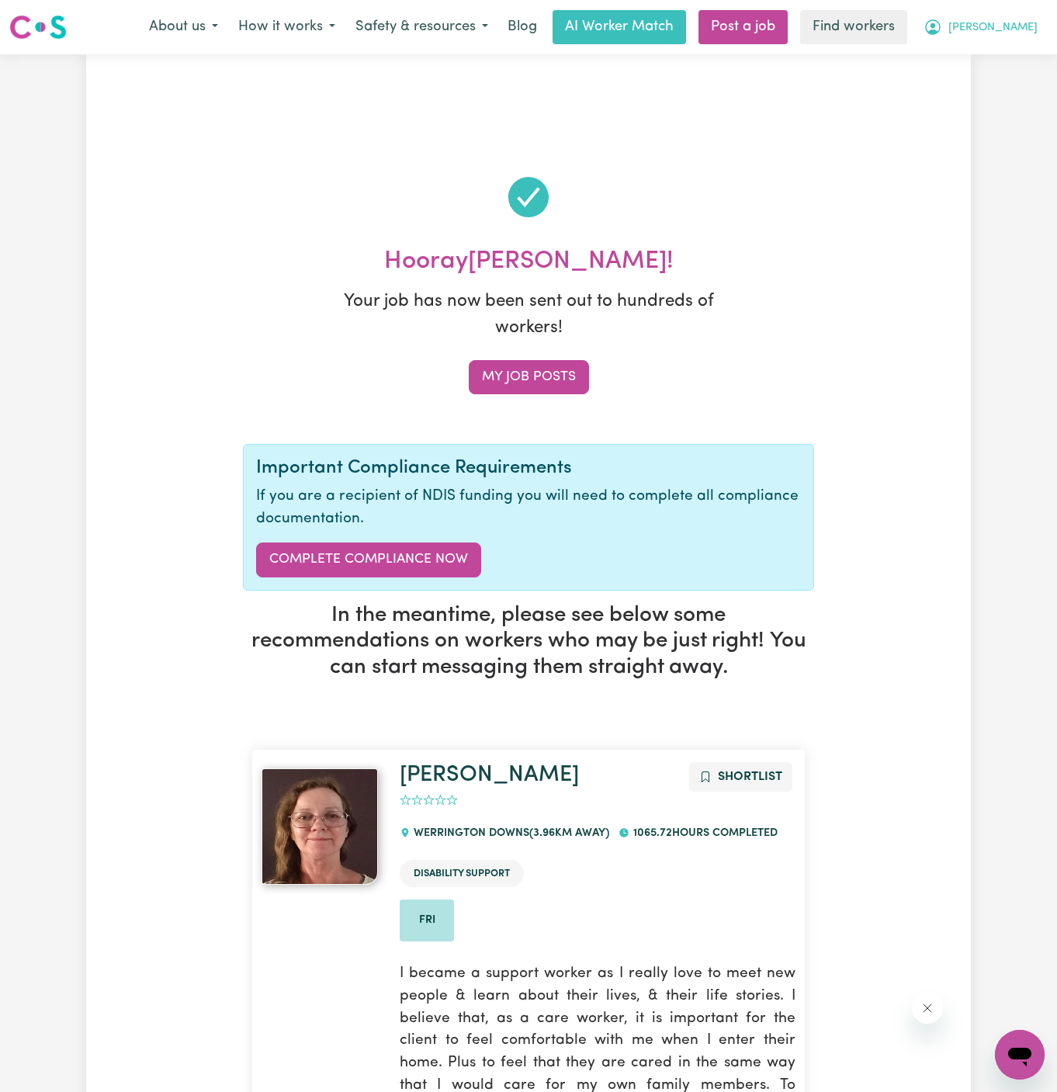
click at [1033, 29] on span "[PERSON_NAME]" at bounding box center [992, 27] width 89 height 17
click at [1018, 49] on link "My Dashboard" at bounding box center [985, 60] width 123 height 29
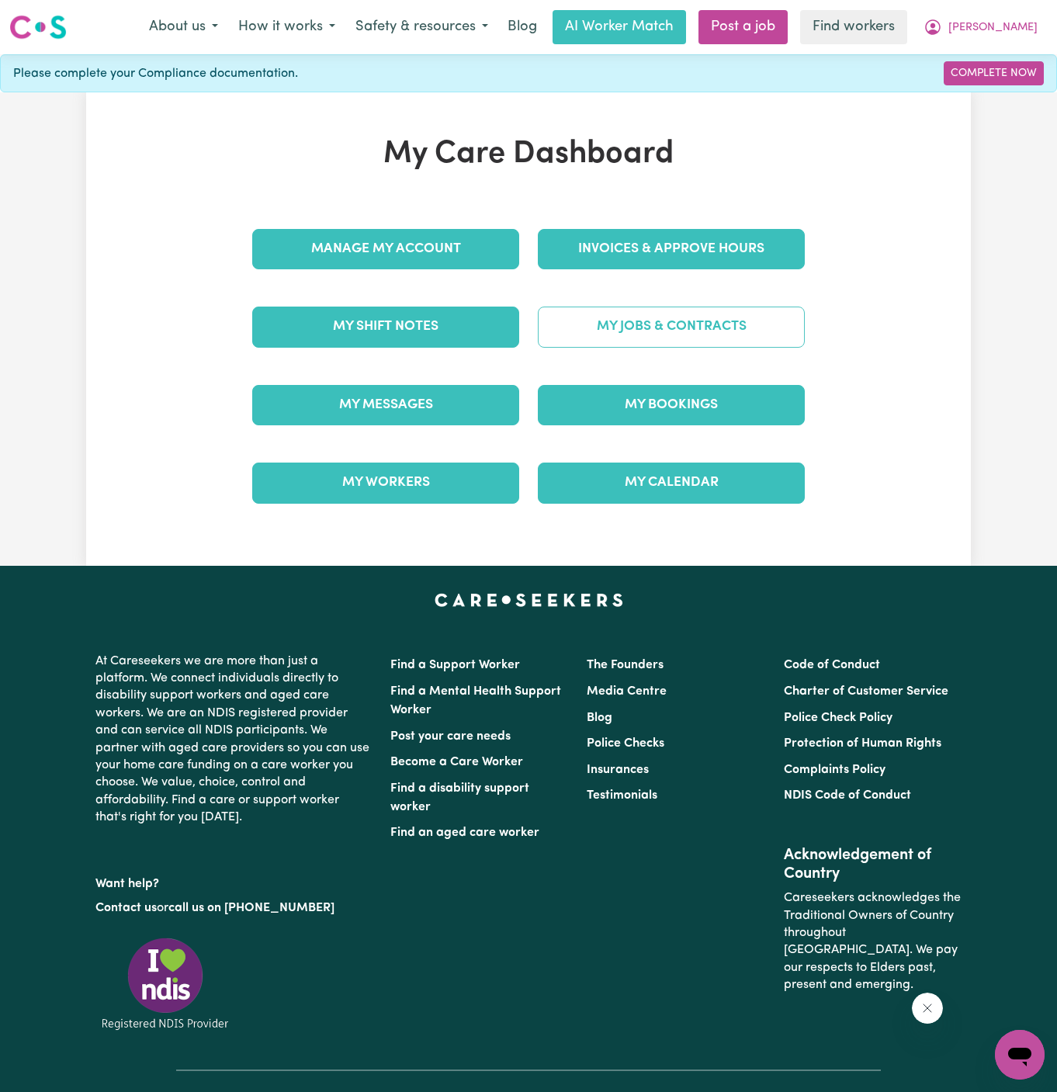
click at [700, 327] on link "My Jobs & Contracts" at bounding box center [671, 326] width 267 height 40
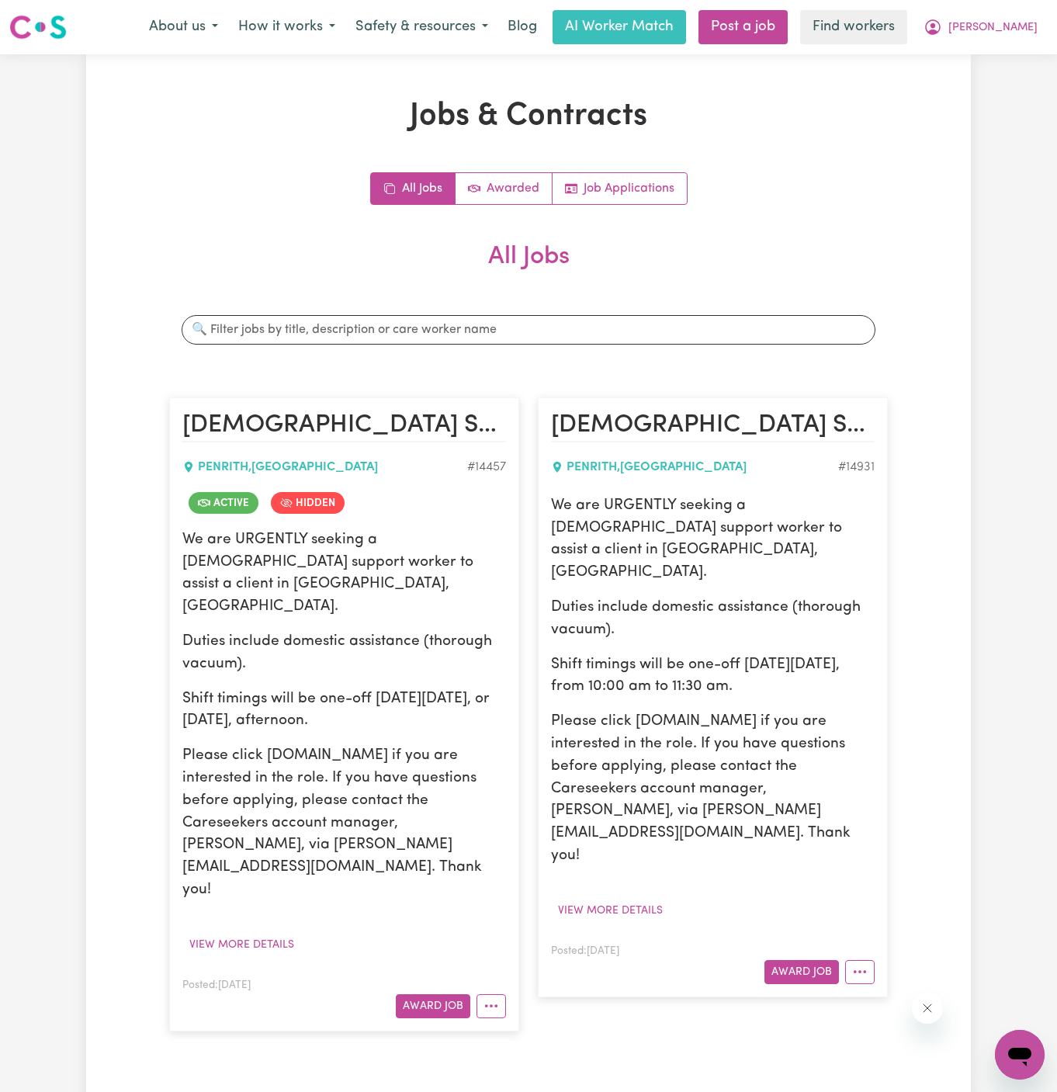
click at [407, 448] on div "PENRITH , [GEOGRAPHIC_DATA] # 14457" at bounding box center [343, 466] width 323 height 37
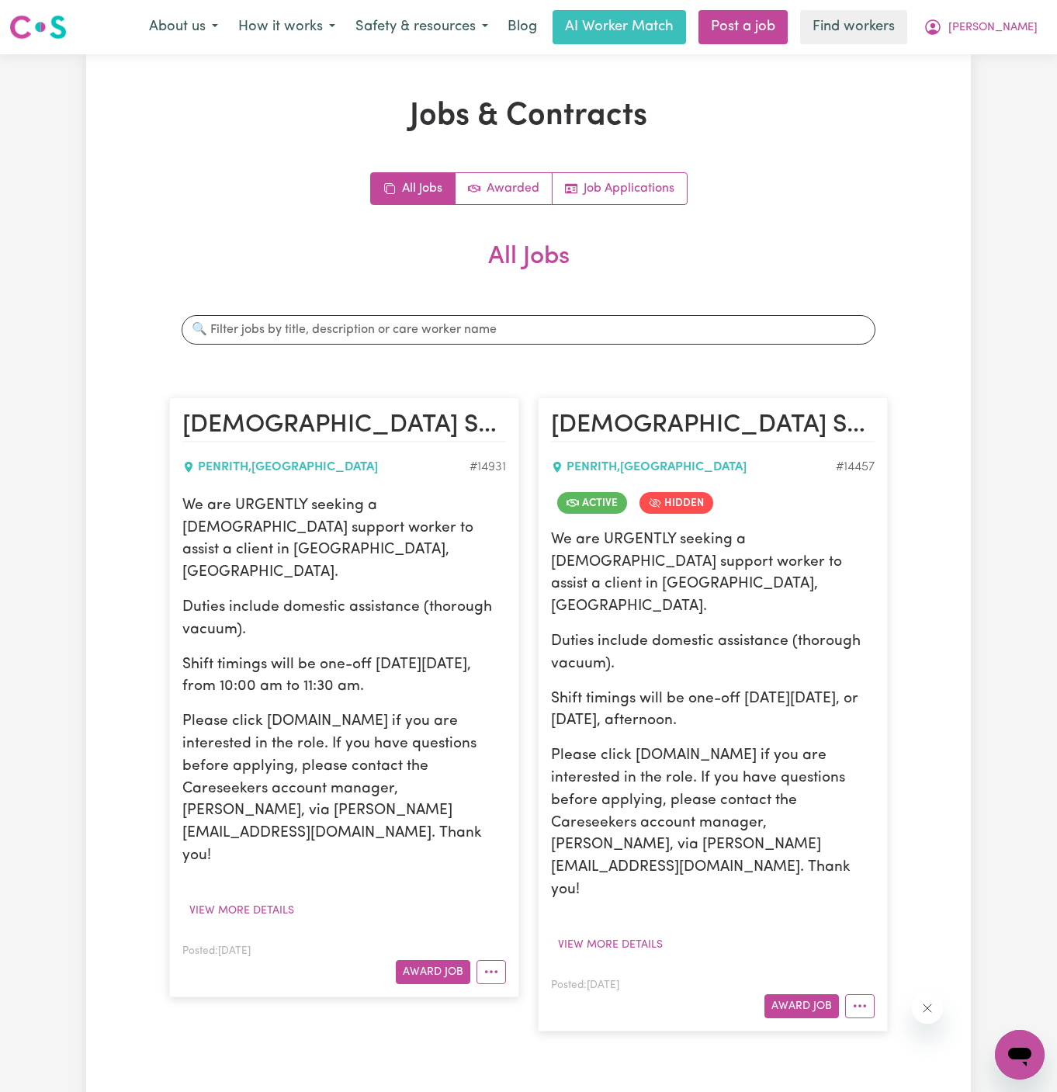
click at [289, 538] on div "We are URGENTLY seeking a [DEMOGRAPHIC_DATA] support worker to assist a client …" at bounding box center [343, 681] width 323 height 372
drag, startPoint x: 182, startPoint y: 504, endPoint x: 430, endPoint y: 632, distance: 279.3
click at [430, 632] on div "We are URGENTLY seeking a [DEMOGRAPHIC_DATA] support worker to assist a client …" at bounding box center [343, 681] width 323 height 372
copy div "We are URGENTLY seeking a [DEMOGRAPHIC_DATA] support worker to assist a client …"
click at [744, 202] on div "All Jobs Awarded Job Applications" at bounding box center [528, 188] width 718 height 33
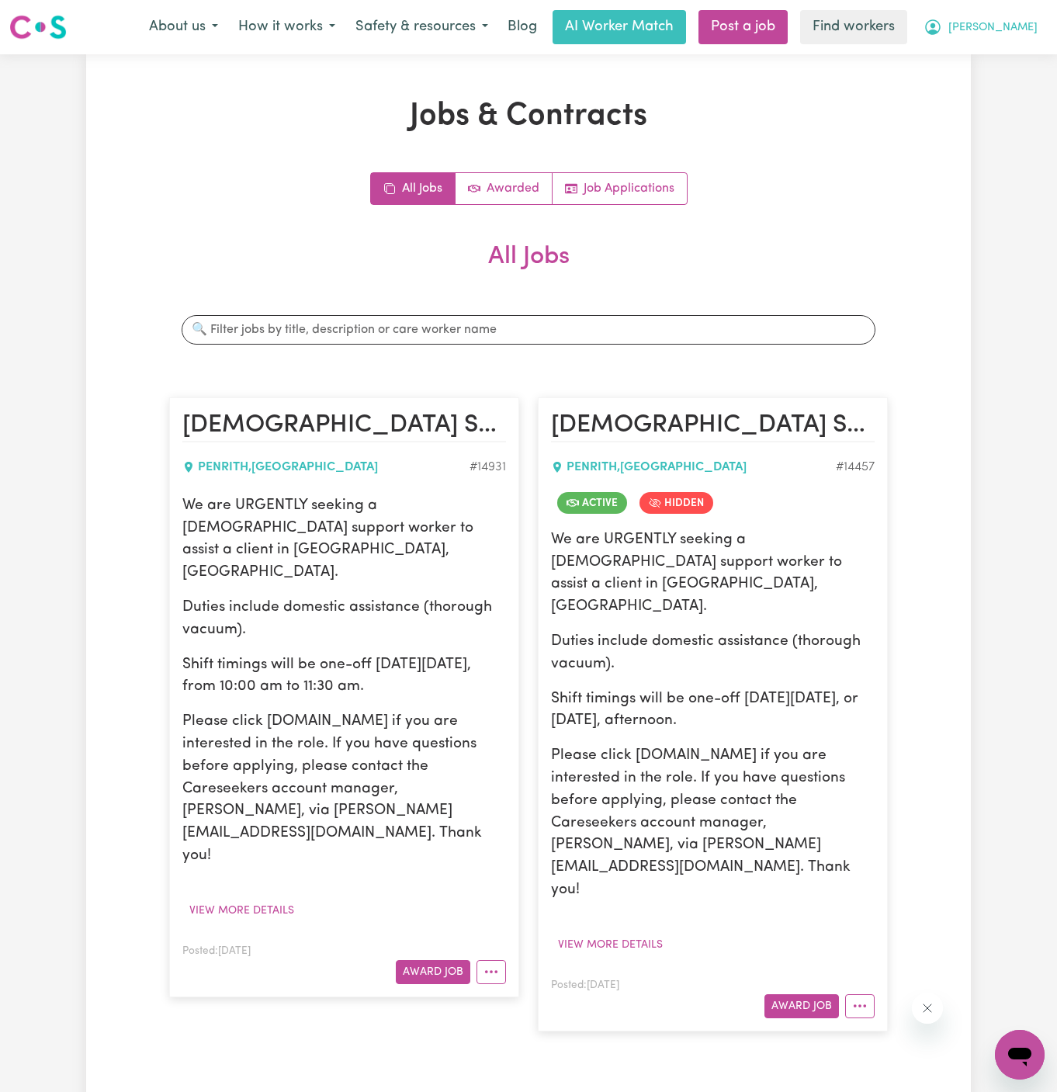
click at [1030, 27] on span "[PERSON_NAME]" at bounding box center [992, 27] width 89 height 17
click at [1028, 76] on link "Logout" at bounding box center [985, 88] width 123 height 29
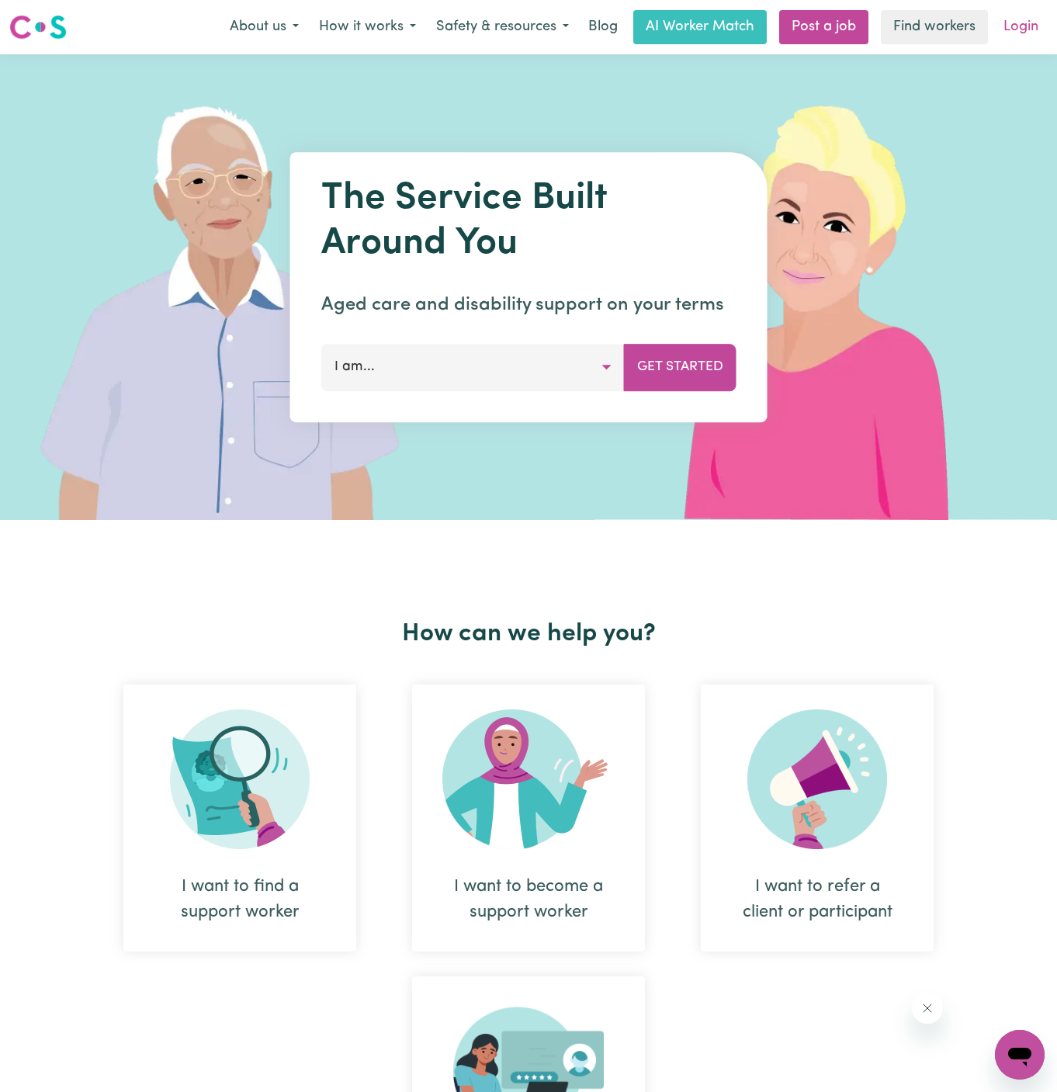
click at [1030, 32] on link "Login" at bounding box center [1021, 27] width 54 height 34
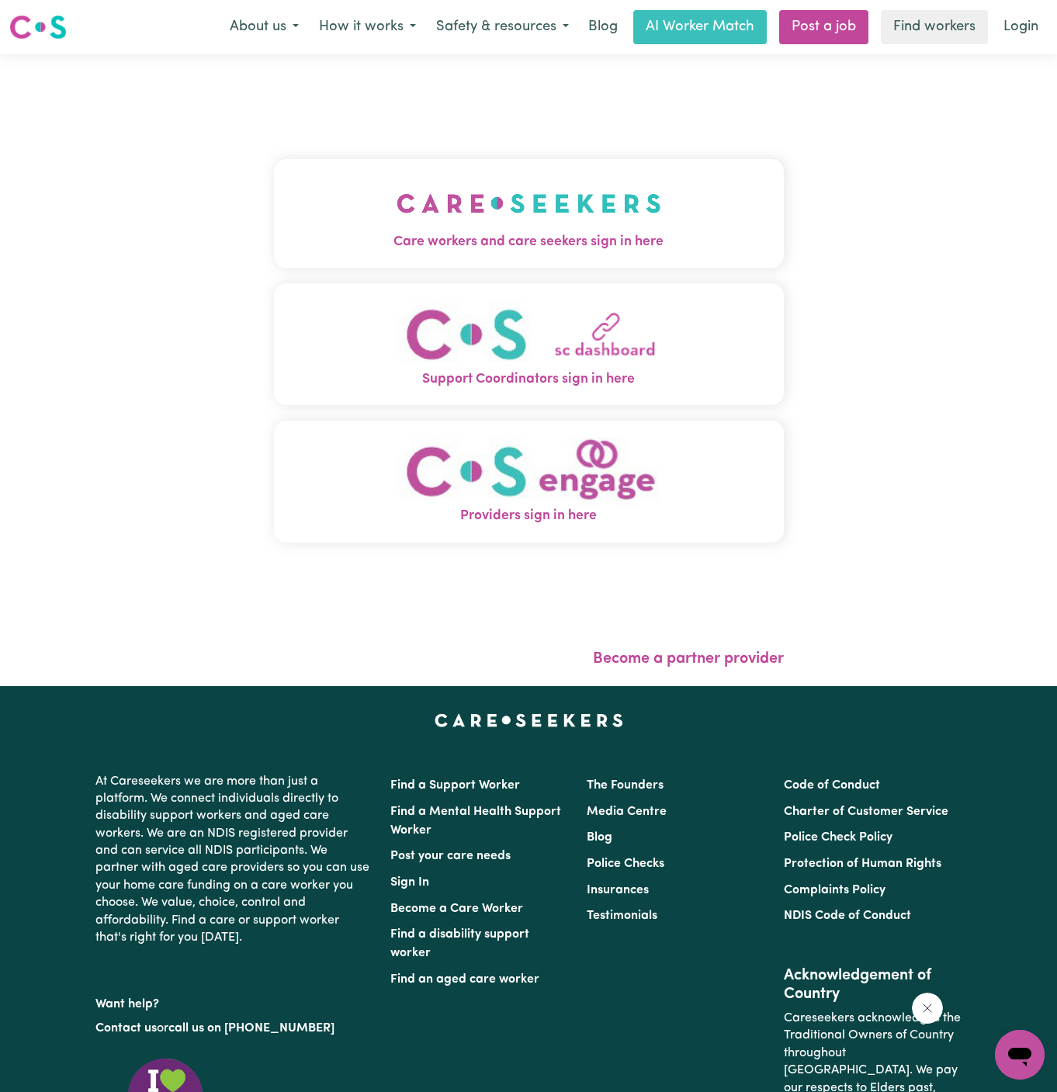
click at [555, 235] on span "Care workers and care seekers sign in here" at bounding box center [529, 242] width 510 height 20
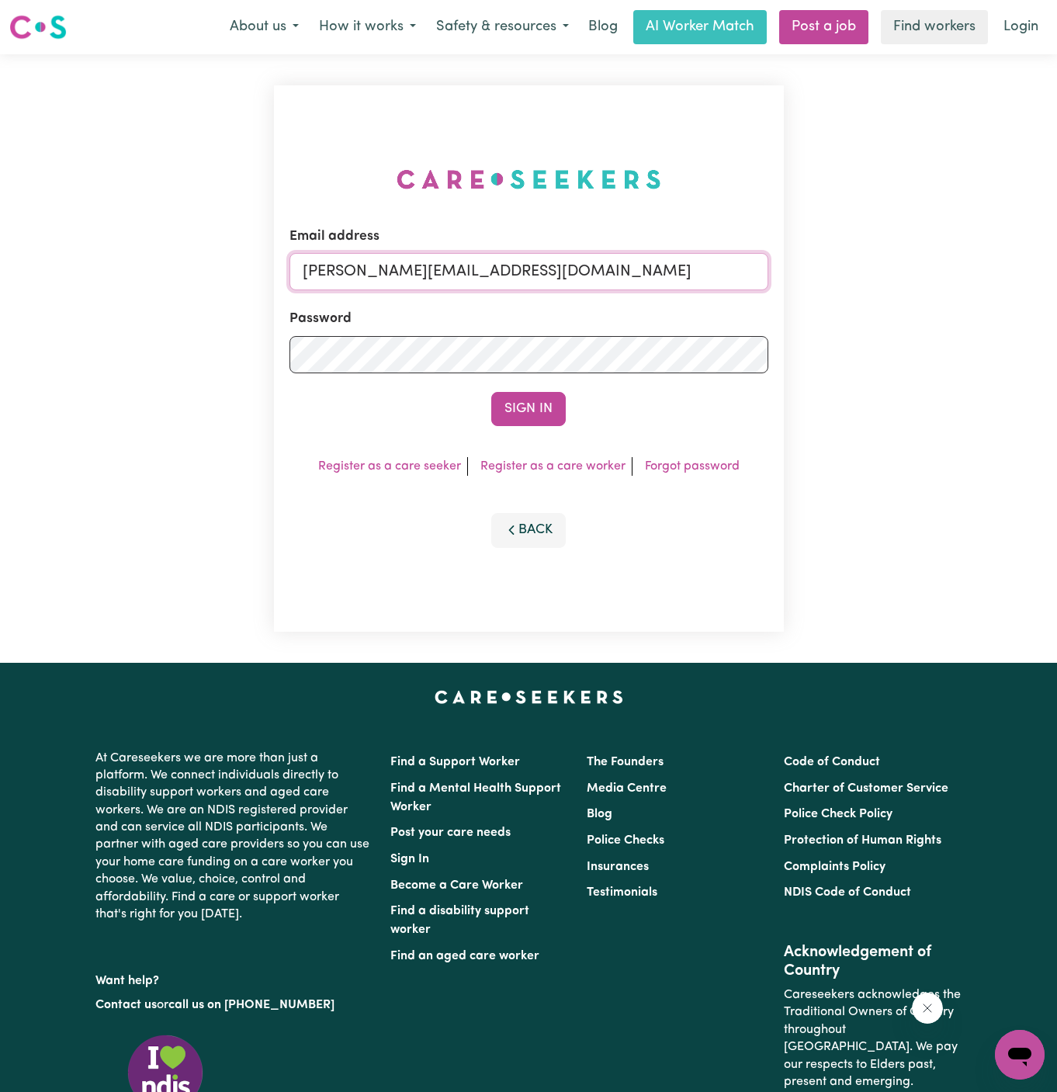
click at [711, 285] on input "[PERSON_NAME][EMAIL_ADDRESS][DOMAIN_NAME]" at bounding box center [528, 271] width 479 height 37
drag, startPoint x: 669, startPoint y: 628, endPoint x: 615, endPoint y: 565, distance: 83.6
click at [615, 565] on div "Email address [EMAIL_ADDRESS][DOMAIN_NAME] Password Sign In Register as a care …" at bounding box center [529, 358] width 510 height 546
drag, startPoint x: 387, startPoint y: 293, endPoint x: 385, endPoint y: 270, distance: 23.4
click at [385, 270] on form "Email address [EMAIL_ADDRESS][DOMAIN_NAME] Password Sign In" at bounding box center [528, 326] width 479 height 199
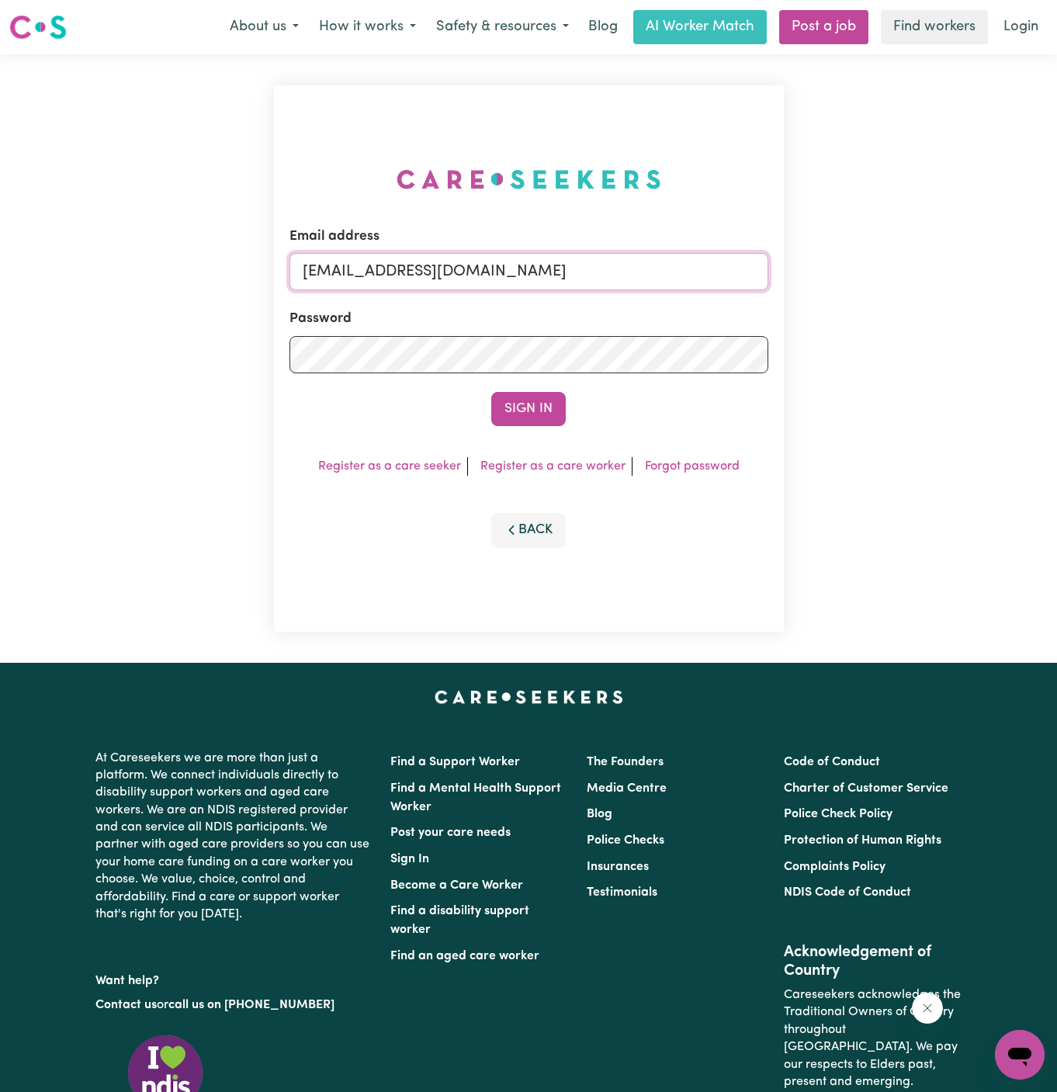
drag, startPoint x: 385, startPoint y: 270, endPoint x: 826, endPoint y: 275, distance: 441.4
click at [826, 275] on div "Email address [EMAIL_ADDRESS][DOMAIN_NAME] Password Sign In Register as a care …" at bounding box center [528, 358] width 1057 height 608
click at [550, 410] on button "Sign In" at bounding box center [528, 409] width 74 height 34
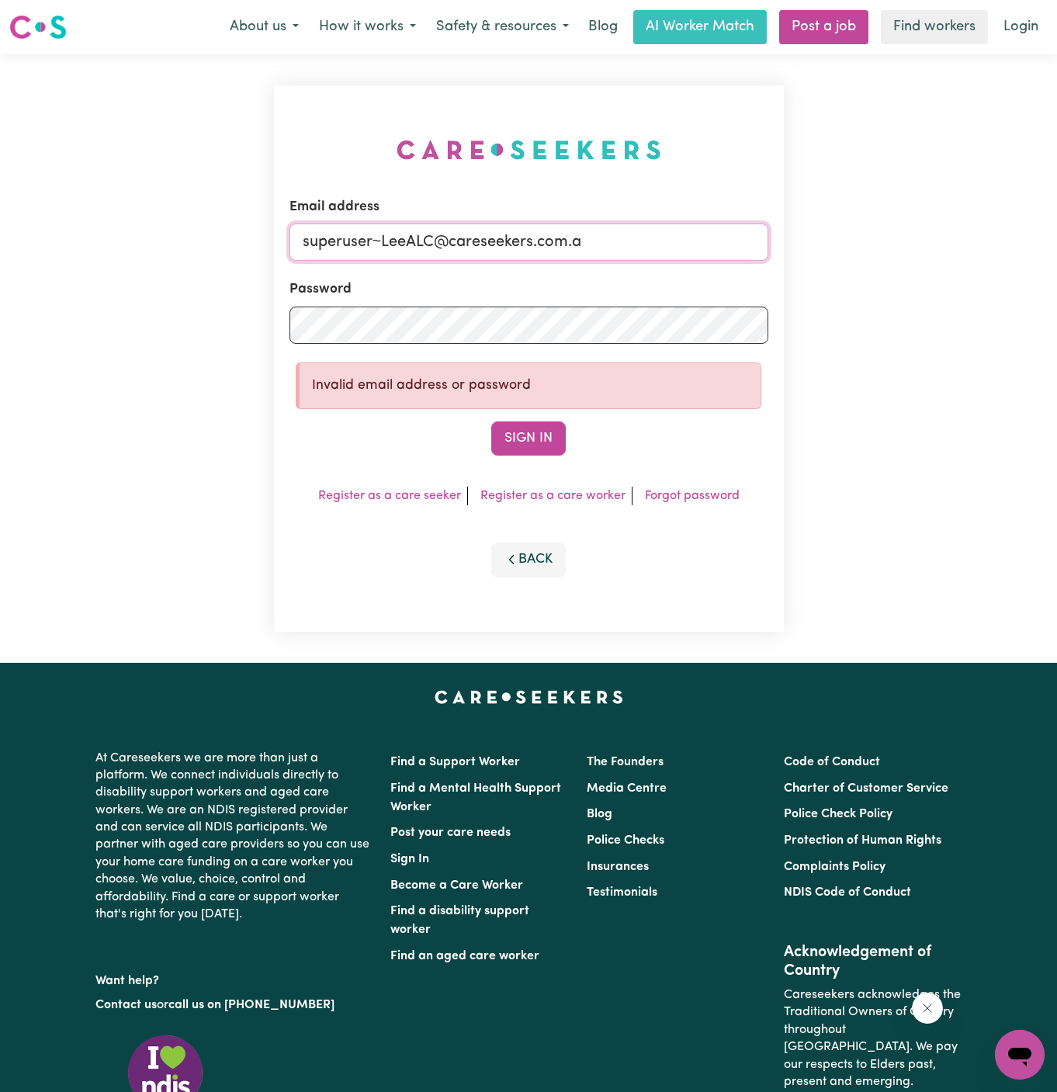
click at [615, 244] on input "superuser~LeeALC@careseekers.com.a" at bounding box center [528, 241] width 479 height 37
type input "[EMAIL_ADDRESS][DOMAIN_NAME]"
click at [491, 421] on button "Sign In" at bounding box center [528, 438] width 74 height 34
